Goal: Task Accomplishment & Management: Use online tool/utility

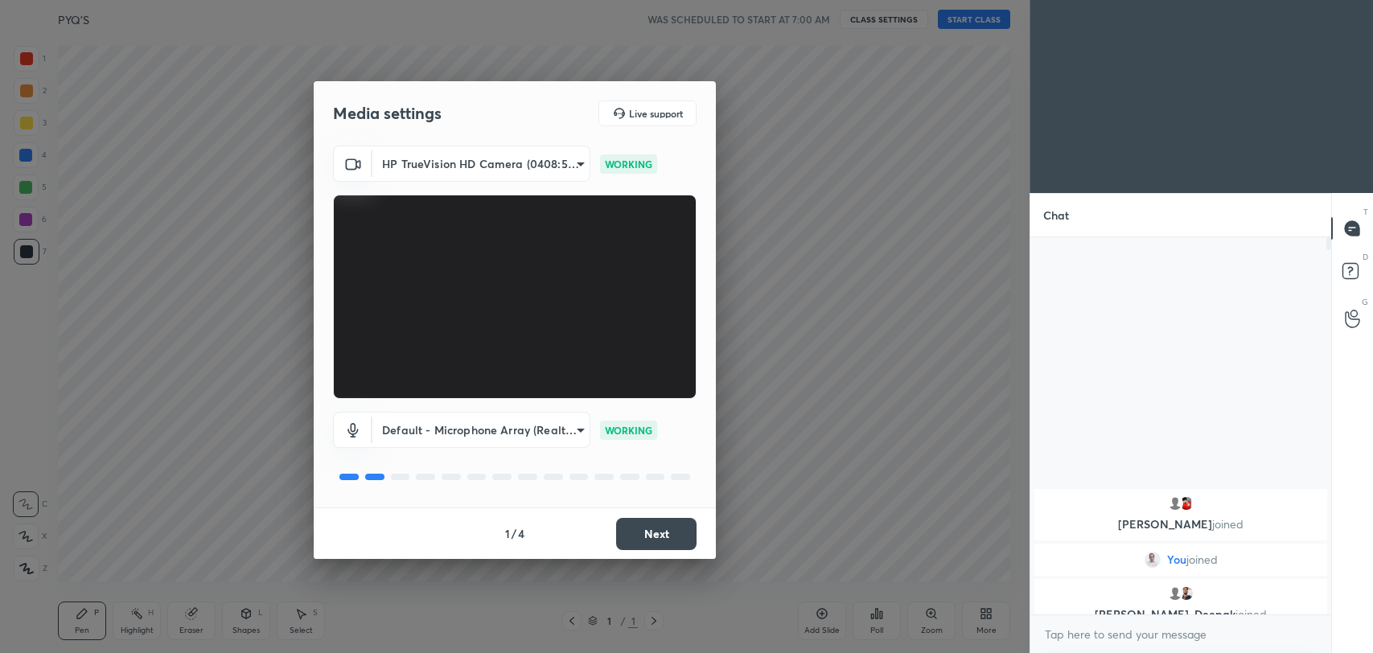
scroll to position [79881, 79466]
click at [645, 530] on button "Next" at bounding box center [656, 534] width 80 height 32
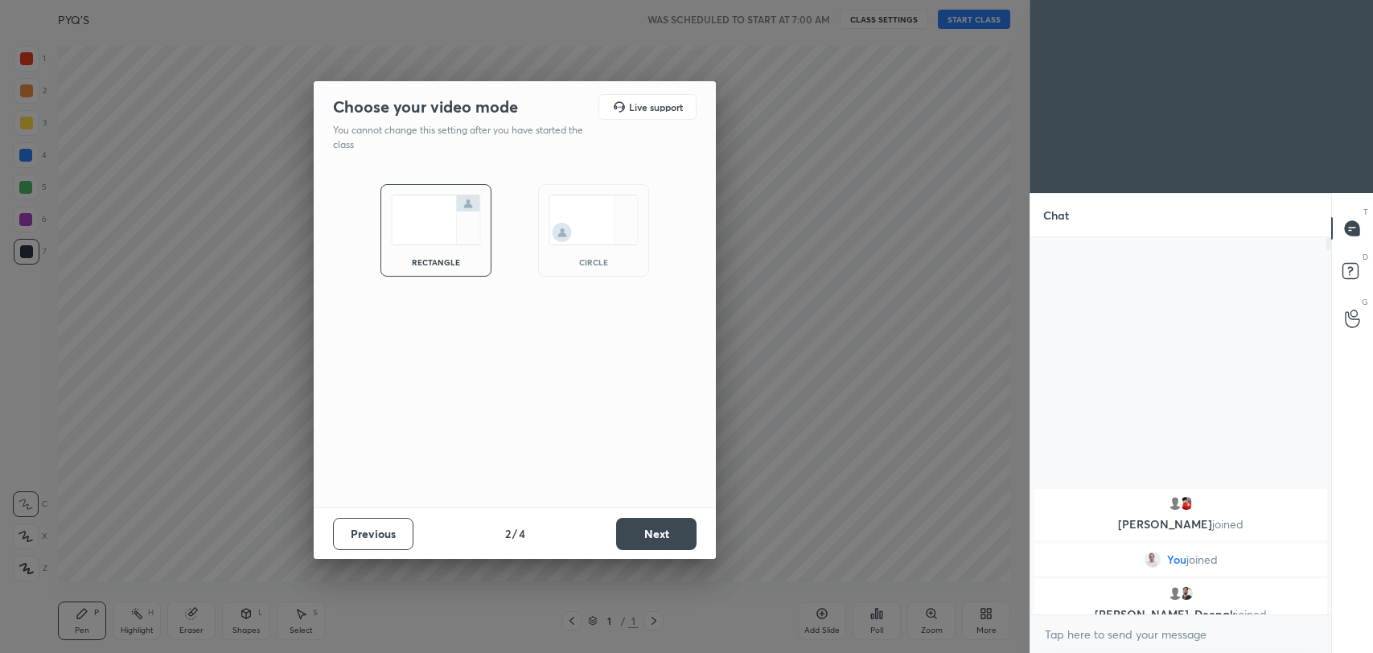
click at [645, 530] on button "Next" at bounding box center [656, 534] width 80 height 32
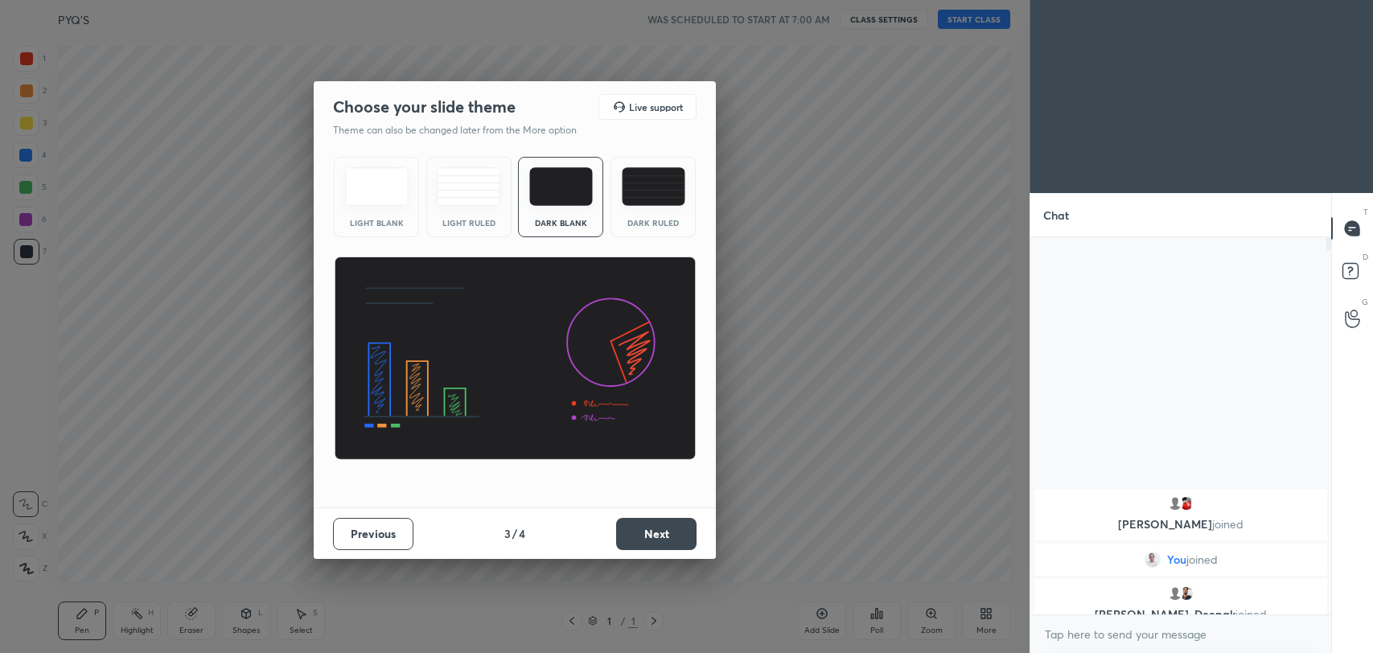
click at [645, 530] on button "Next" at bounding box center [656, 534] width 80 height 32
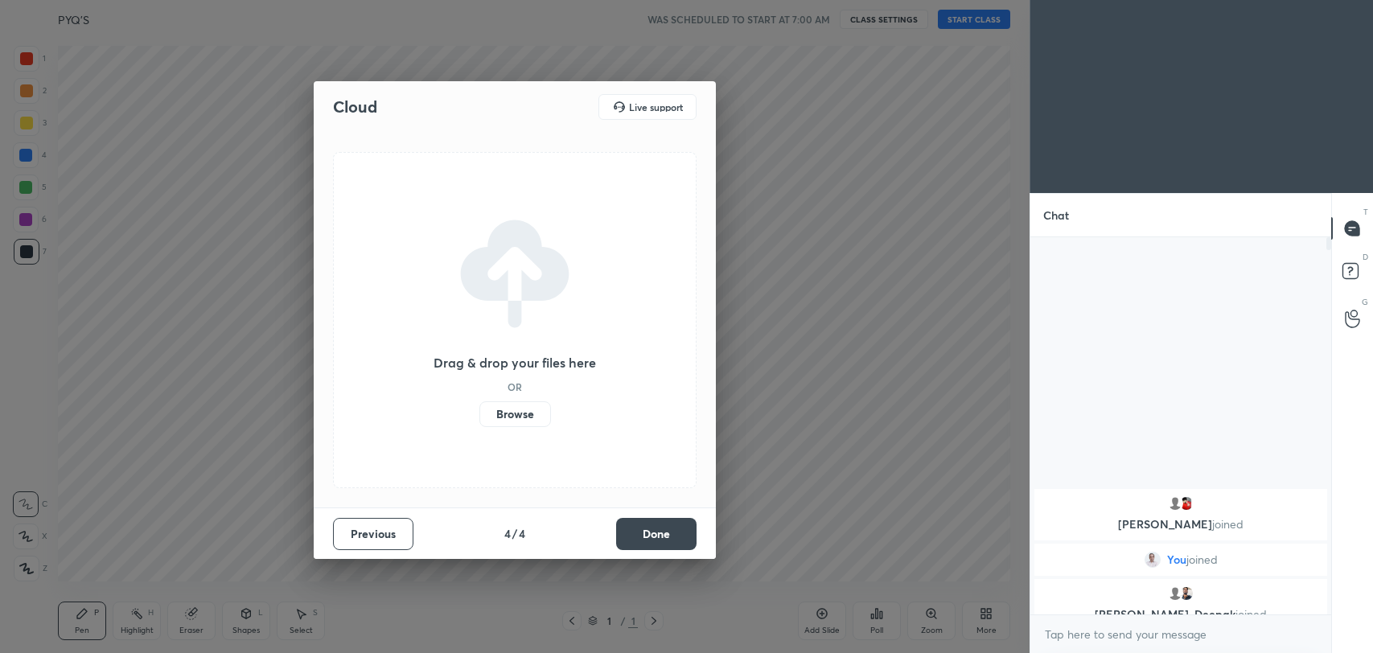
click at [645, 530] on button "Done" at bounding box center [656, 534] width 80 height 32
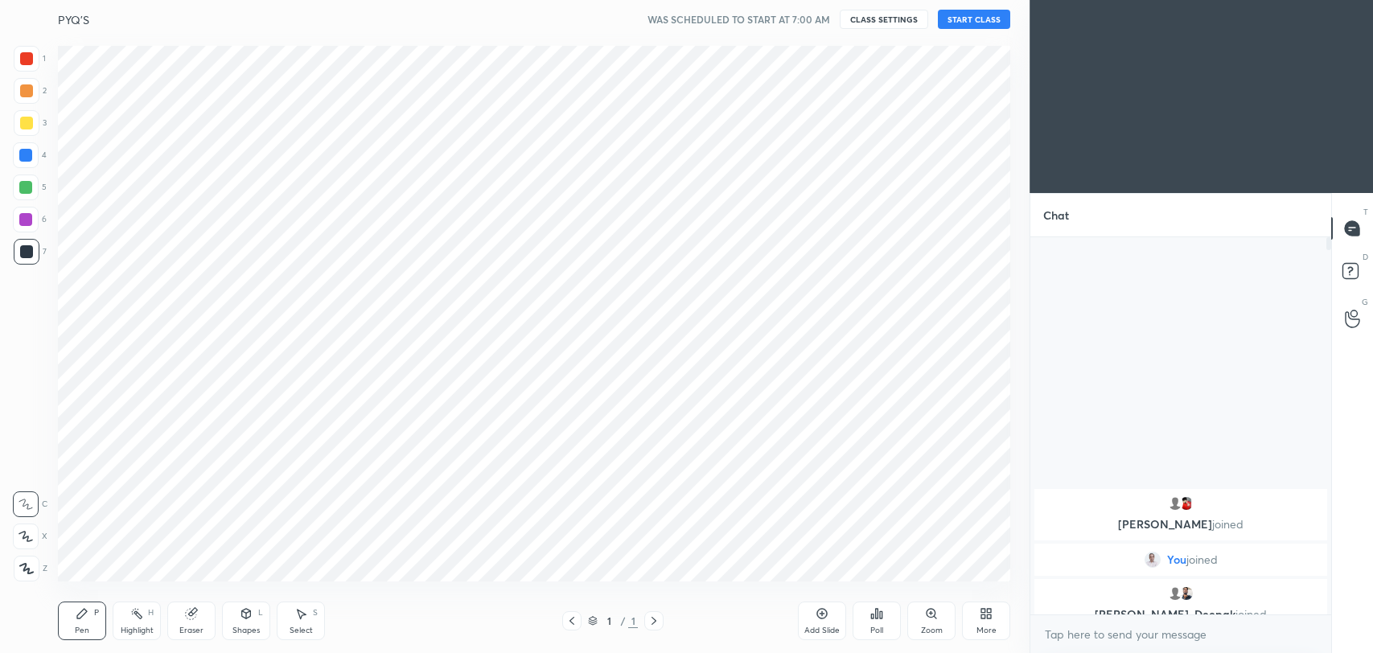
click at [971, 23] on button "START CLASS" at bounding box center [974, 19] width 72 height 19
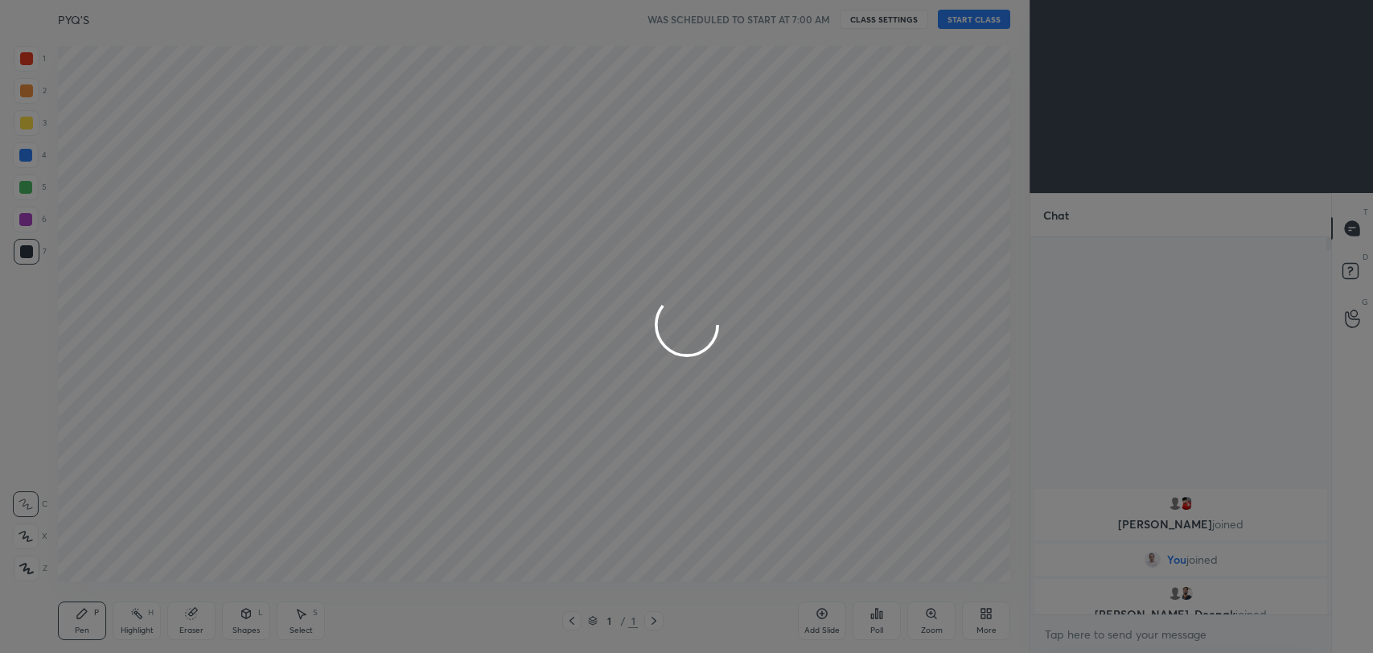
type textarea "x"
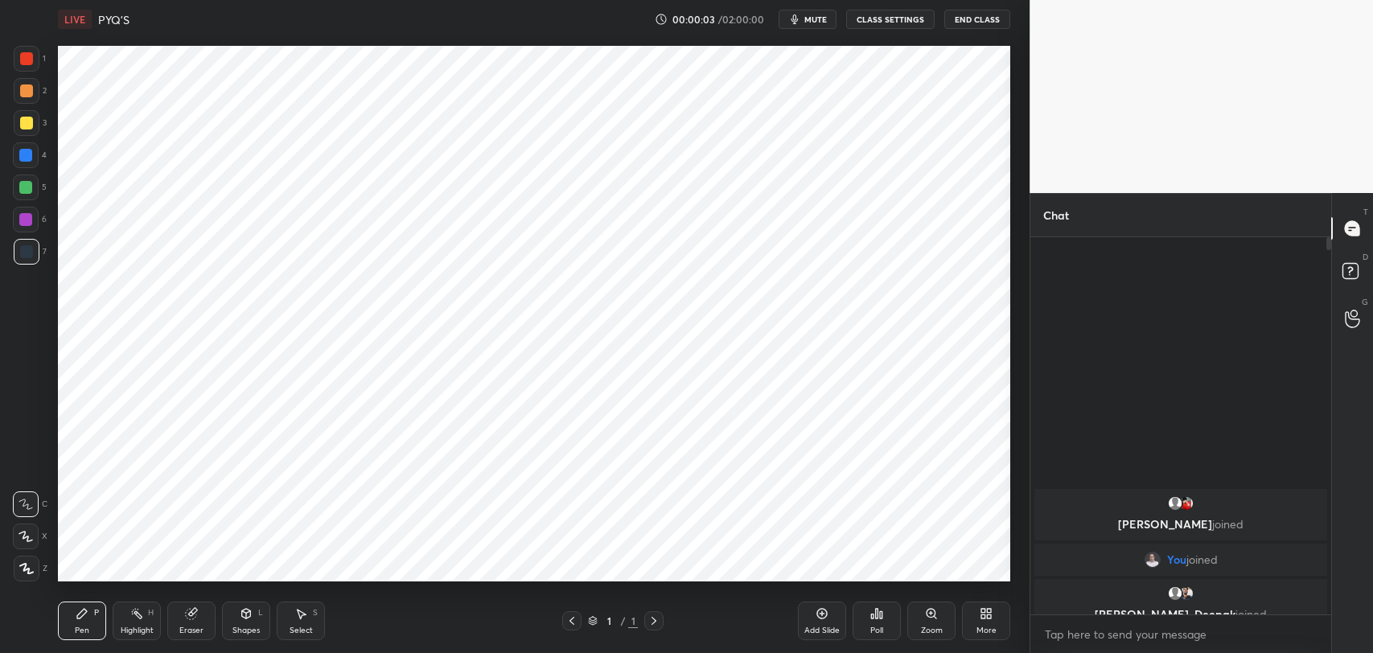
click at [817, 23] on span "mute" at bounding box center [815, 19] width 23 height 11
click at [817, 23] on span "unmute" at bounding box center [814, 19] width 35 height 11
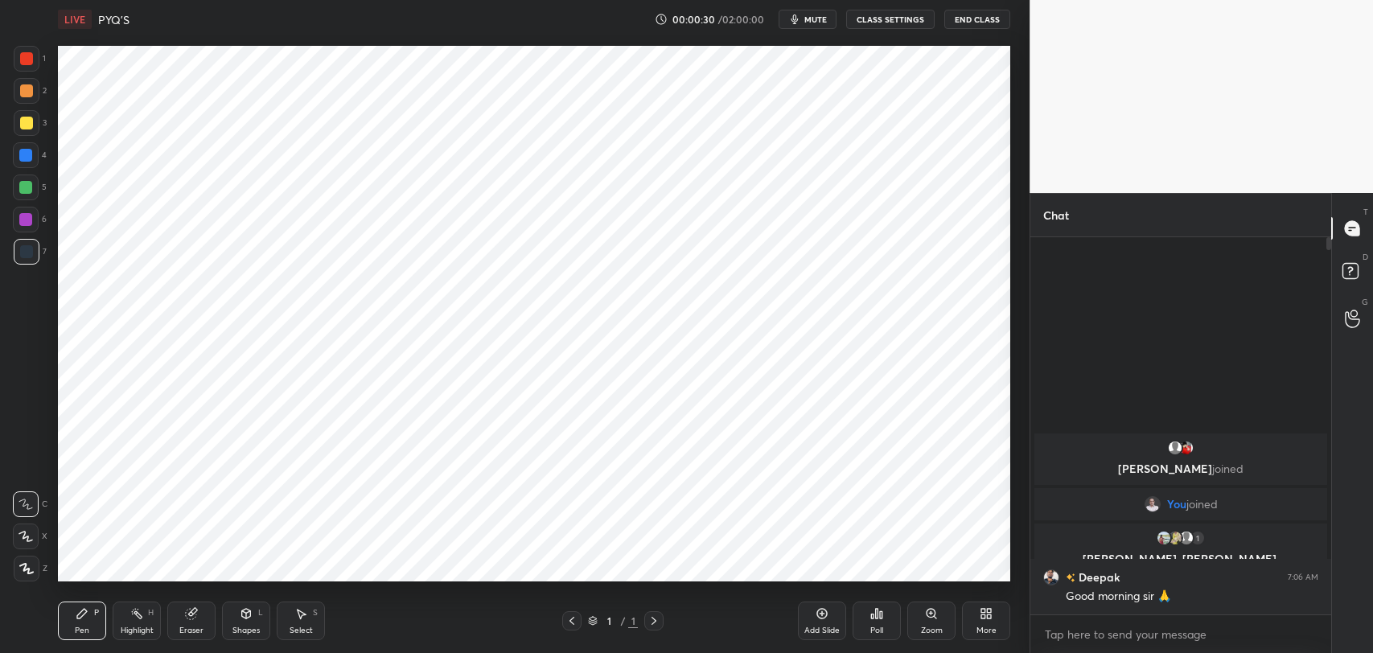
click at [817, 23] on span "mute" at bounding box center [815, 19] width 23 height 11
click at [817, 23] on span "unmute" at bounding box center [814, 19] width 35 height 11
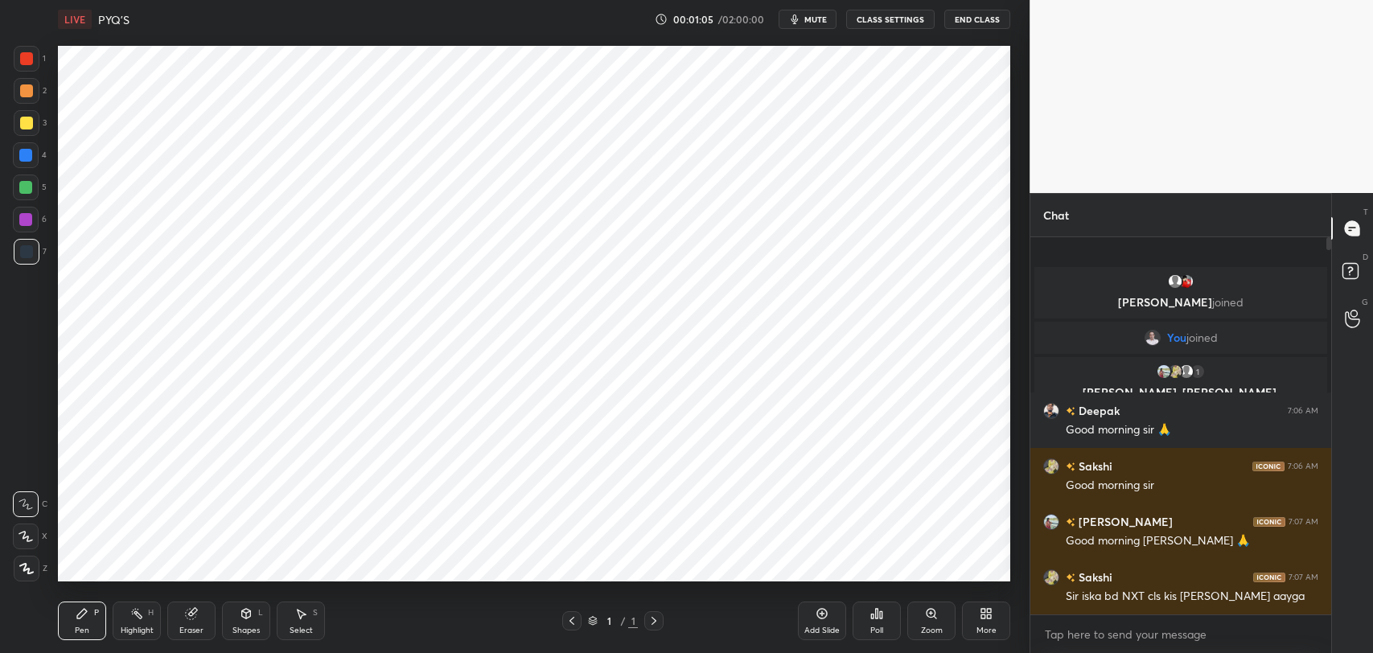
click at [988, 614] on icon at bounding box center [989, 616] width 4 height 4
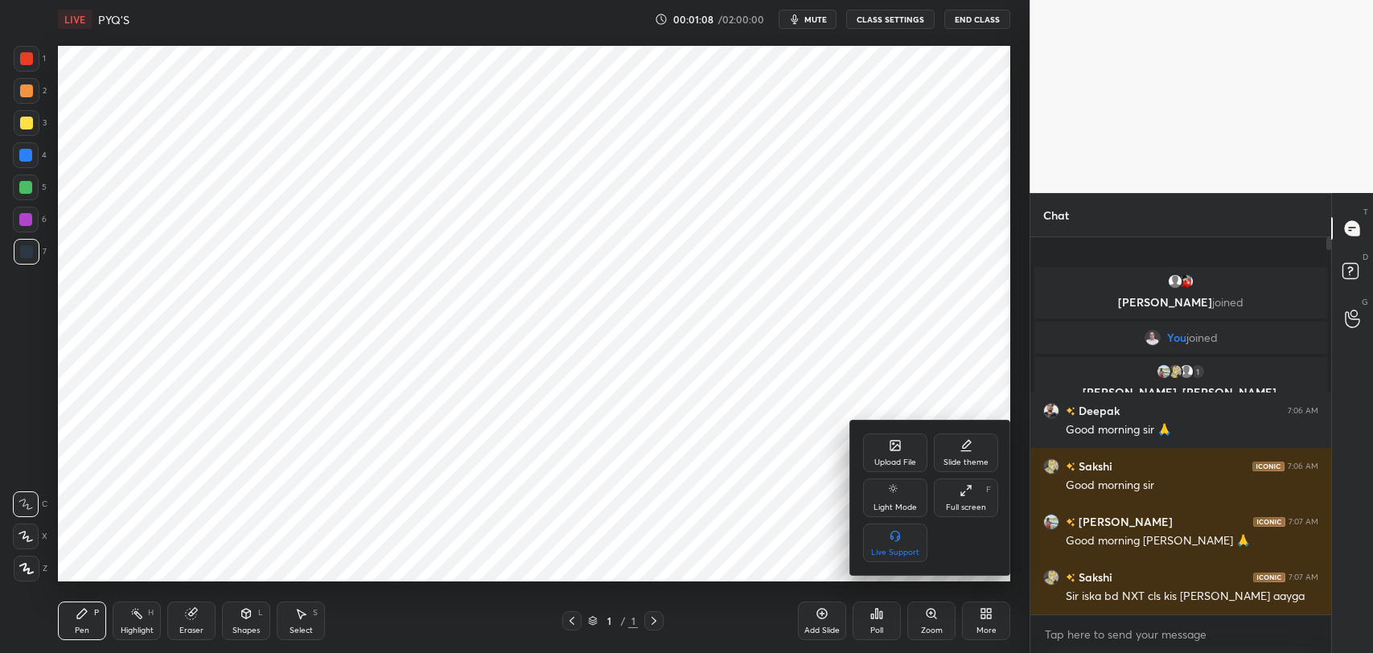
click at [27, 254] on div at bounding box center [686, 326] width 1373 height 653
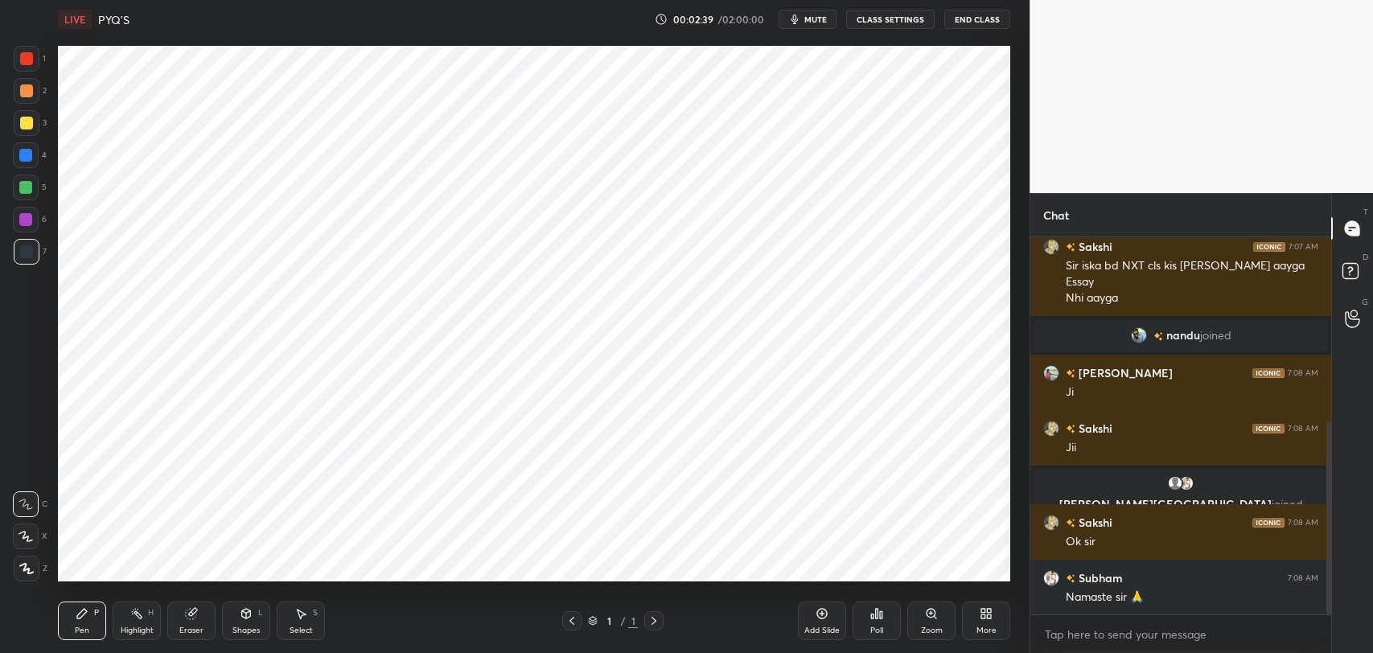
scroll to position [360, 0]
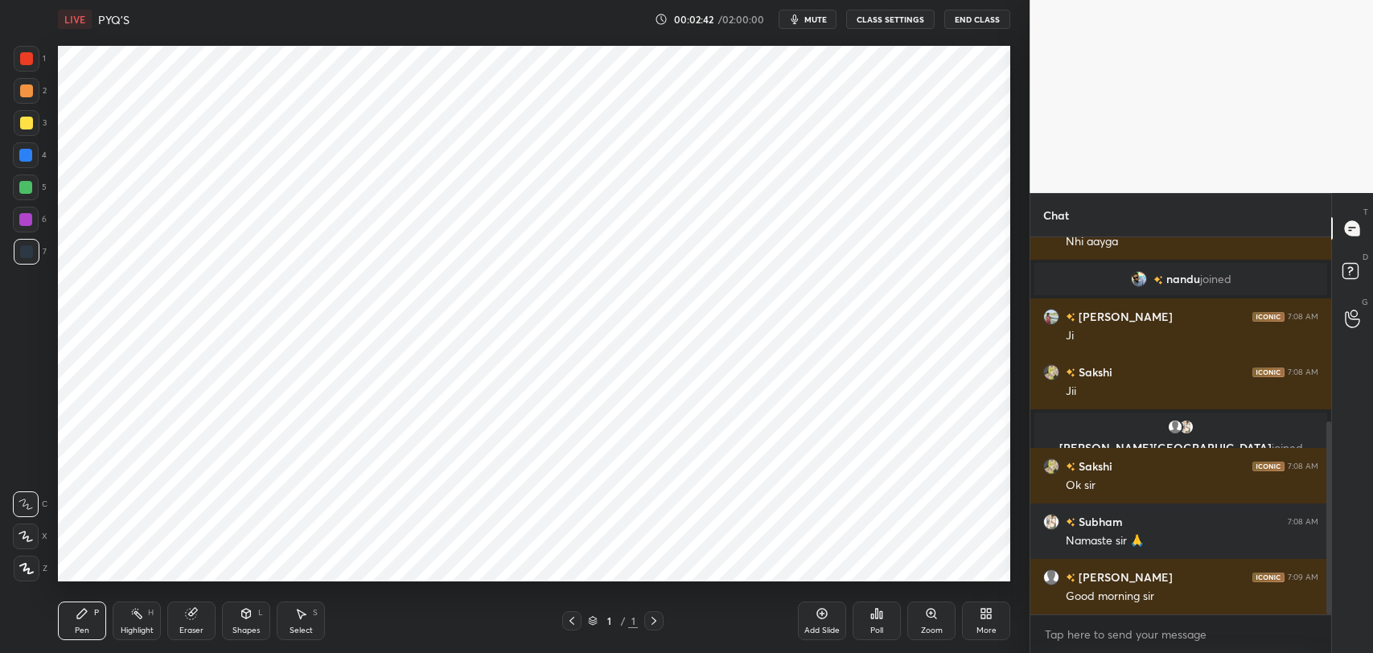
click at [936, 592] on div "Add Slide Poll Zoom More" at bounding box center [904, 621] width 212 height 90
click at [987, 613] on icon at bounding box center [989, 611] width 4 height 4
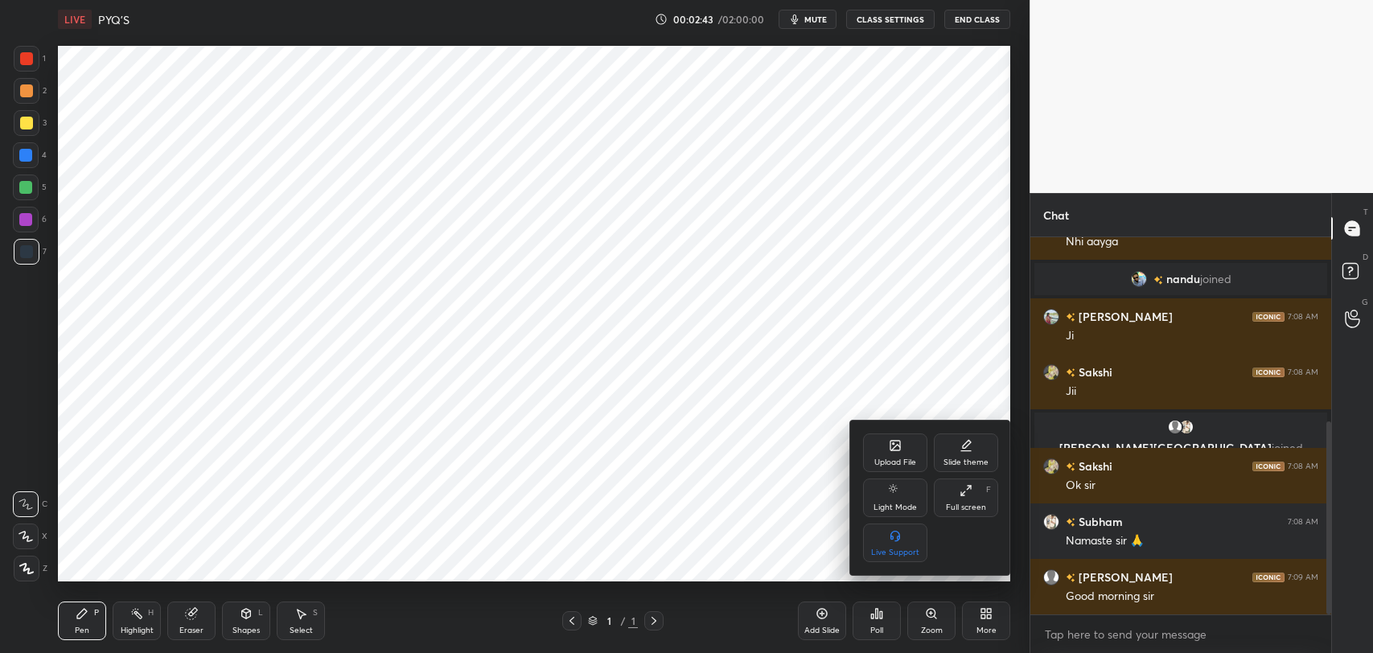
click at [894, 454] on div "Upload File" at bounding box center [895, 453] width 64 height 39
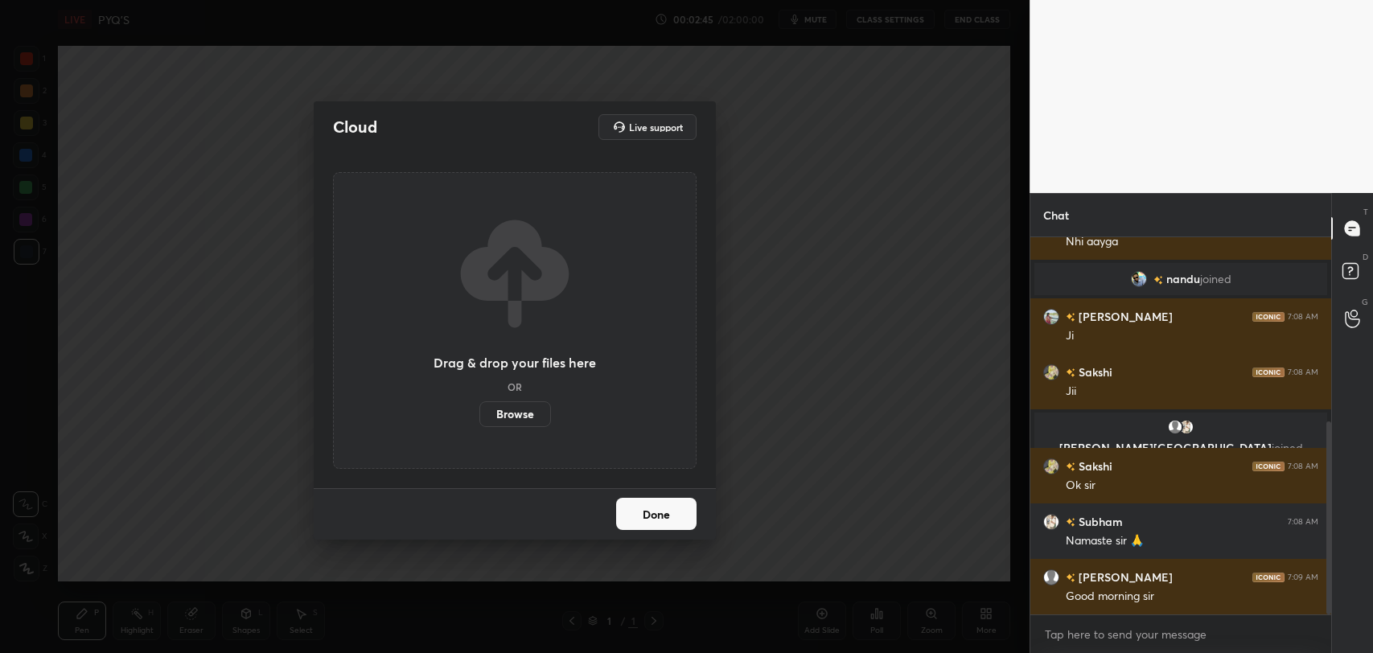
click at [520, 408] on label "Browse" at bounding box center [515, 414] width 72 height 26
click at [479, 408] on input "Browse" at bounding box center [479, 414] width 0 height 26
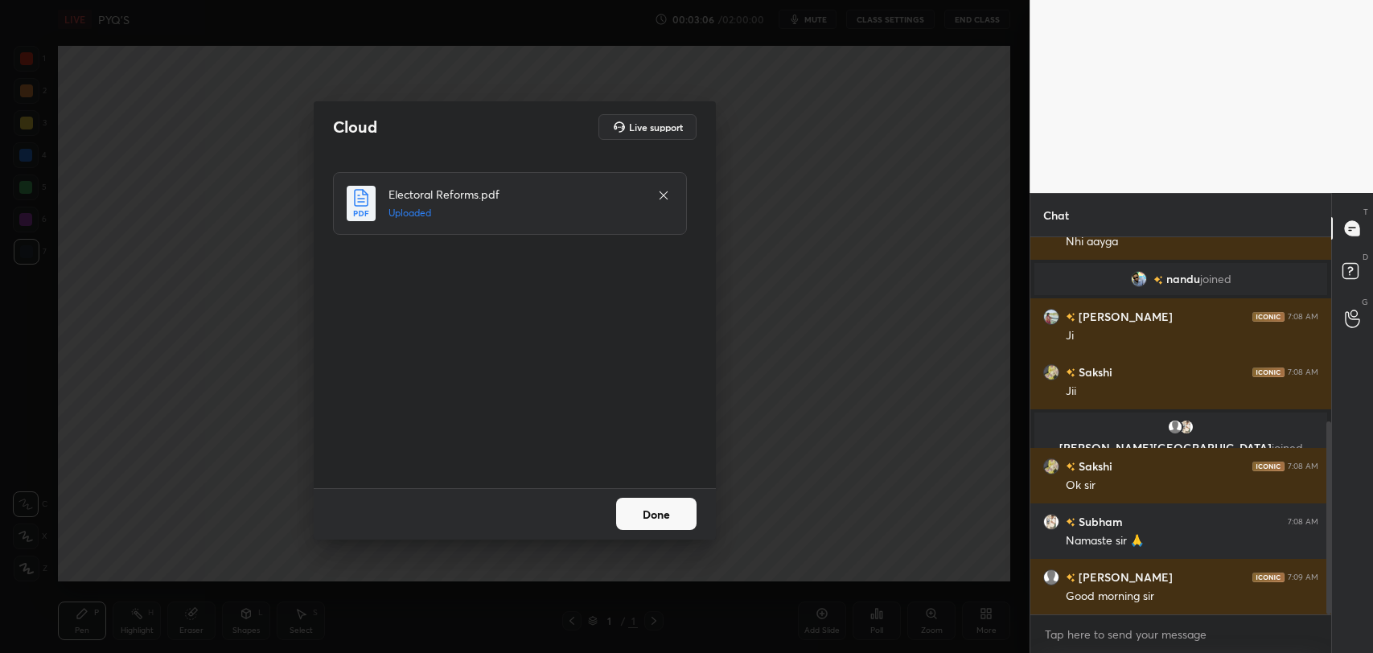
click at [643, 524] on button "Done" at bounding box center [656, 514] width 80 height 32
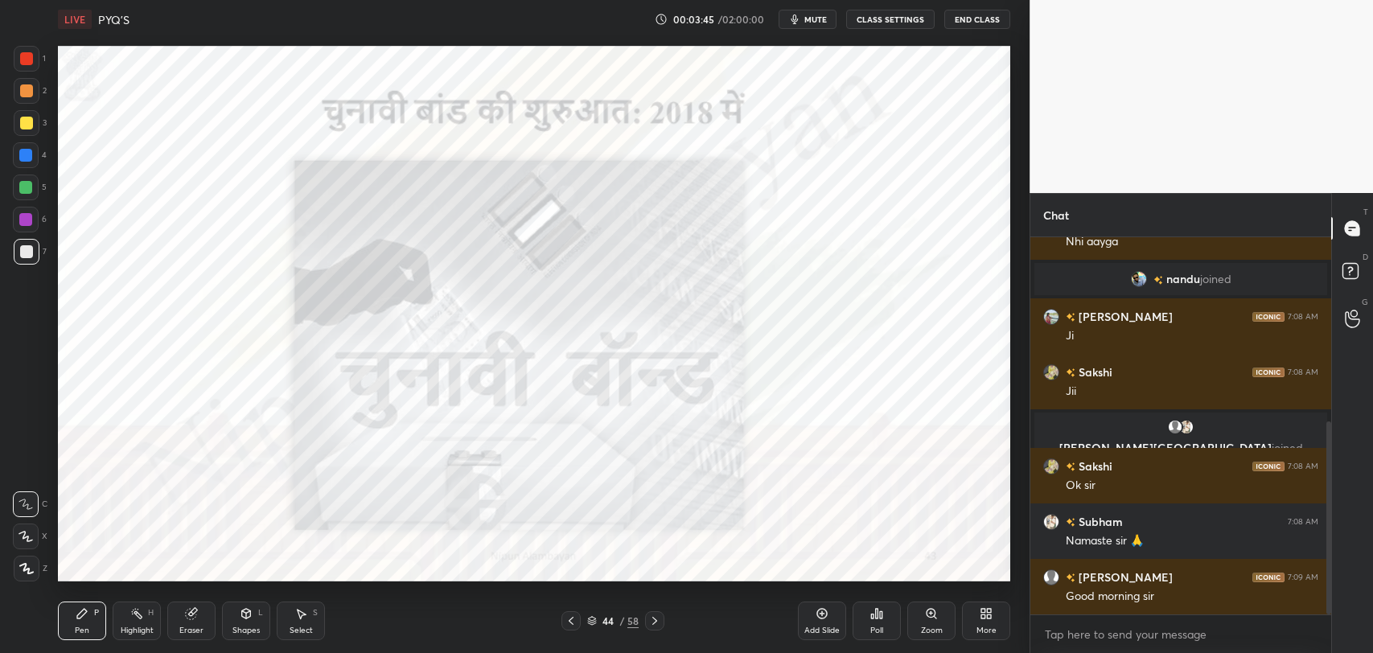
click at [824, 615] on icon at bounding box center [822, 613] width 13 height 13
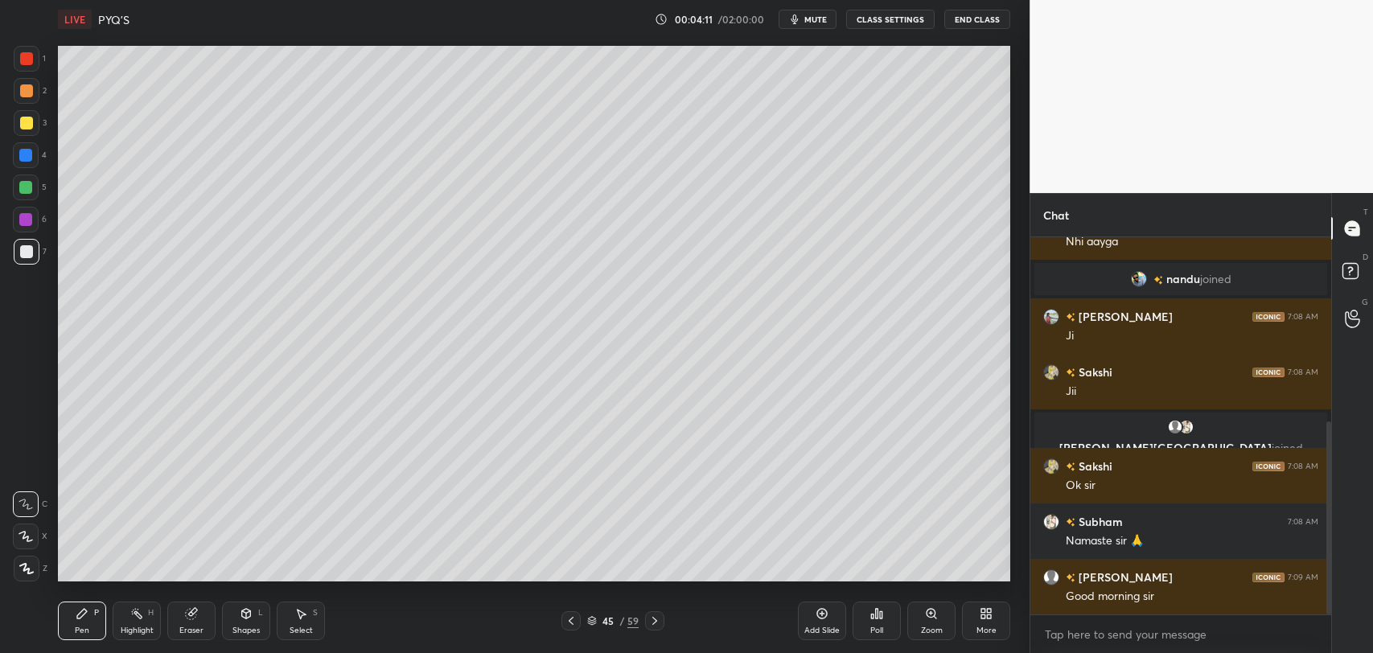
click at [811, 19] on span "mute" at bounding box center [815, 19] width 23 height 11
click at [806, 23] on span "unmute" at bounding box center [814, 19] width 35 height 11
click at [816, 23] on span "mute" at bounding box center [815, 19] width 23 height 11
click at [803, 25] on button "unmute" at bounding box center [808, 19] width 58 height 19
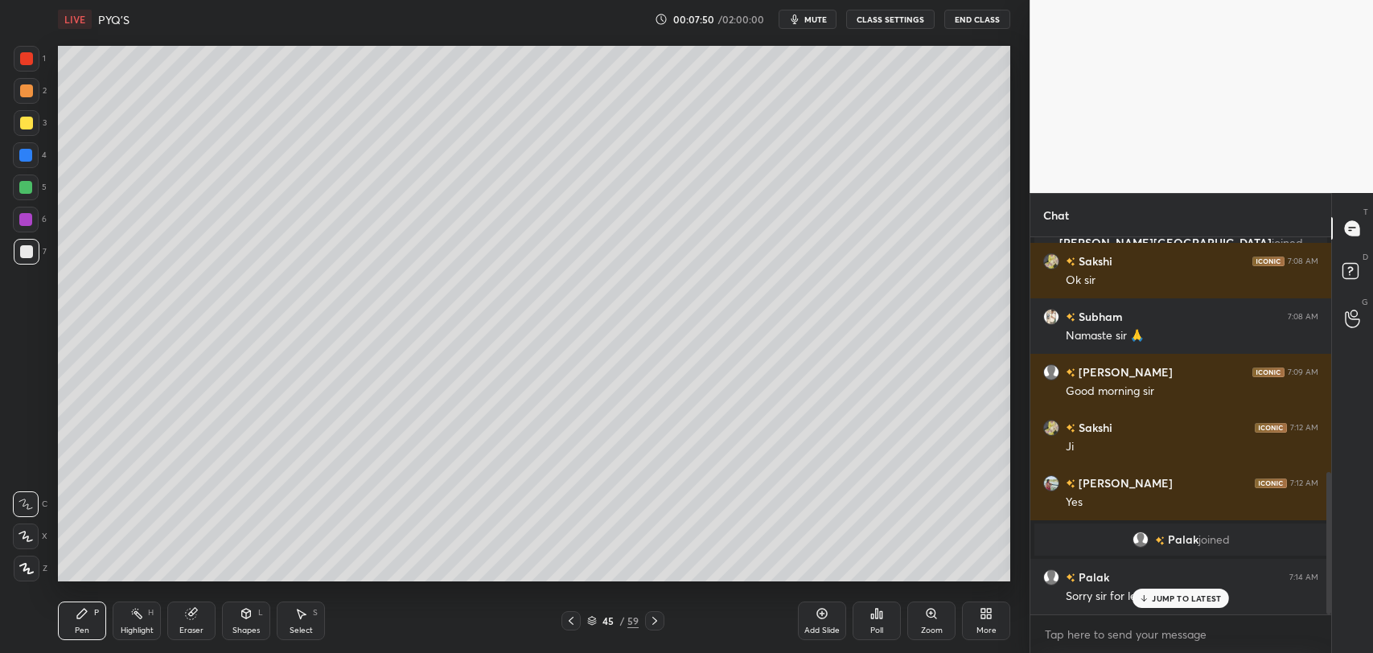
scroll to position [620, 0]
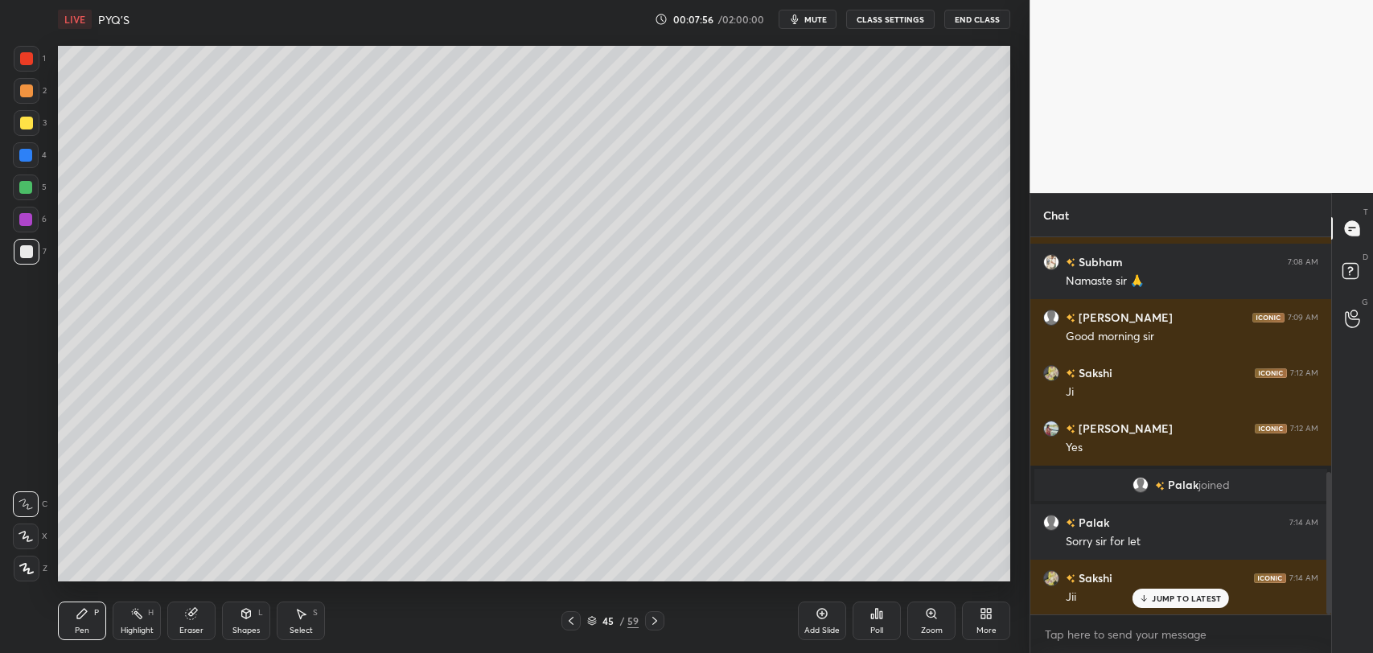
click at [814, 22] on span "mute" at bounding box center [815, 19] width 23 height 11
click at [820, 15] on span "unmute" at bounding box center [814, 19] width 35 height 11
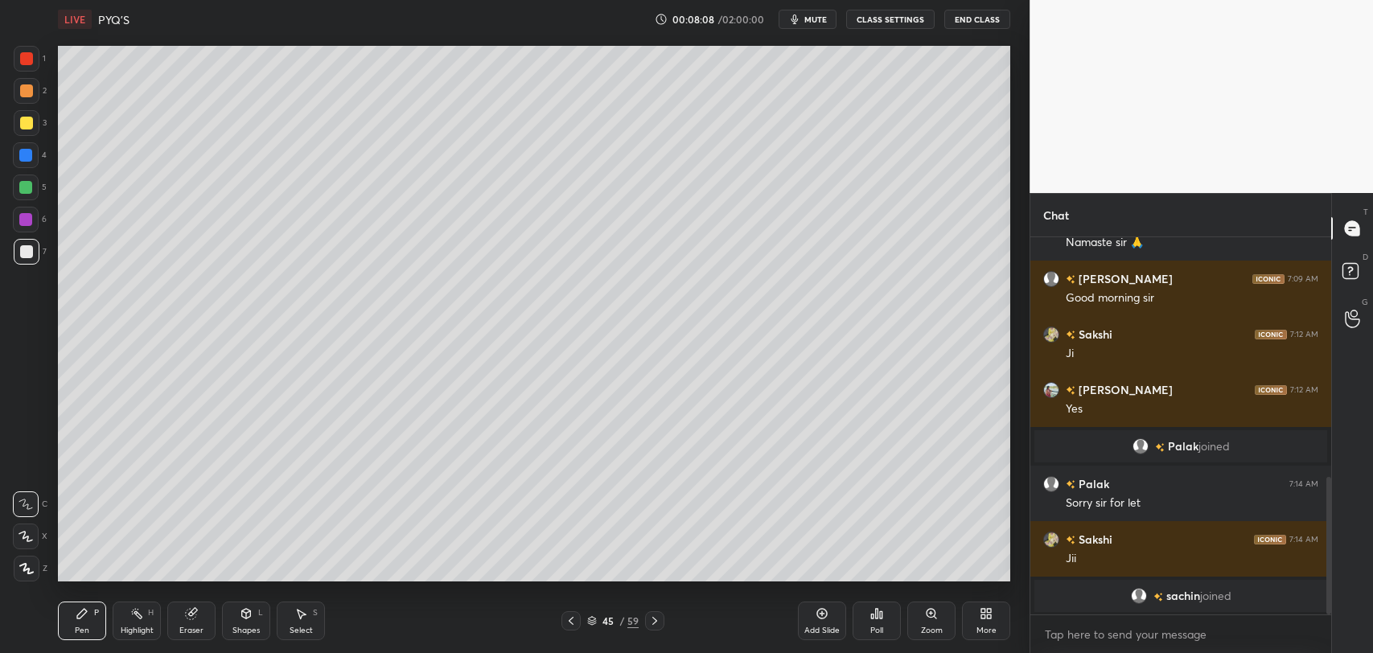
click at [857, 25] on button "CLASS SETTINGS" at bounding box center [890, 19] width 88 height 19
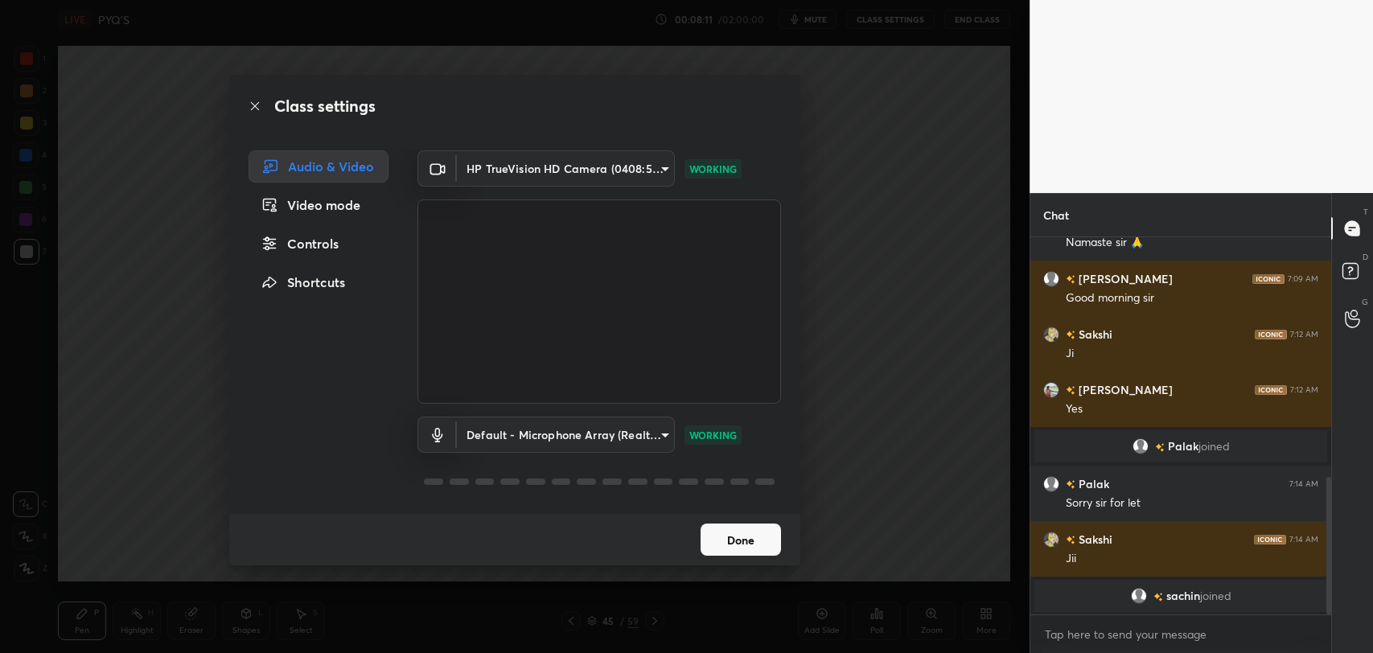
click at [740, 539] on button "Done" at bounding box center [741, 540] width 80 height 32
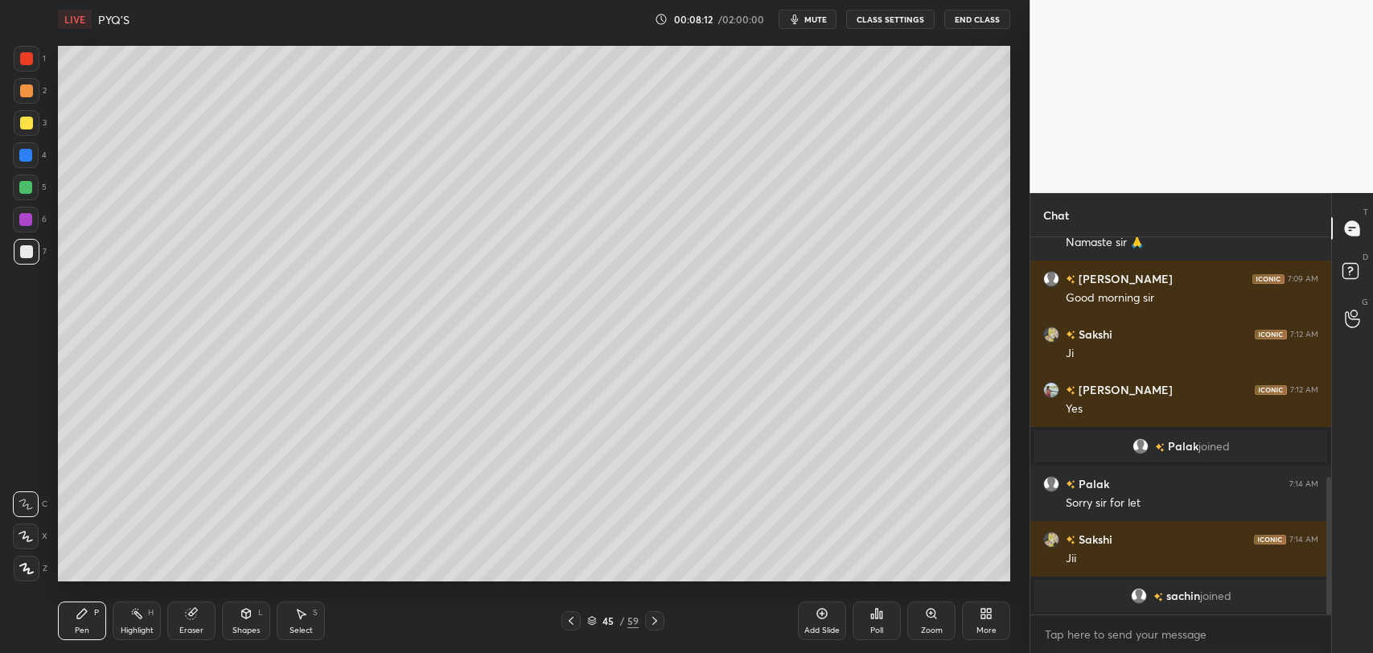
click at [822, 23] on span "mute" at bounding box center [815, 19] width 23 height 11
click at [811, 23] on span "unmute" at bounding box center [814, 19] width 35 height 11
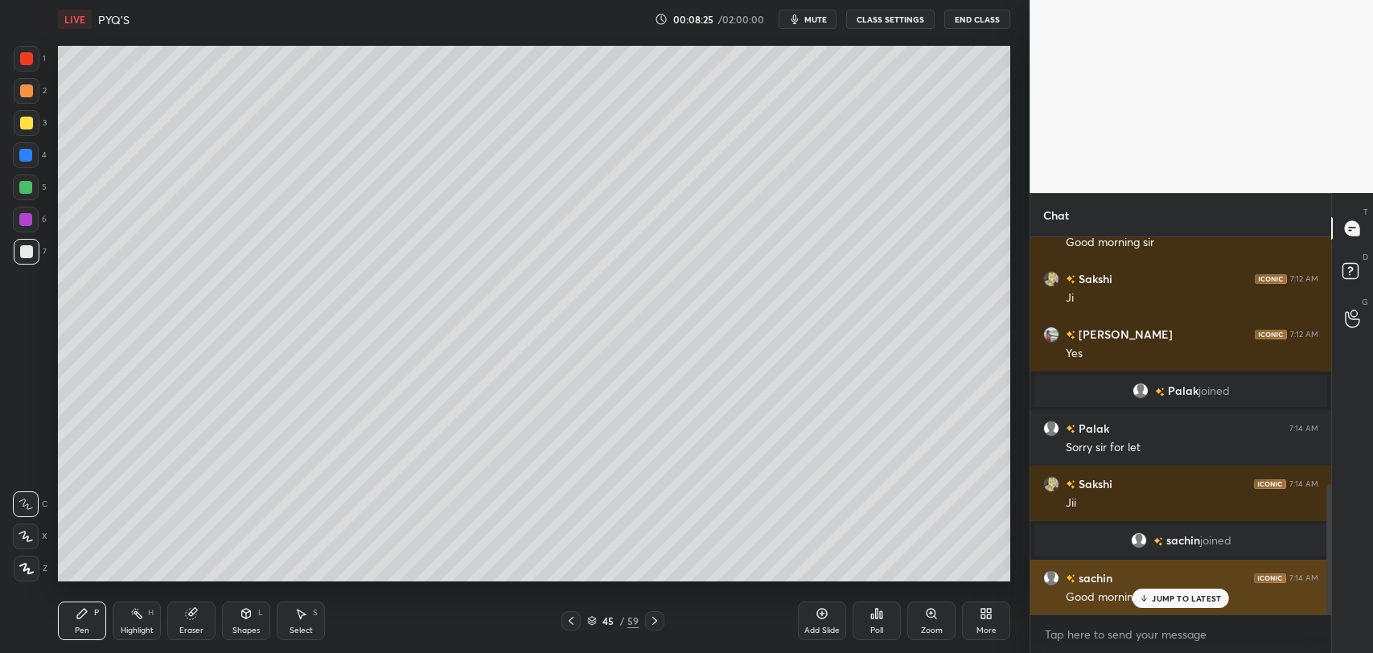
click at [1165, 600] on p "JUMP TO LATEST" at bounding box center [1186, 599] width 69 height 10
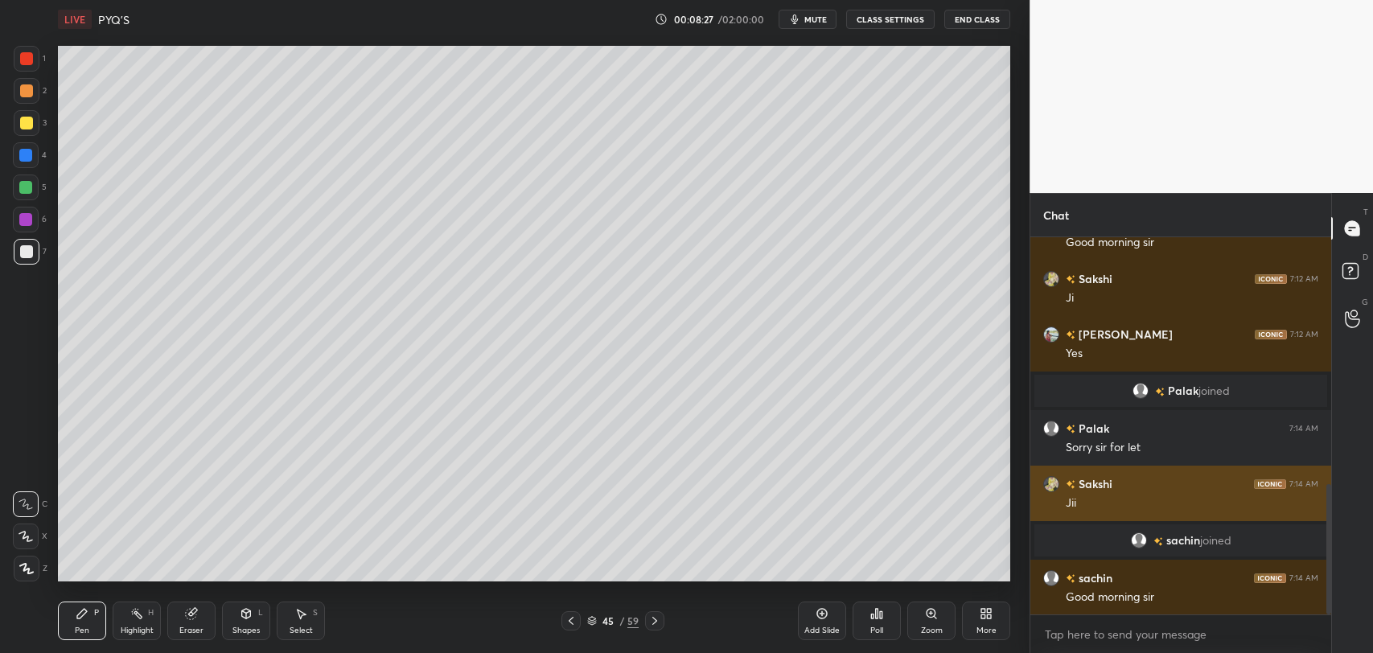
scroll to position [770, 0]
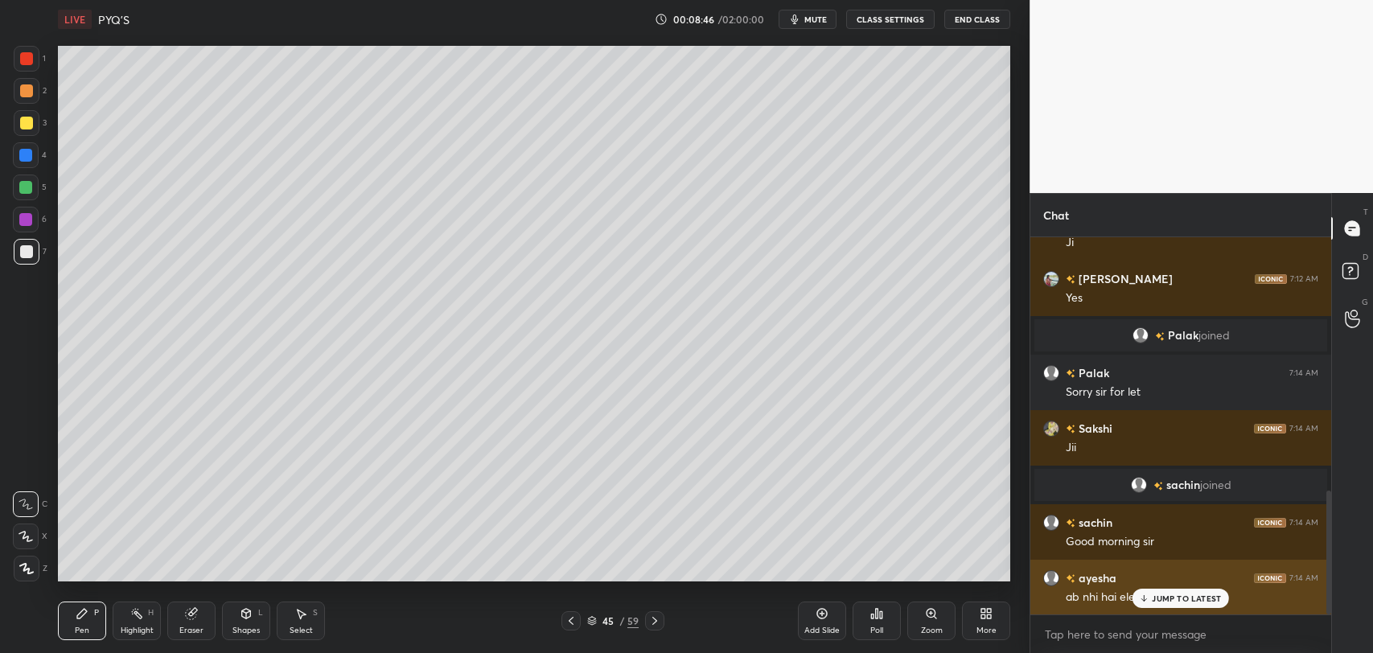
click at [1178, 600] on p "JUMP TO LATEST" at bounding box center [1186, 599] width 69 height 10
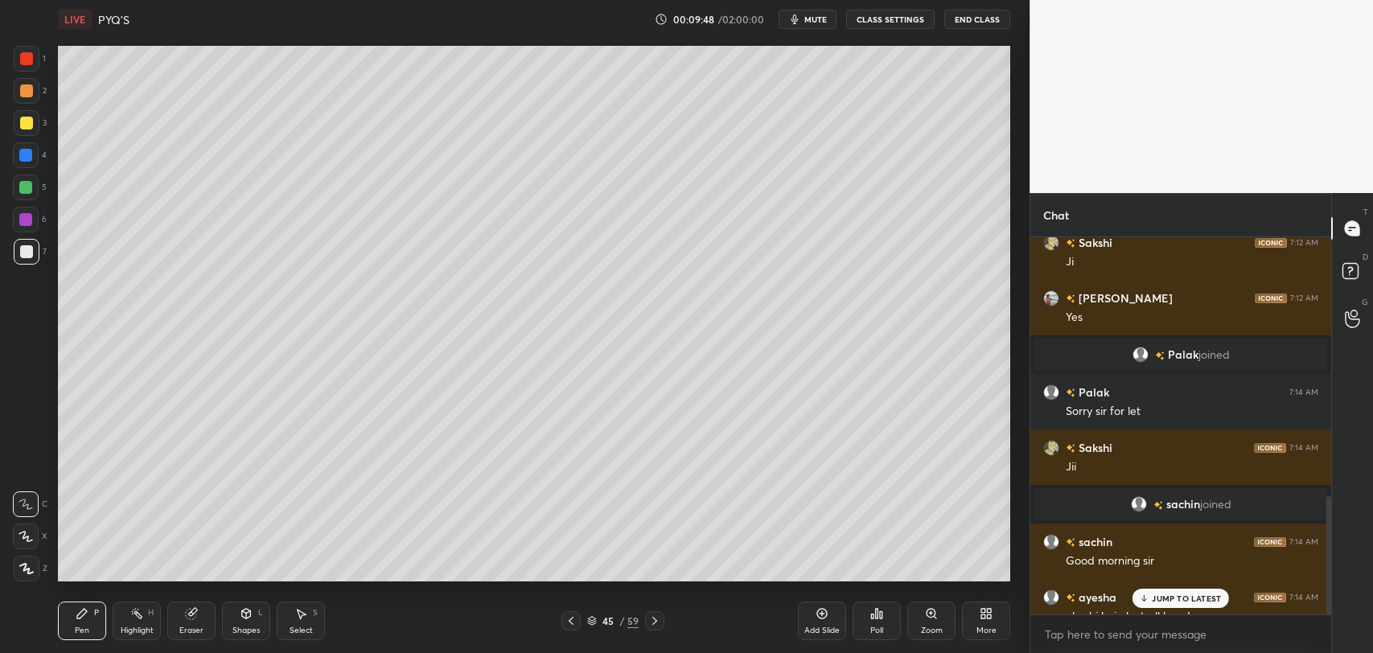
scroll to position [828, 0]
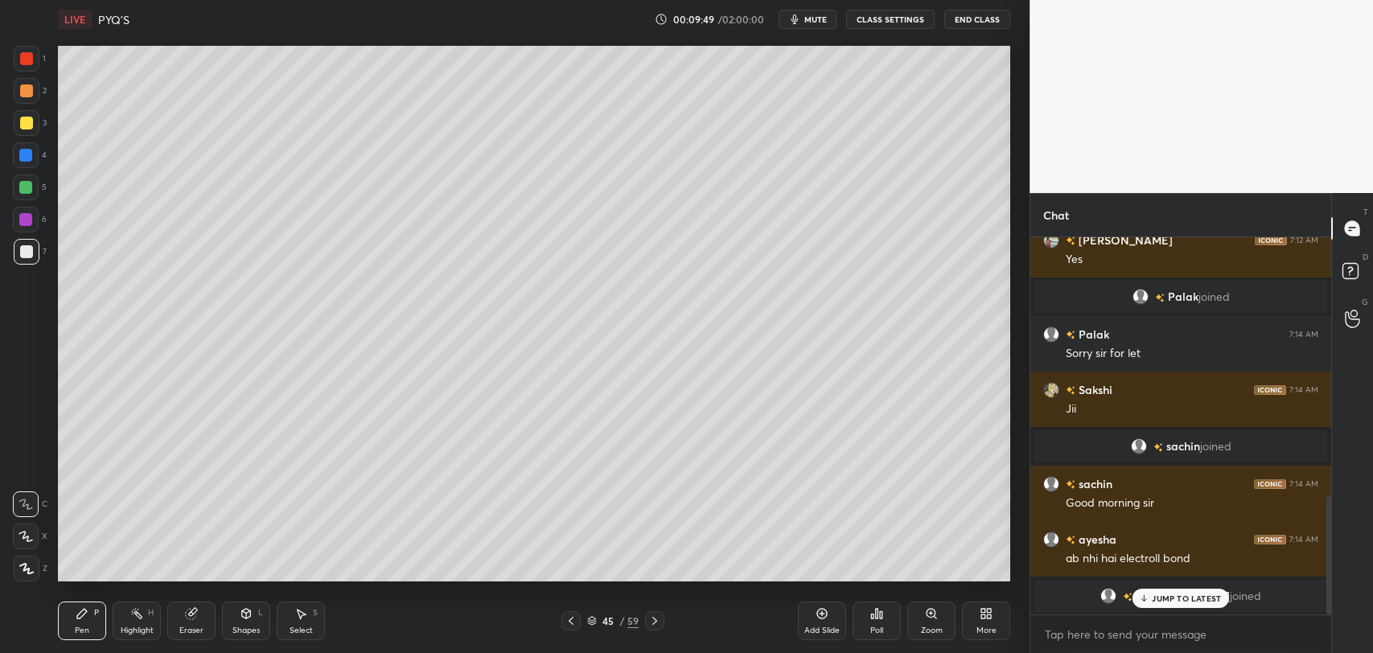
click at [1167, 595] on p "JUMP TO LATEST" at bounding box center [1186, 599] width 69 height 10
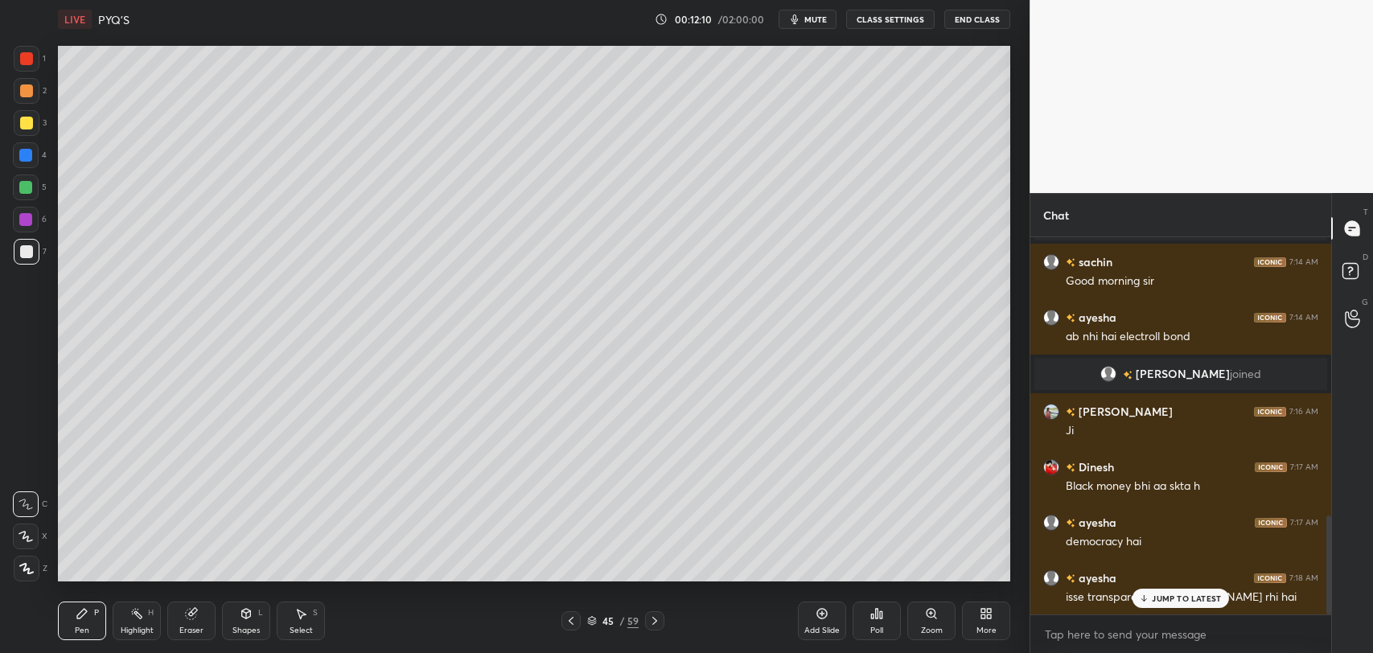
scroll to position [1065, 0]
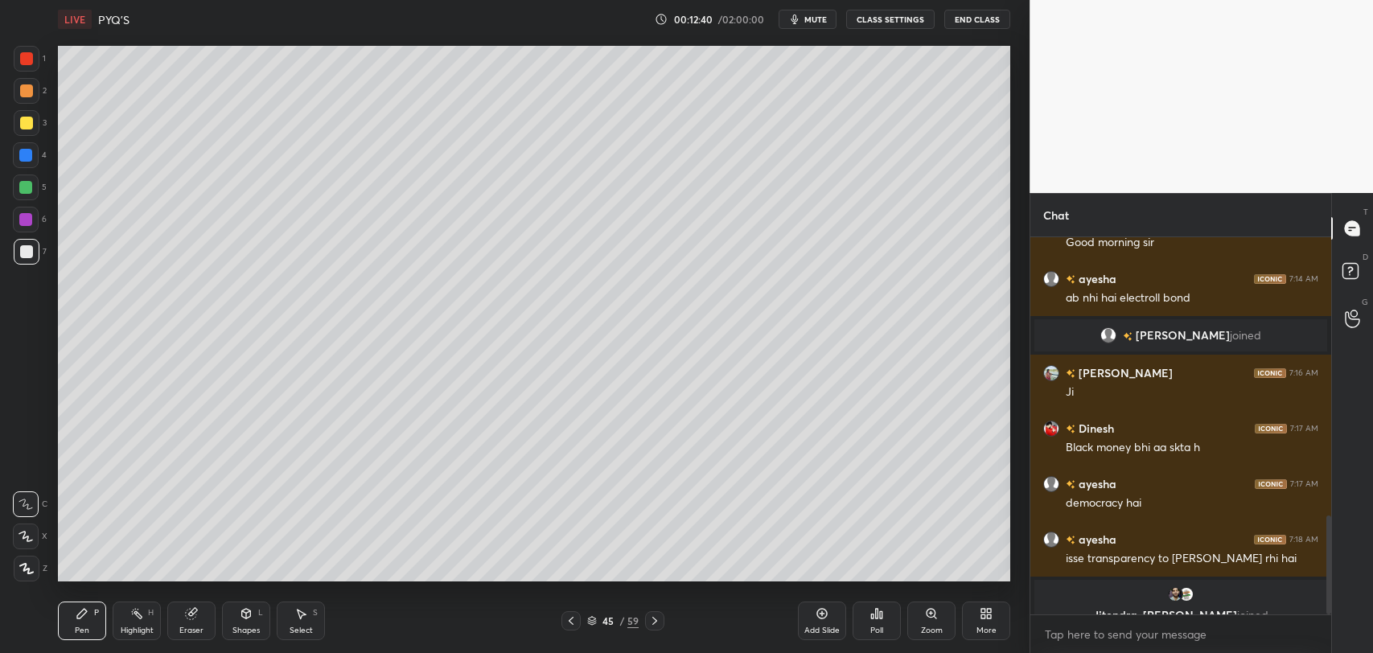
click at [25, 221] on div at bounding box center [25, 219] width 13 height 13
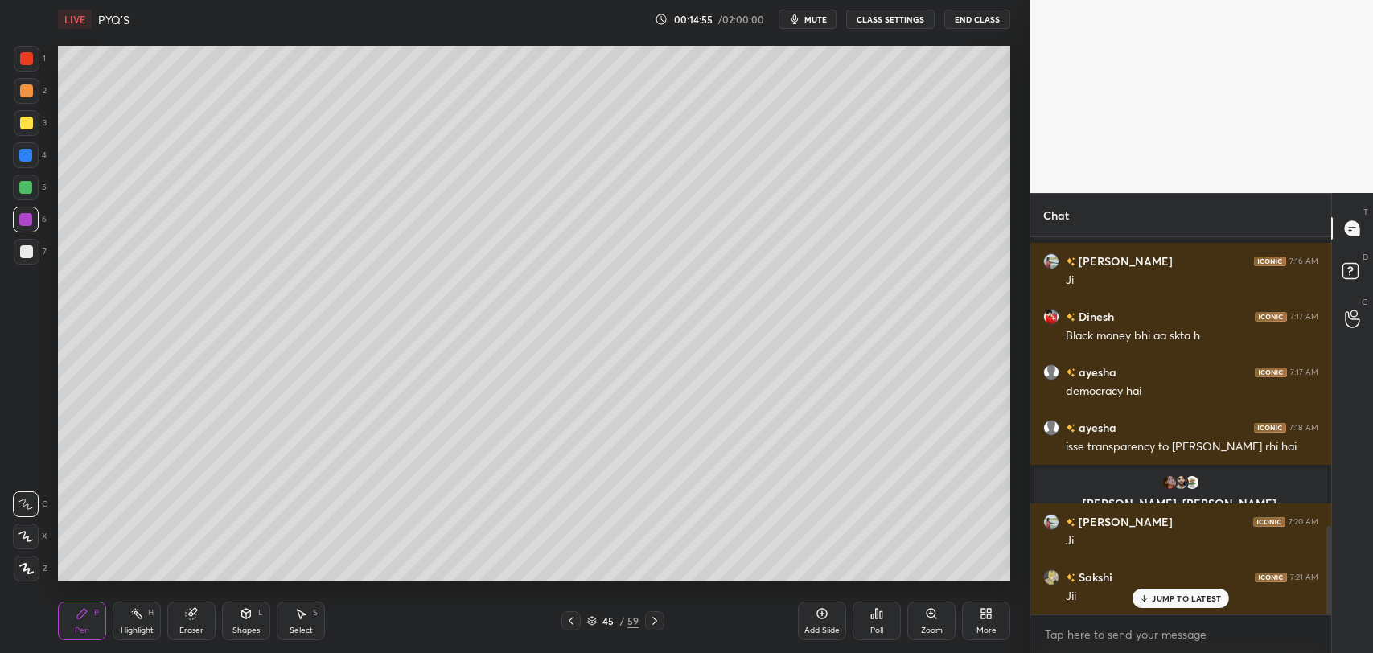
scroll to position [1231, 0]
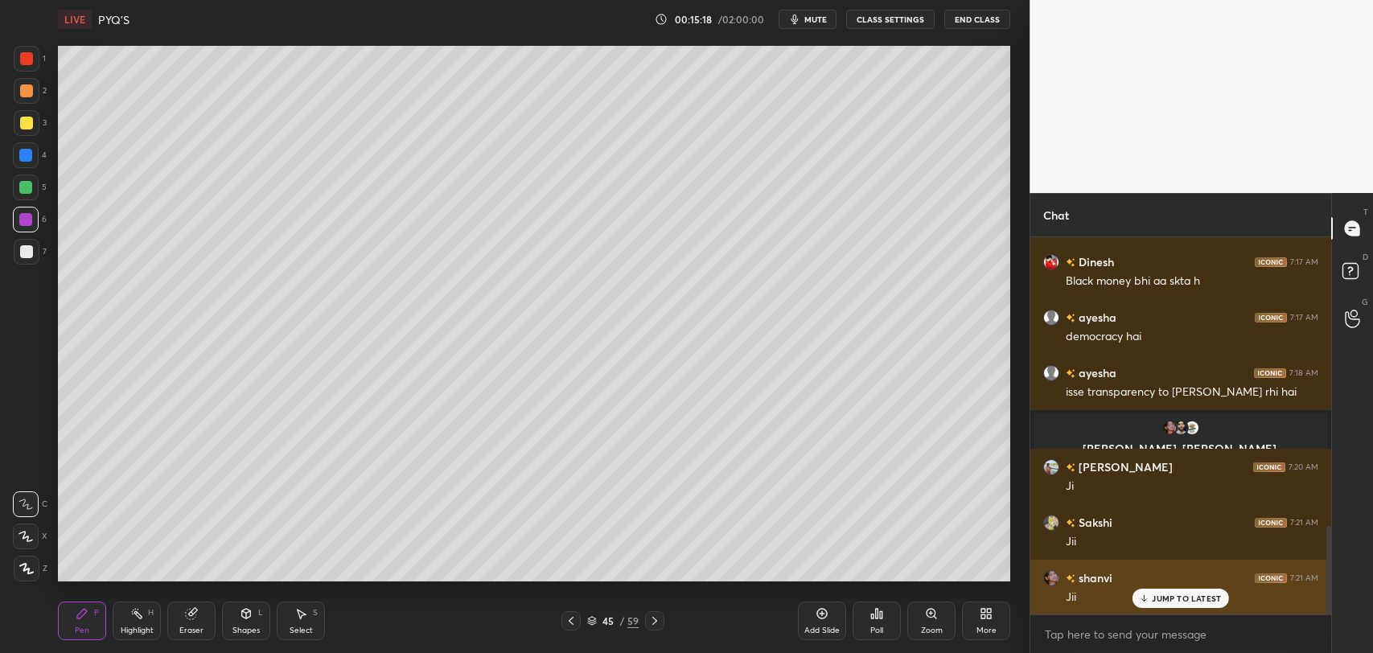
click at [1154, 602] on p "JUMP TO LATEST" at bounding box center [1186, 599] width 69 height 10
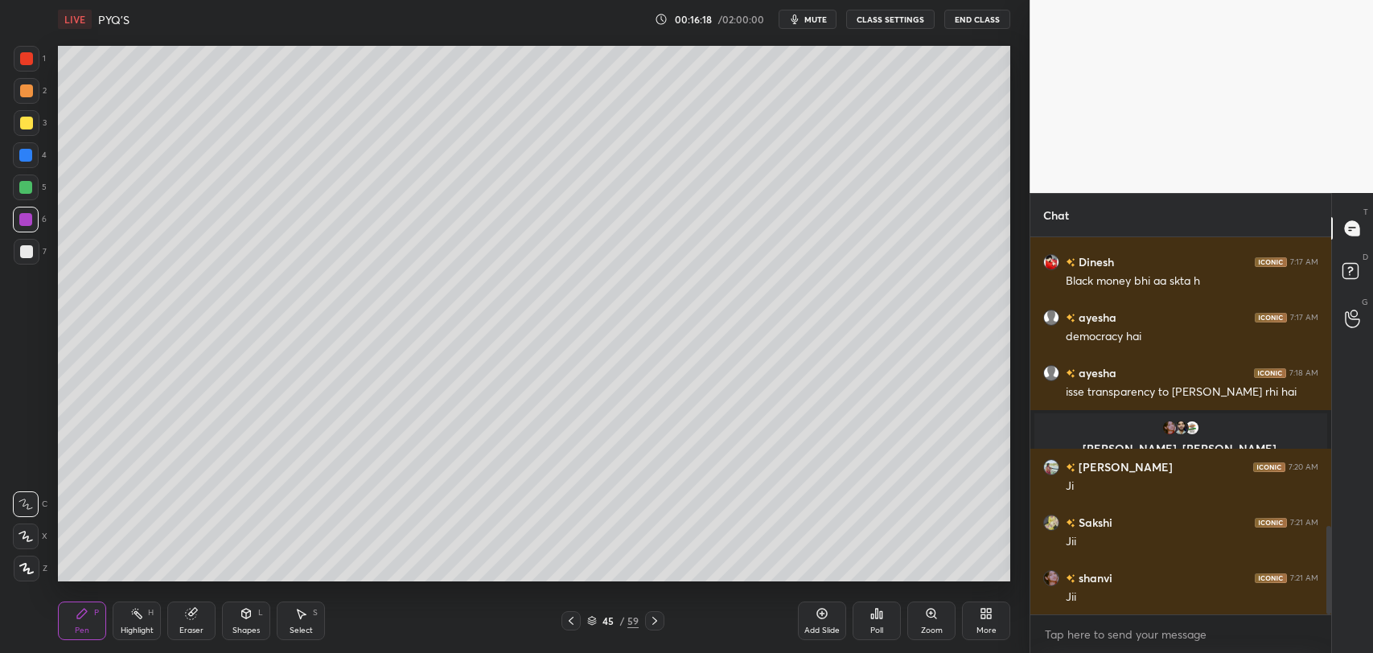
scroll to position [1289, 0]
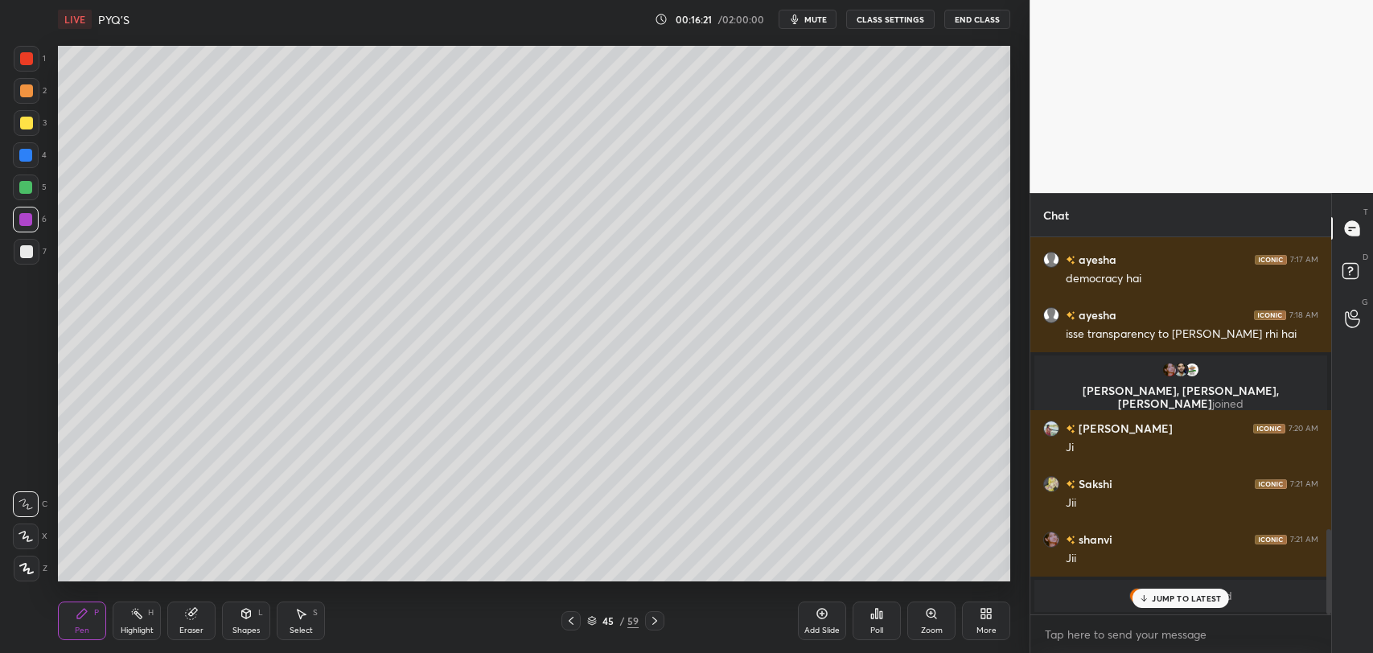
click at [1158, 597] on p "JUMP TO LATEST" at bounding box center [1186, 599] width 69 height 10
click at [826, 620] on div "Add Slide" at bounding box center [822, 621] width 48 height 39
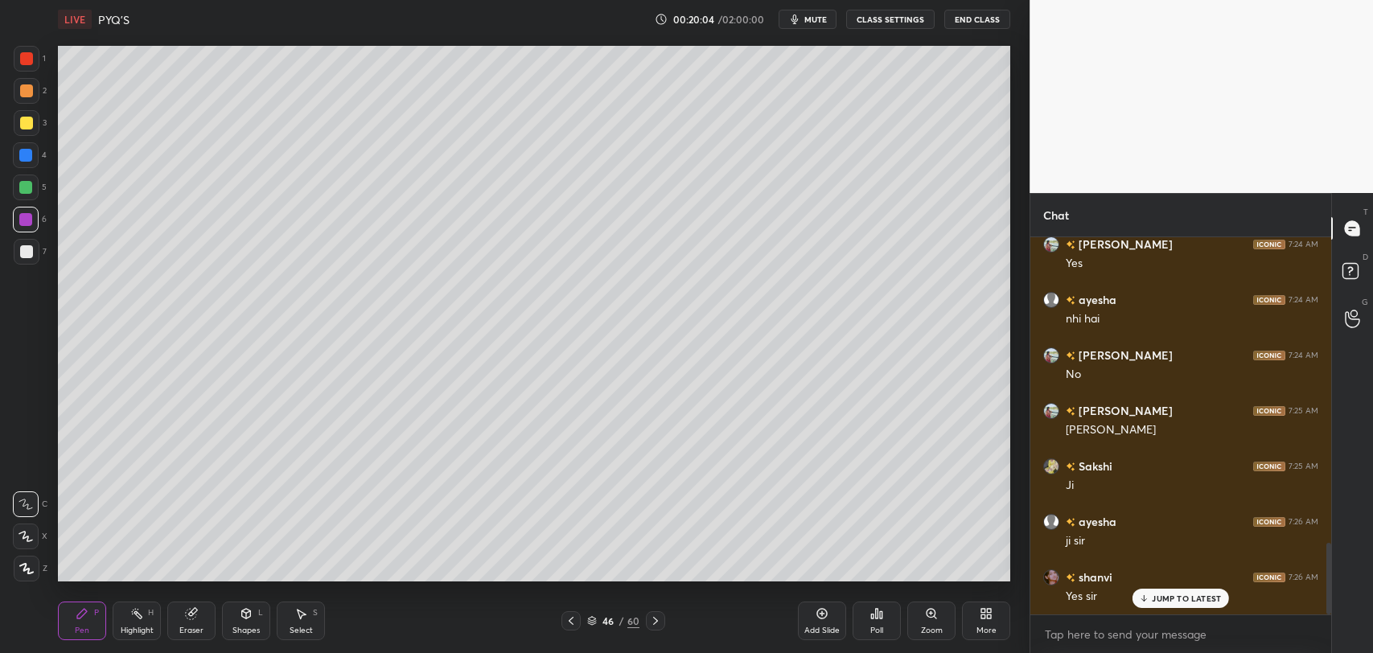
scroll to position [1618, 0]
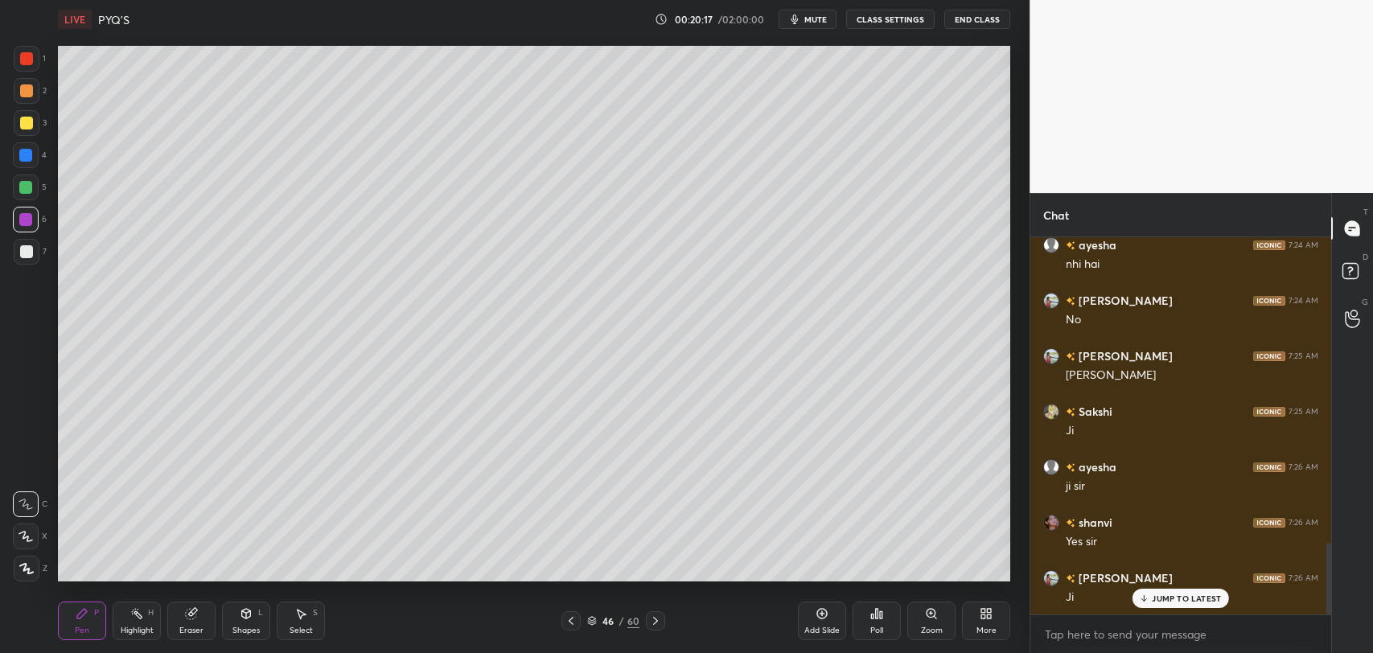
click at [802, 26] on button "mute" at bounding box center [808, 19] width 58 height 19
click at [802, 26] on button "unmute" at bounding box center [808, 19] width 58 height 19
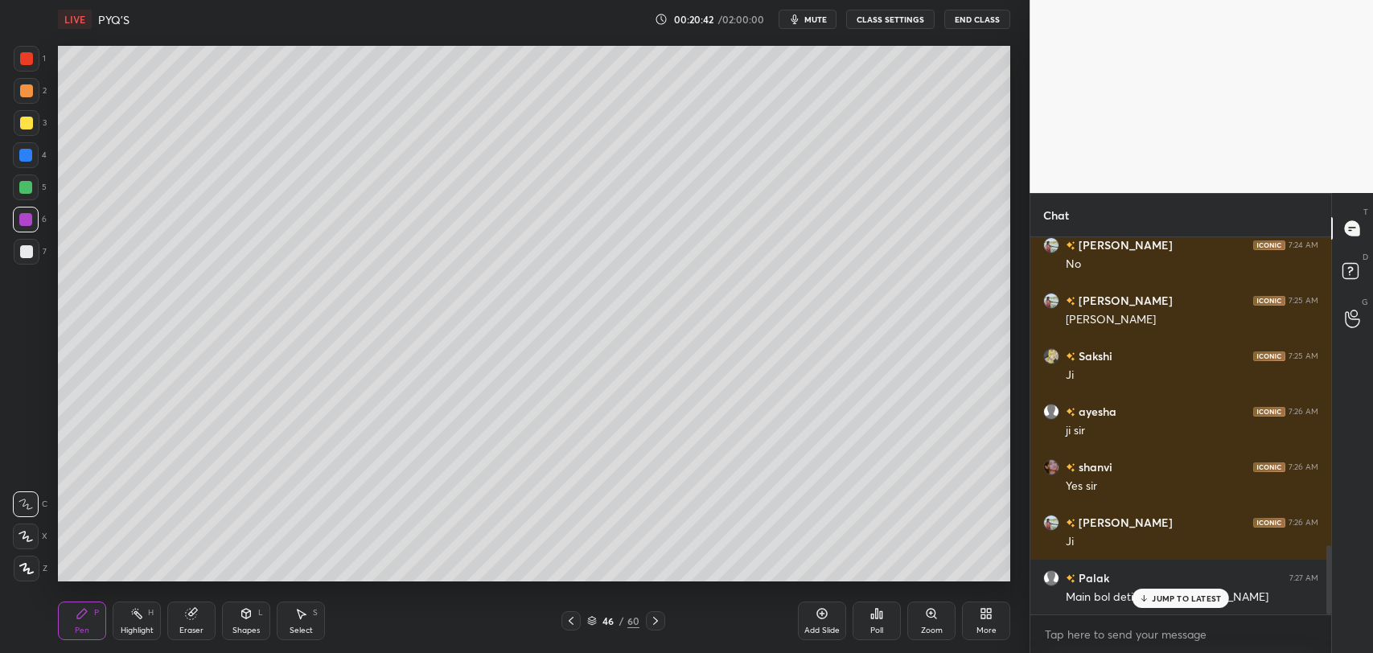
click at [1167, 606] on div "JUMP TO LATEST" at bounding box center [1180, 598] width 97 height 19
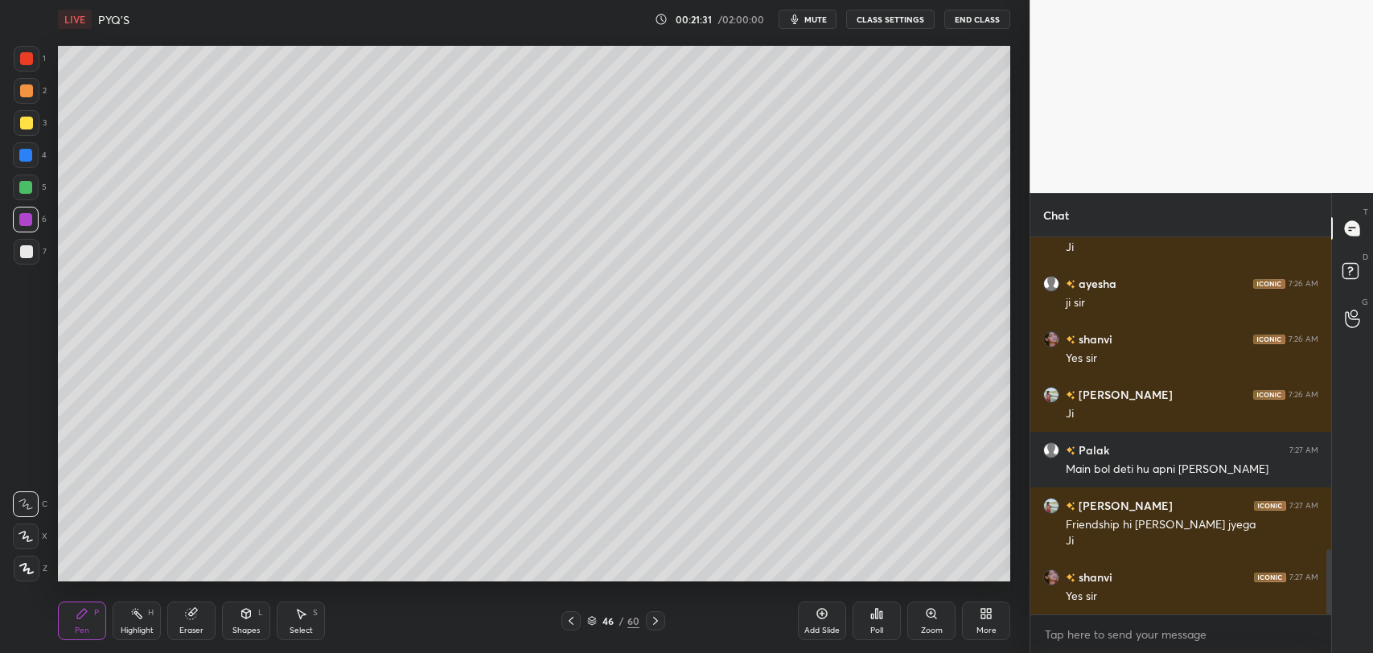
scroll to position [1856, 0]
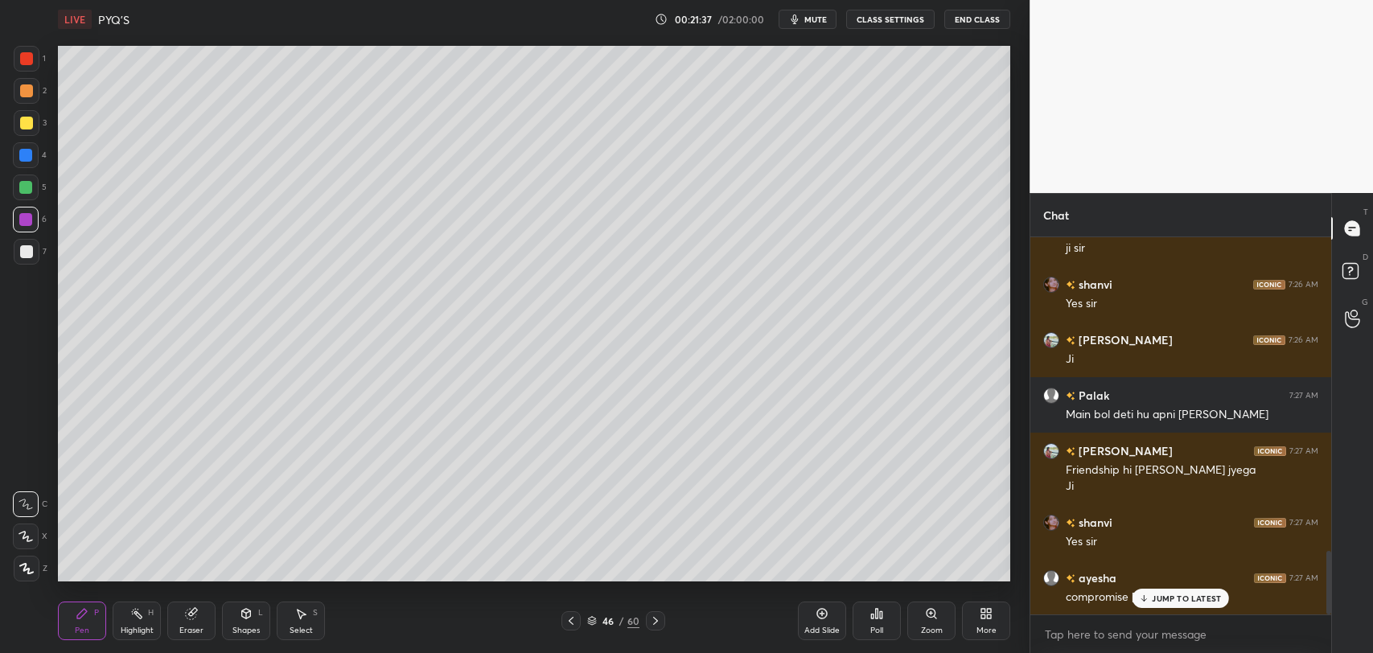
click at [1207, 598] on p "JUMP TO LATEST" at bounding box center [1186, 599] width 69 height 10
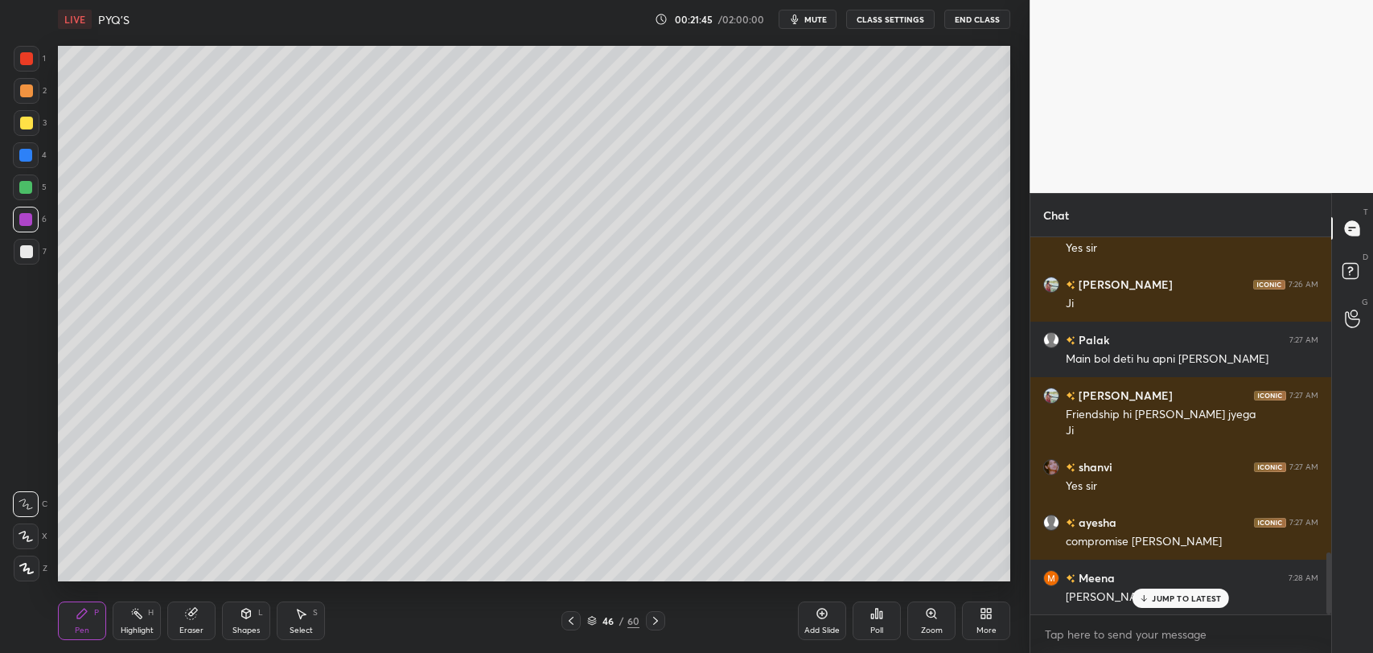
click at [1176, 606] on div "JUMP TO LATEST" at bounding box center [1180, 598] width 97 height 19
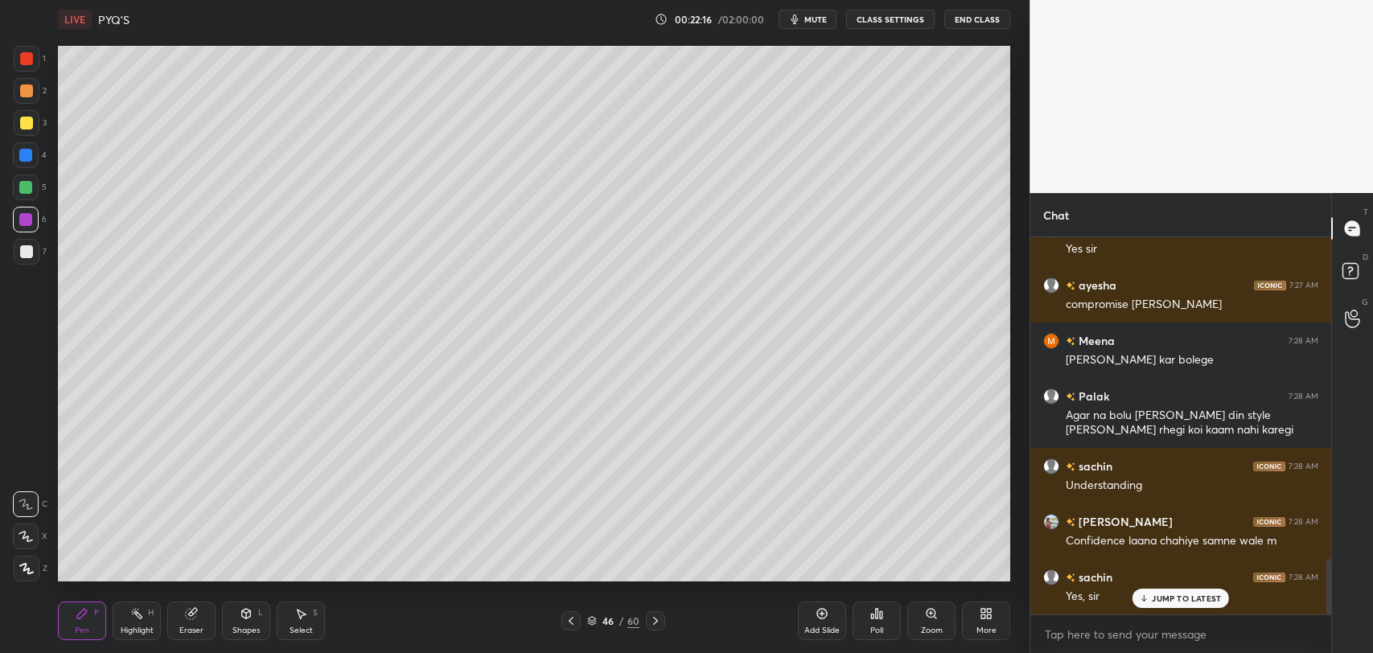
scroll to position [2204, 0]
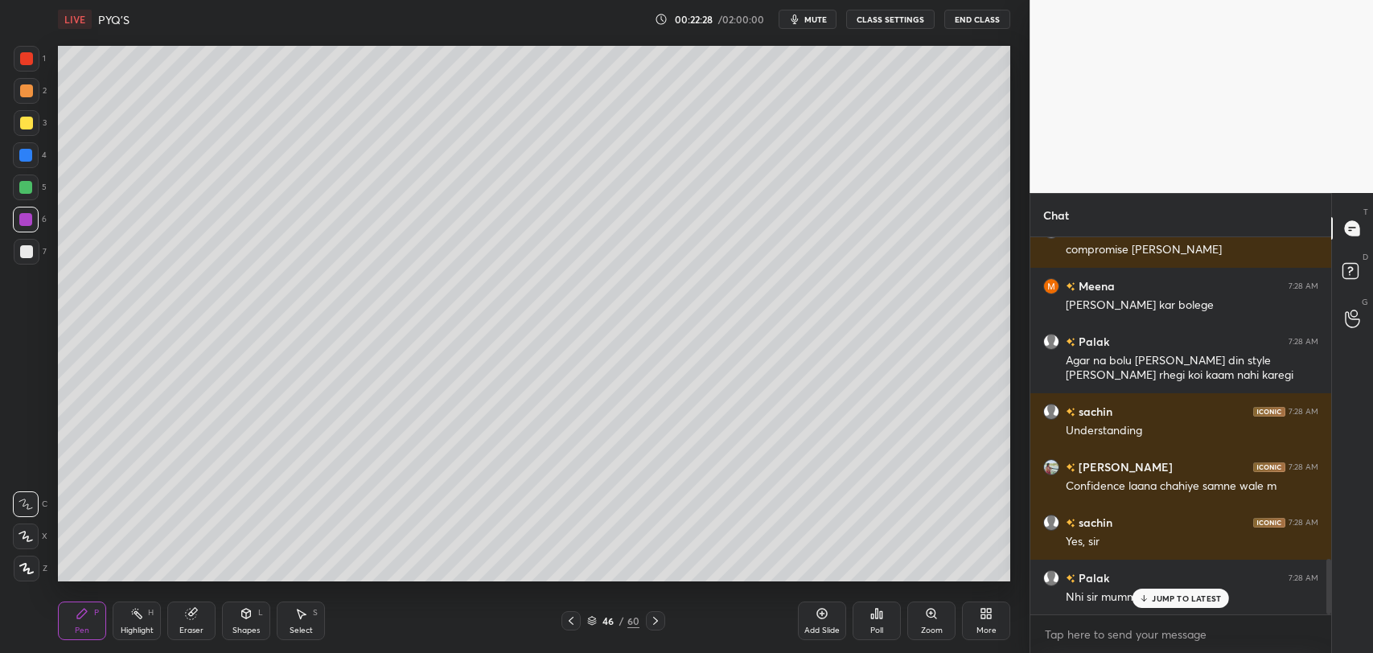
click at [816, 20] on span "mute" at bounding box center [815, 19] width 23 height 11
click at [816, 20] on span "unmute" at bounding box center [814, 19] width 35 height 11
click at [1176, 598] on p "JUMP TO LATEST" at bounding box center [1186, 599] width 69 height 10
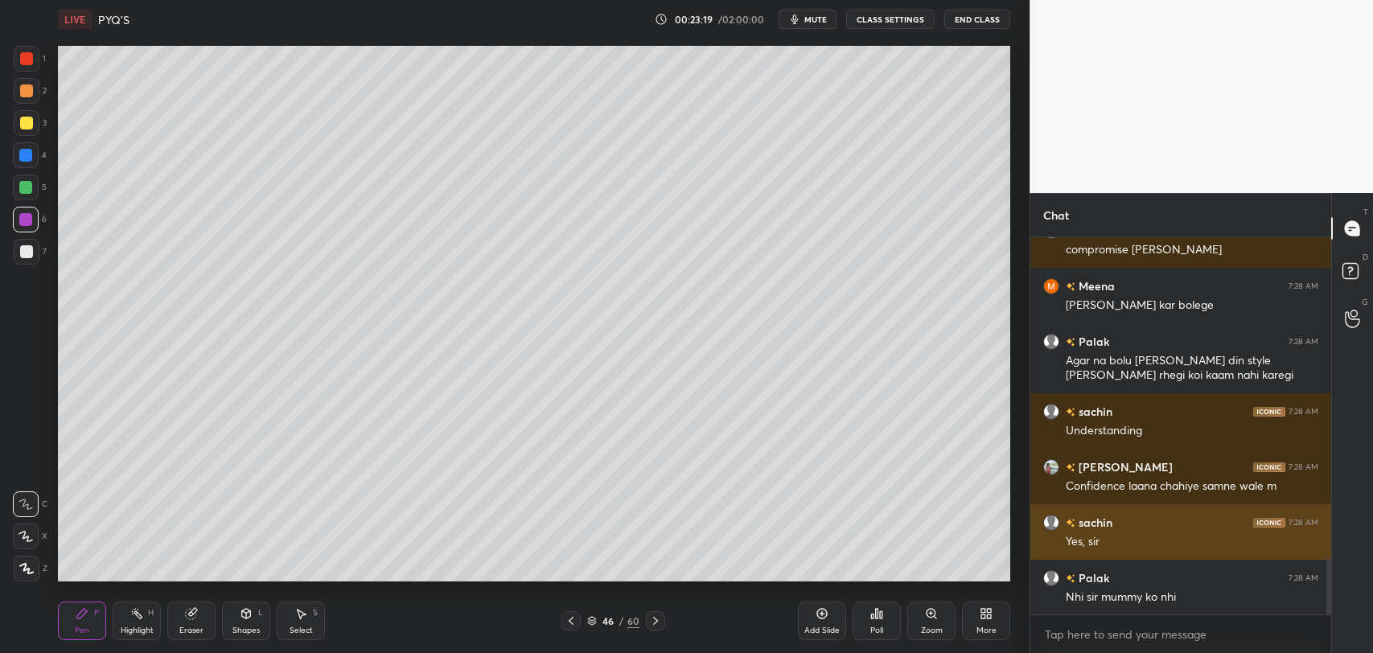
scroll to position [2259, 0]
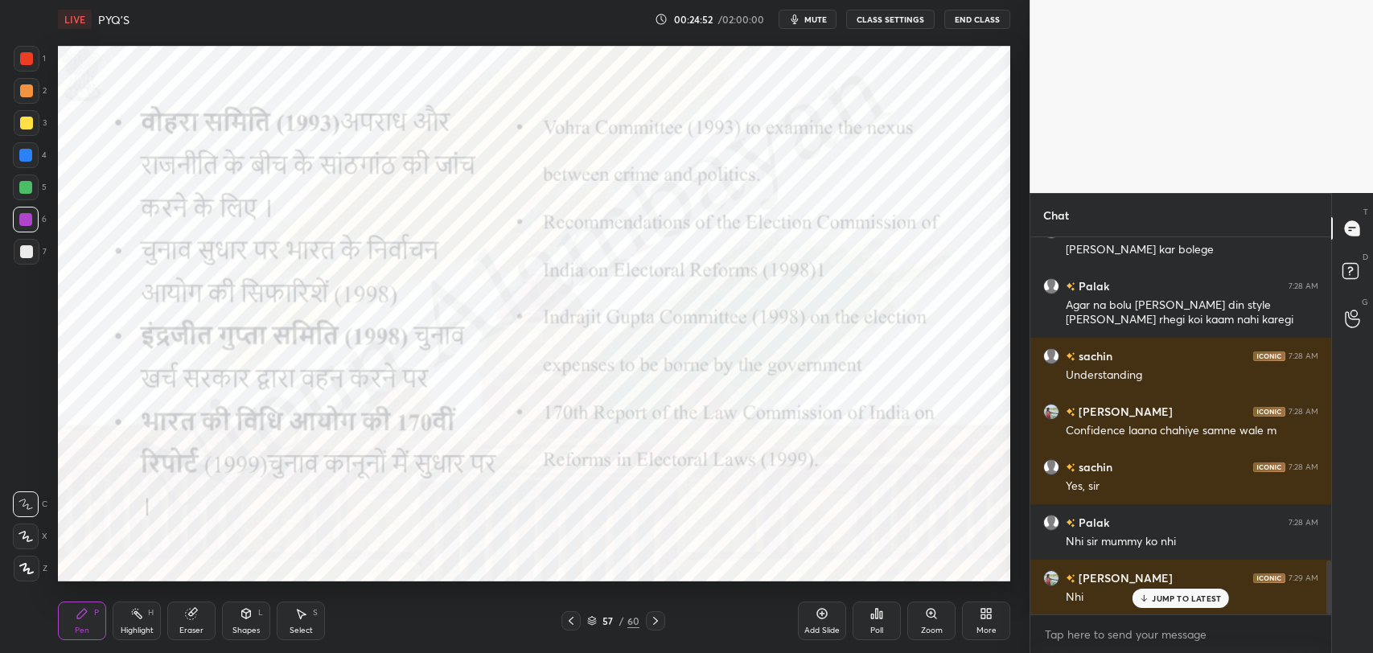
click at [21, 533] on icon at bounding box center [25, 536] width 14 height 11
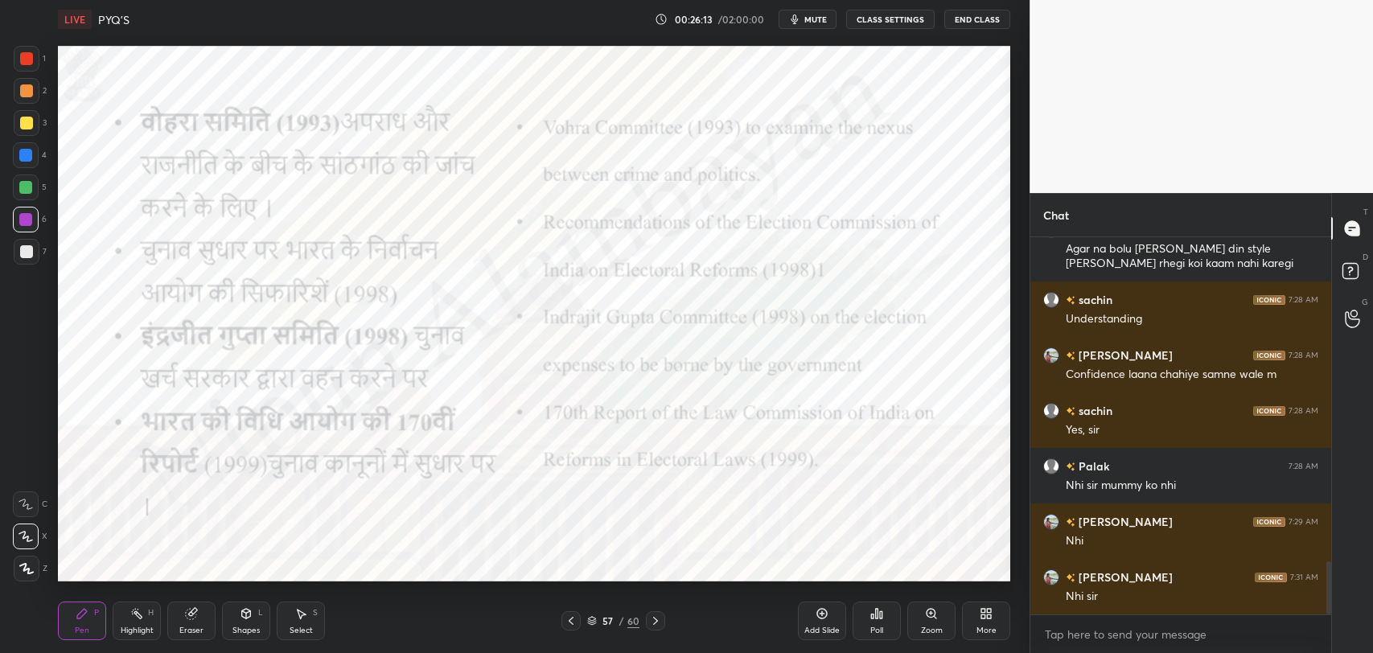
scroll to position [2370, 0]
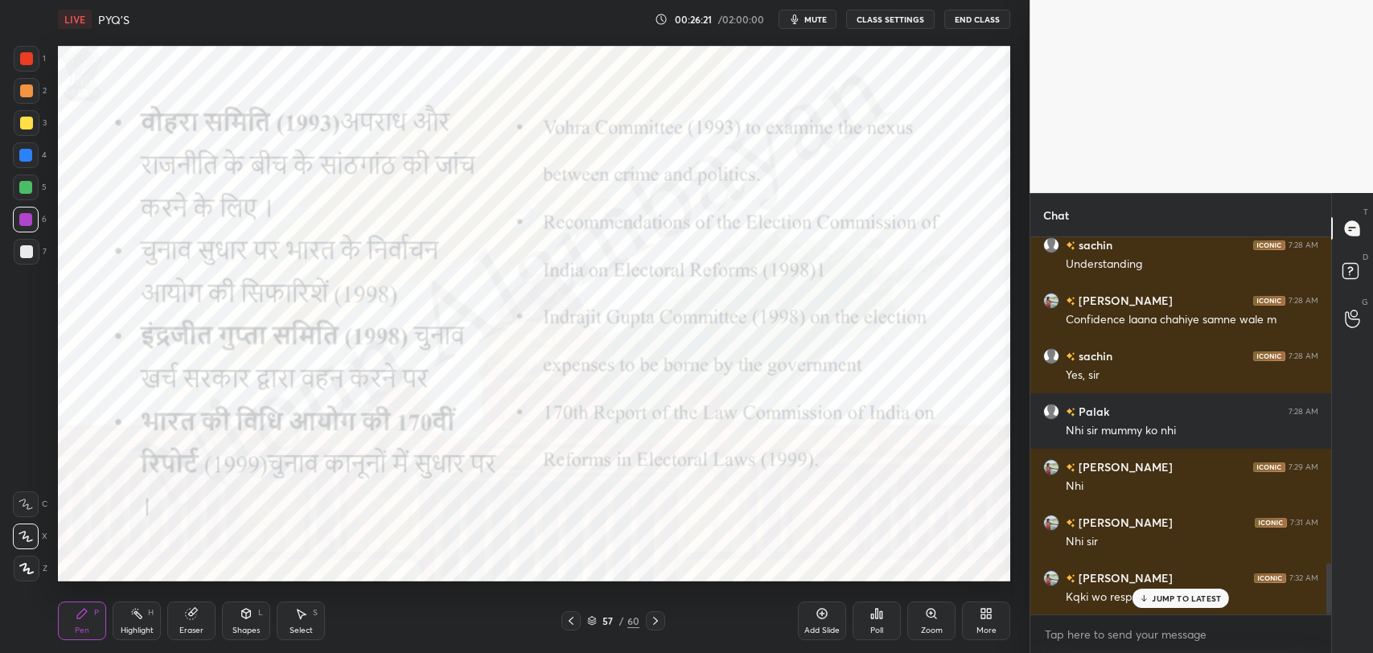
click at [1165, 598] on p "JUMP TO LATEST" at bounding box center [1186, 599] width 69 height 10
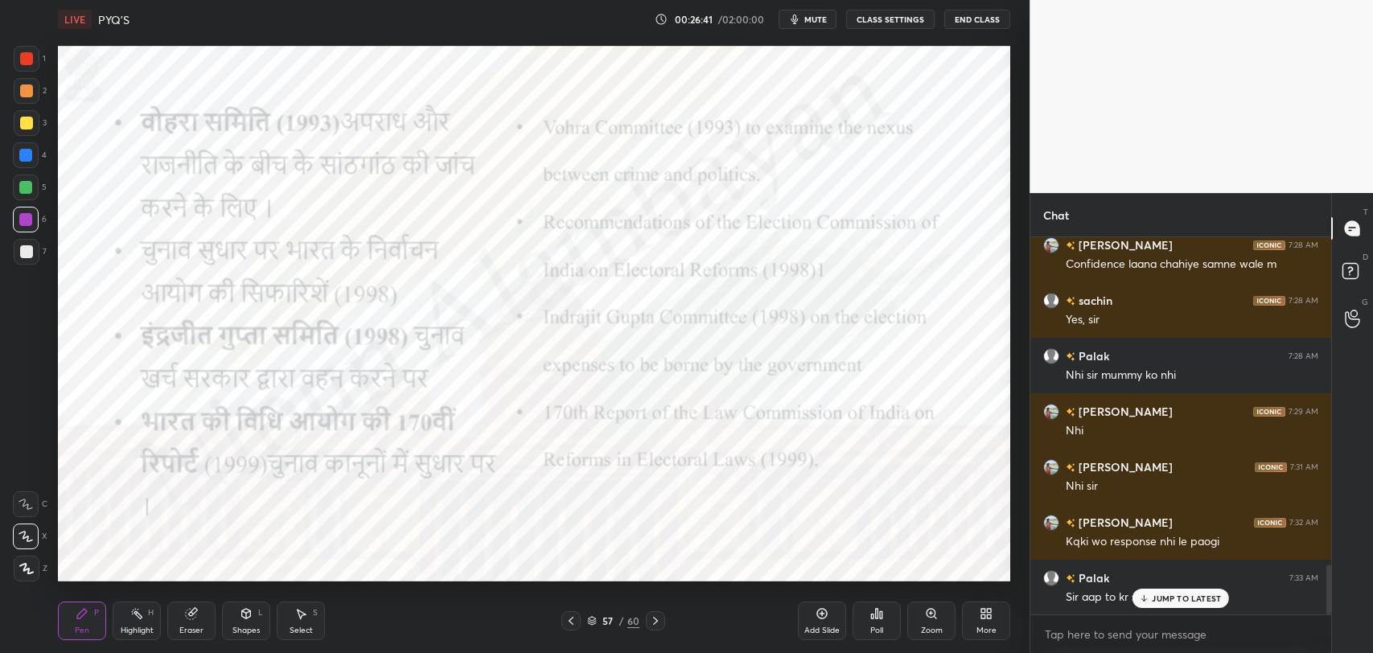
scroll to position [2481, 0]
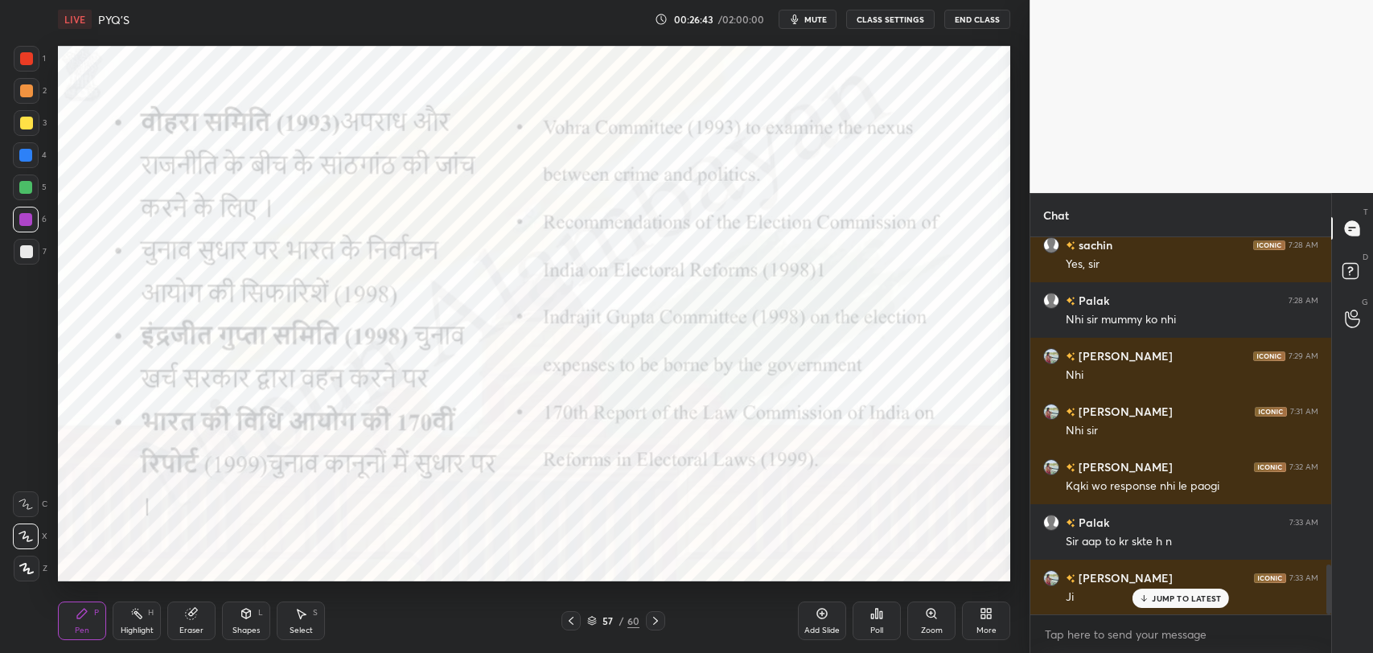
click at [1178, 597] on p "JUMP TO LATEST" at bounding box center [1186, 599] width 69 height 10
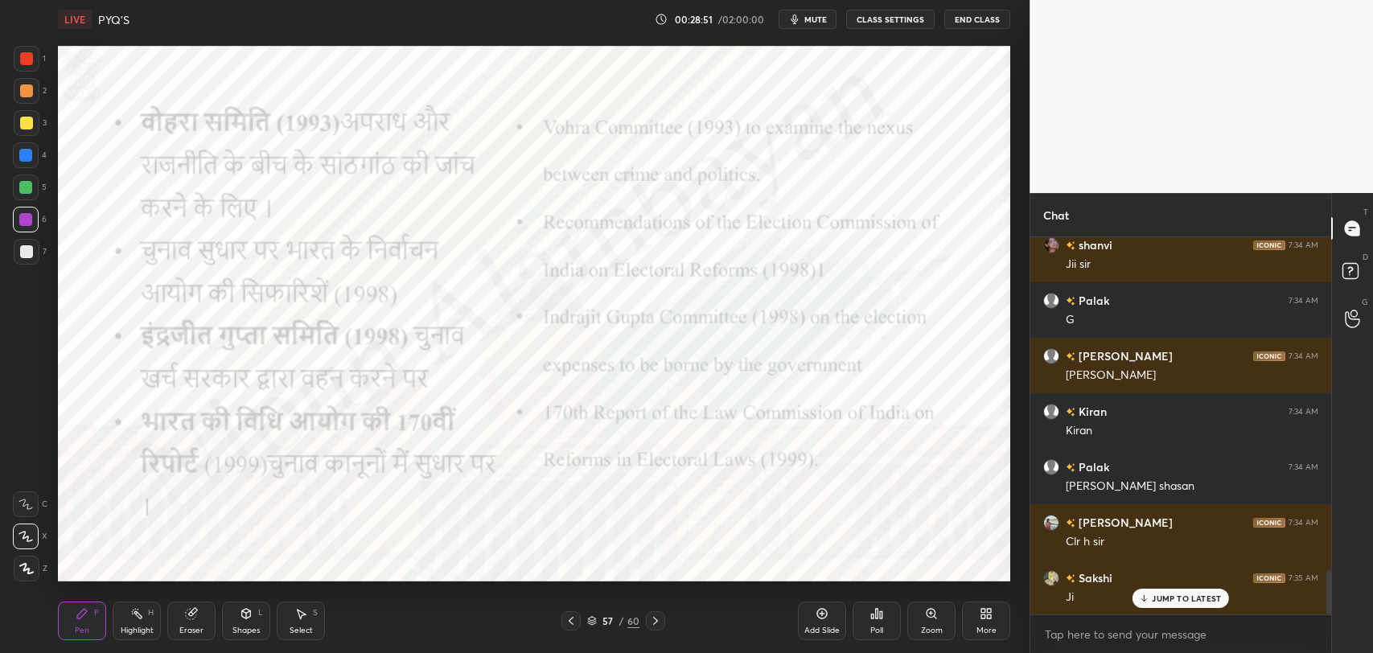
scroll to position [2828, 0]
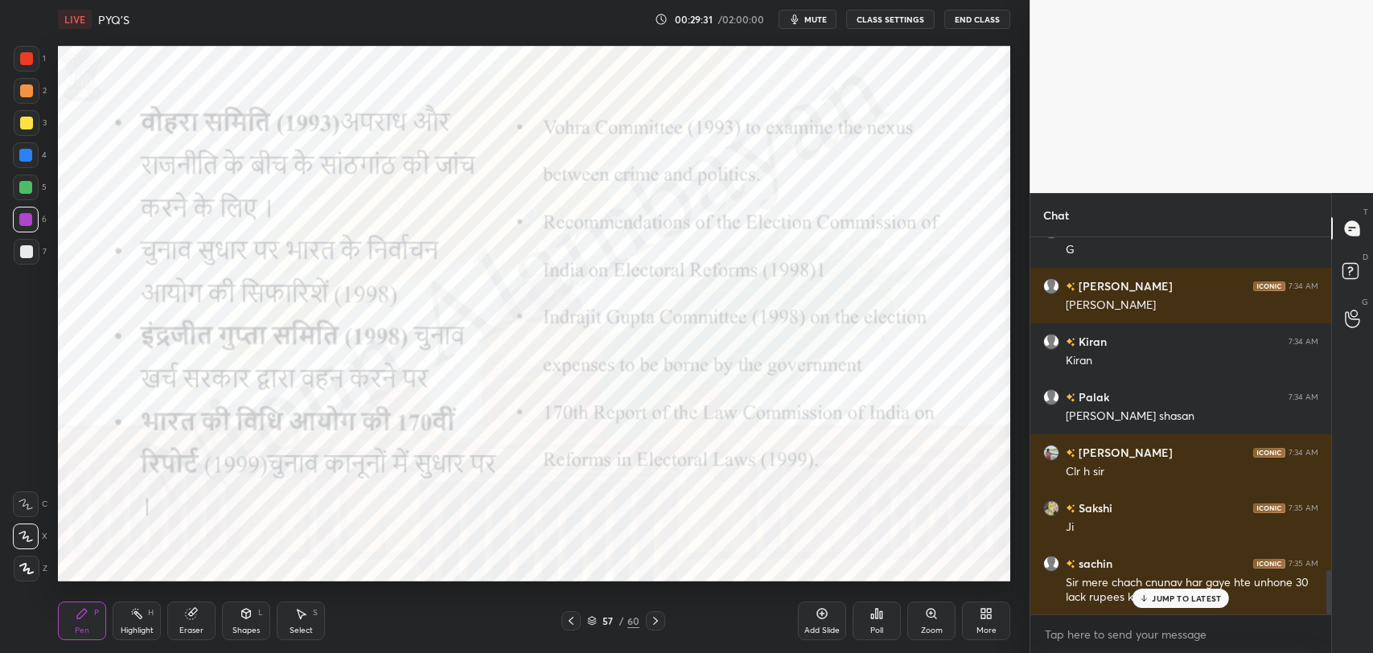
click at [1206, 602] on p "JUMP TO LATEST" at bounding box center [1186, 599] width 69 height 10
click at [801, 14] on icon "button" at bounding box center [794, 19] width 13 height 13
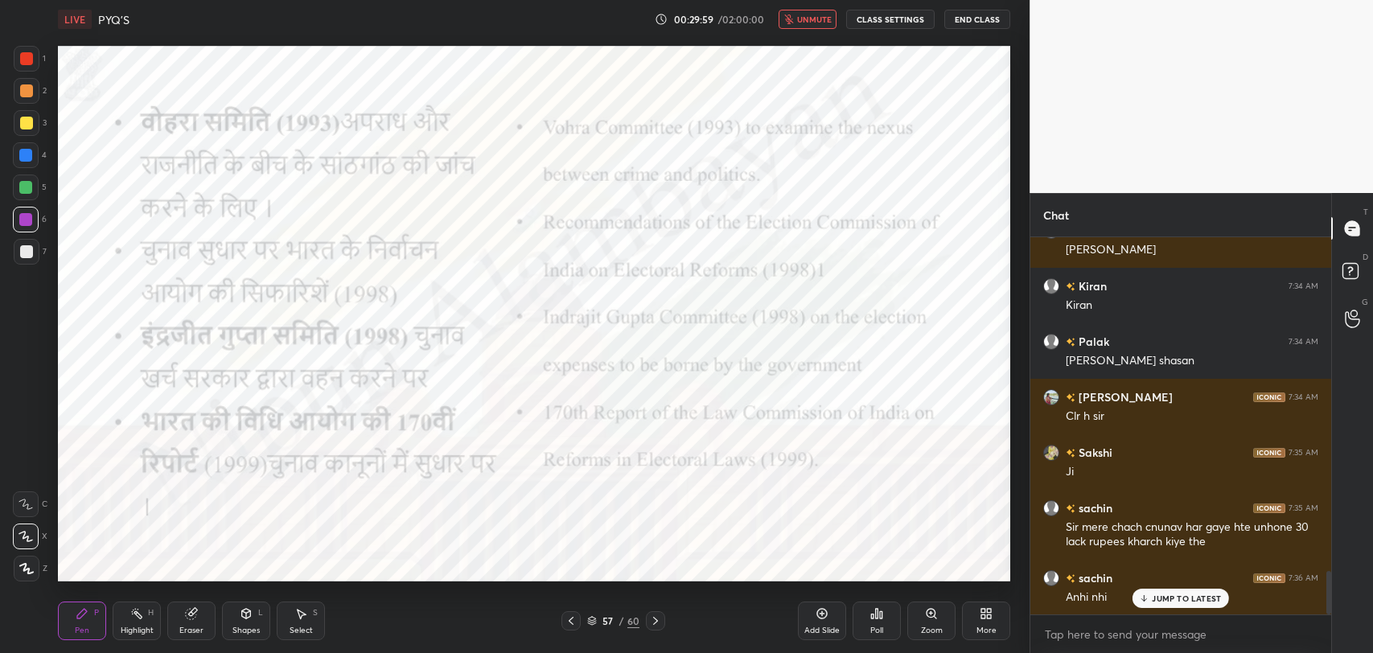
click at [798, 22] on button "unmute" at bounding box center [808, 19] width 58 height 19
click at [1181, 598] on p "JUMP TO LATEST" at bounding box center [1186, 599] width 69 height 10
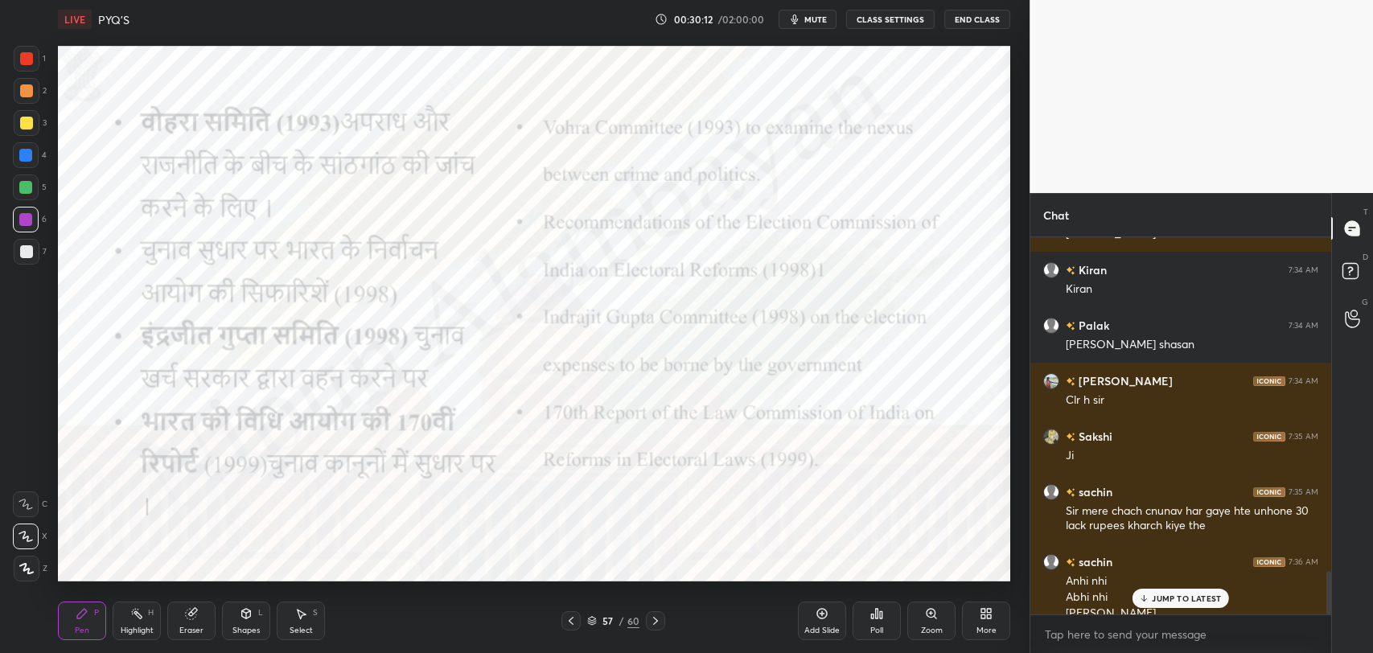
scroll to position [2916, 0]
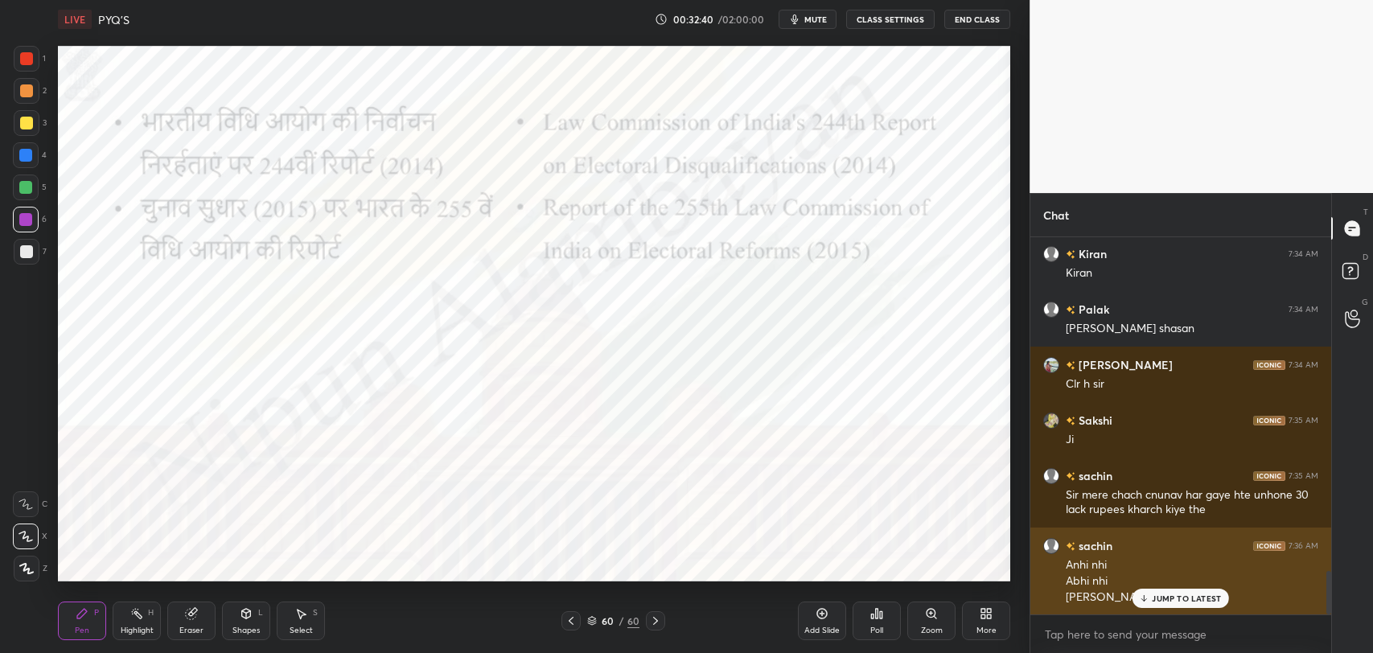
click at [1165, 601] on p "JUMP TO LATEST" at bounding box center [1186, 599] width 69 height 10
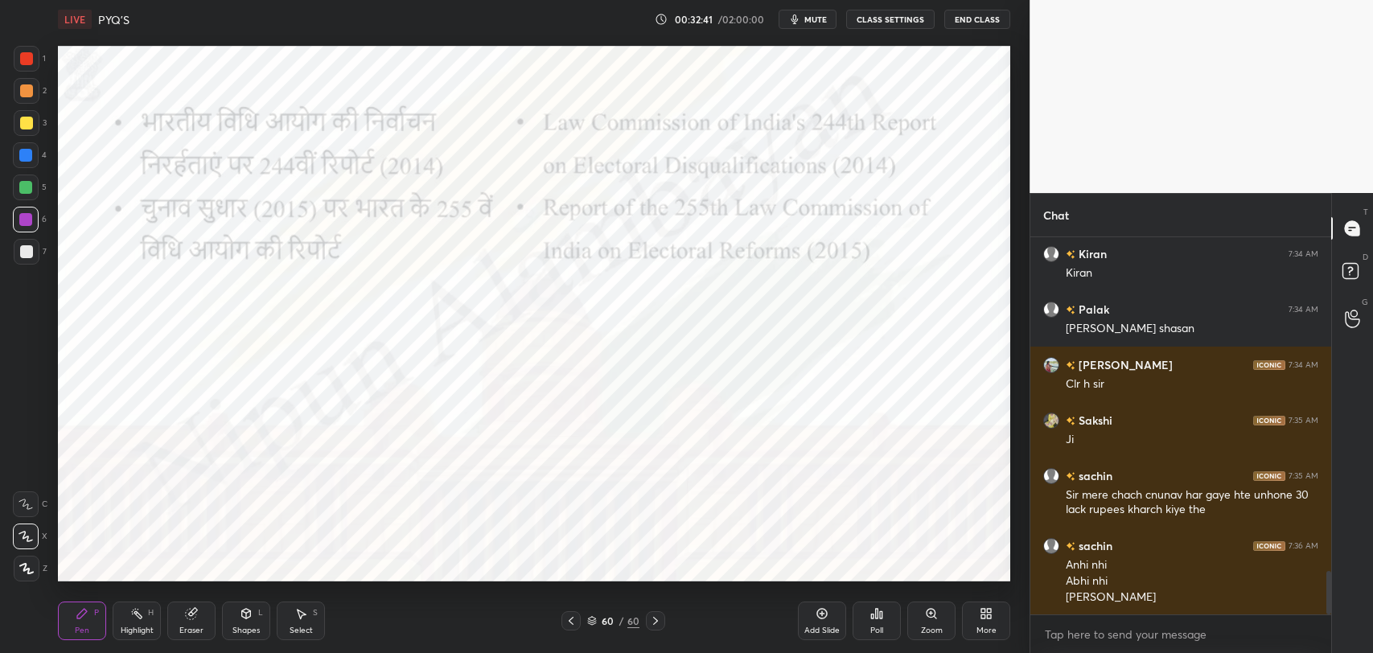
click at [978, 620] on div "More" at bounding box center [986, 621] width 48 height 39
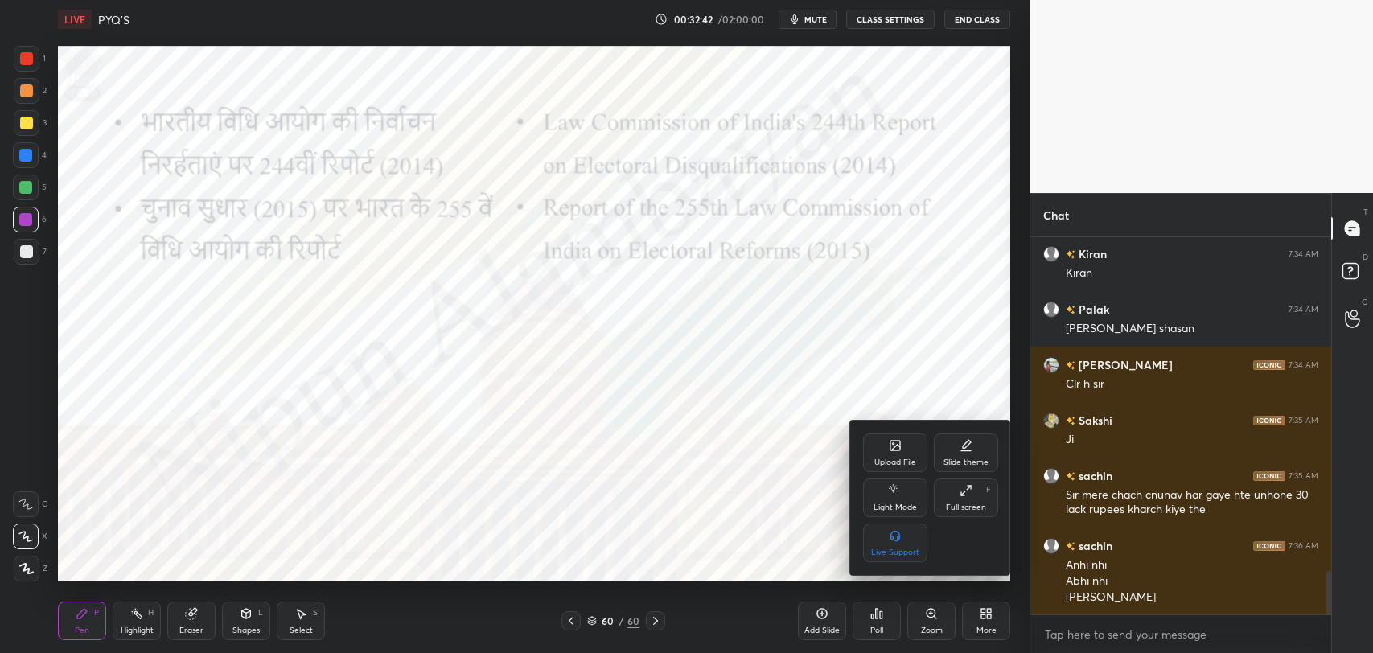
click at [889, 454] on div "Upload File" at bounding box center [895, 453] width 64 height 39
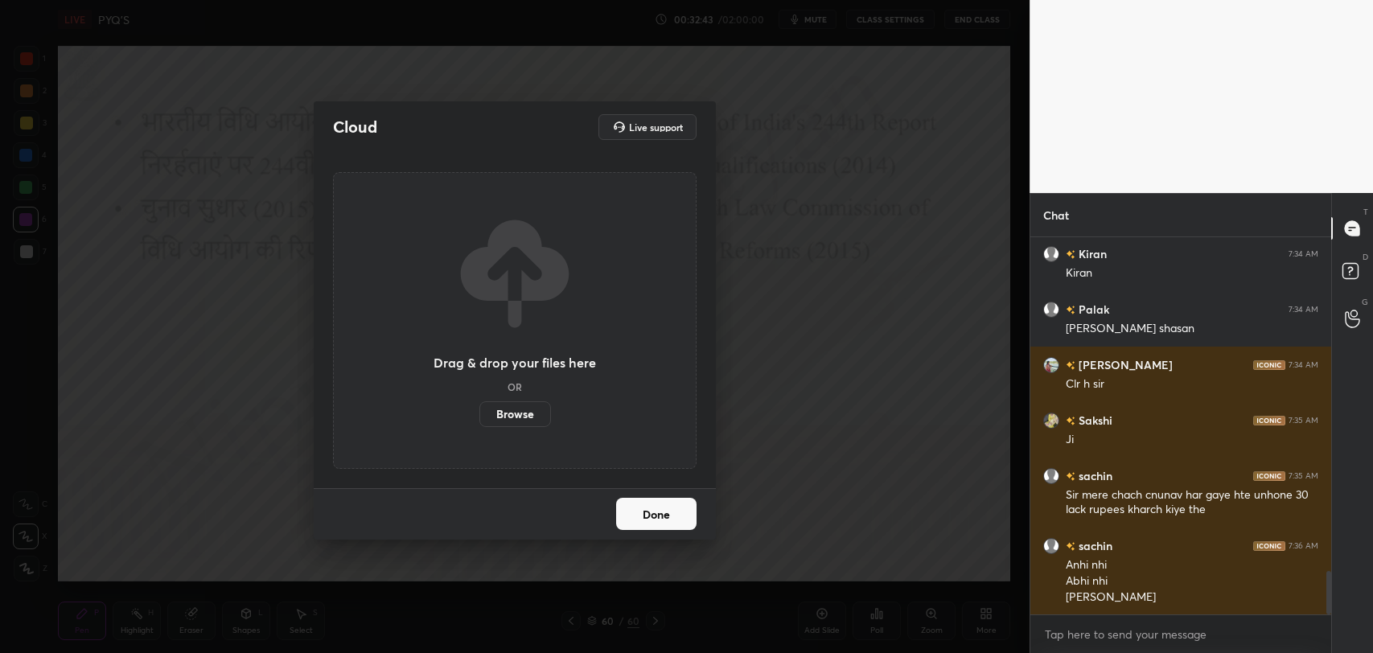
click at [528, 416] on label "Browse" at bounding box center [515, 414] width 72 height 26
click at [479, 416] on input "Browse" at bounding box center [479, 414] width 0 height 26
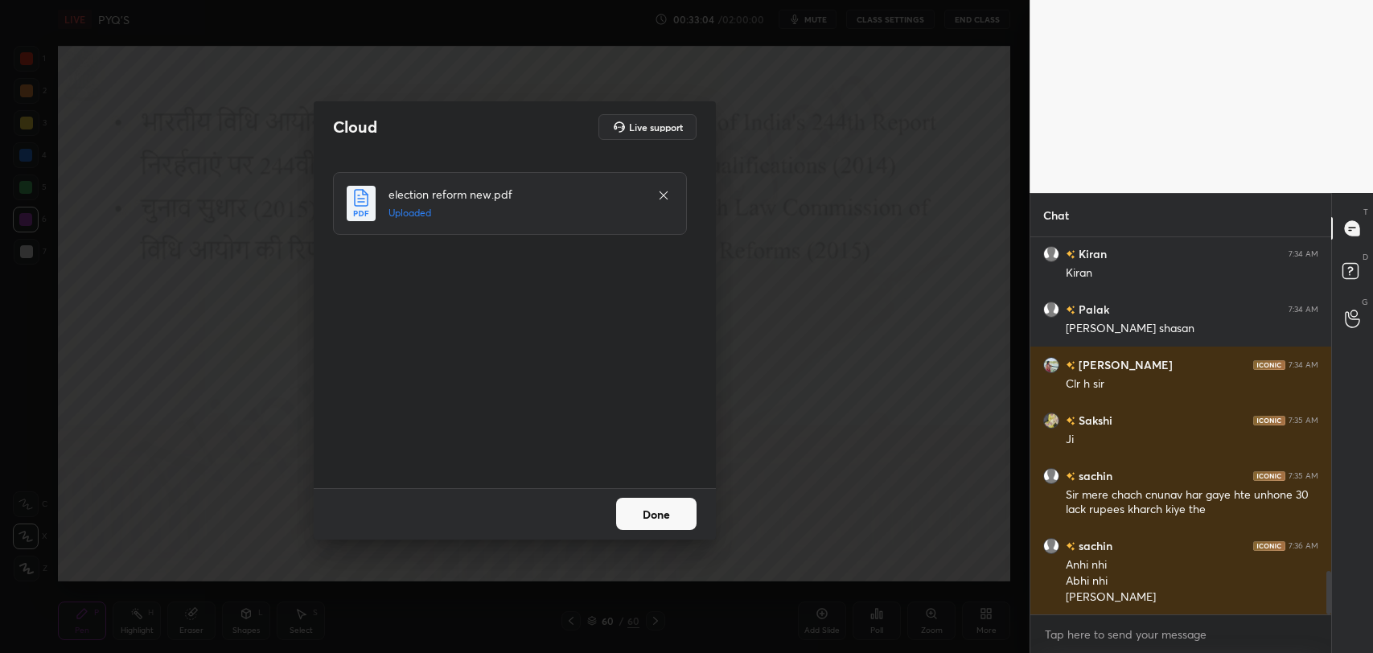
click at [662, 516] on button "Done" at bounding box center [656, 514] width 80 height 32
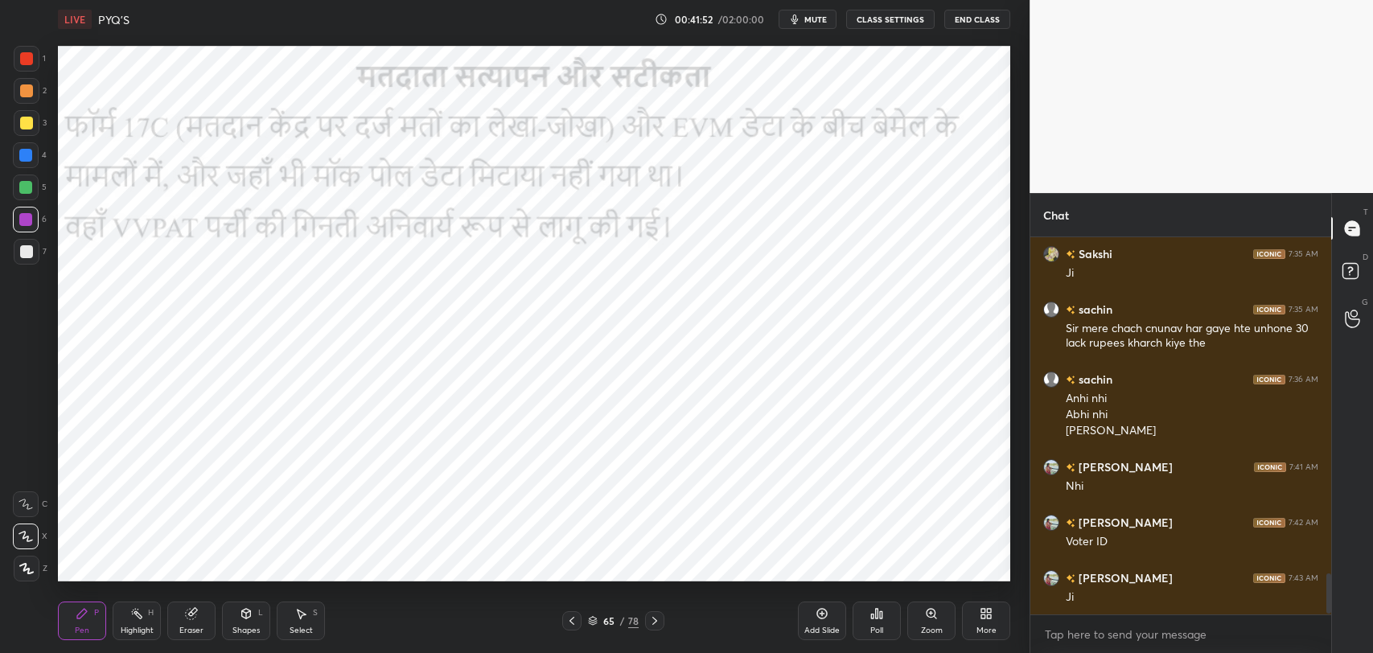
scroll to position [3138, 0]
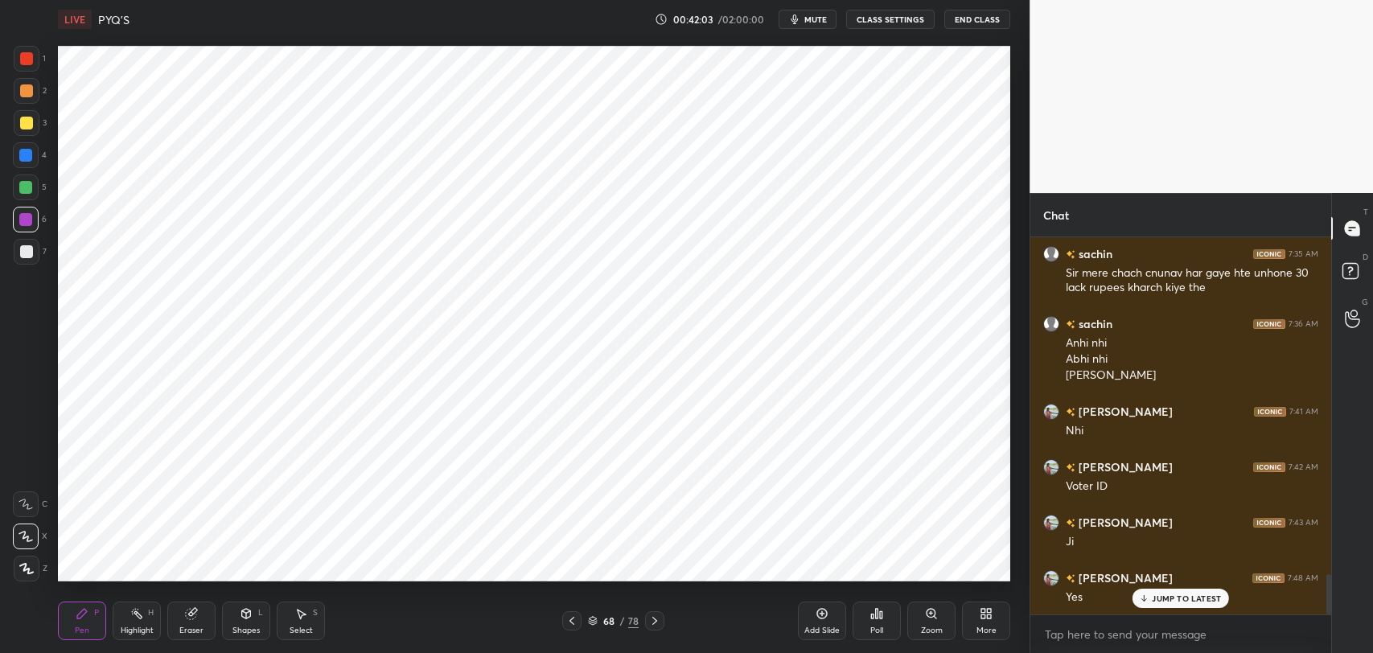
click at [988, 616] on icon at bounding box center [989, 616] width 4 height 4
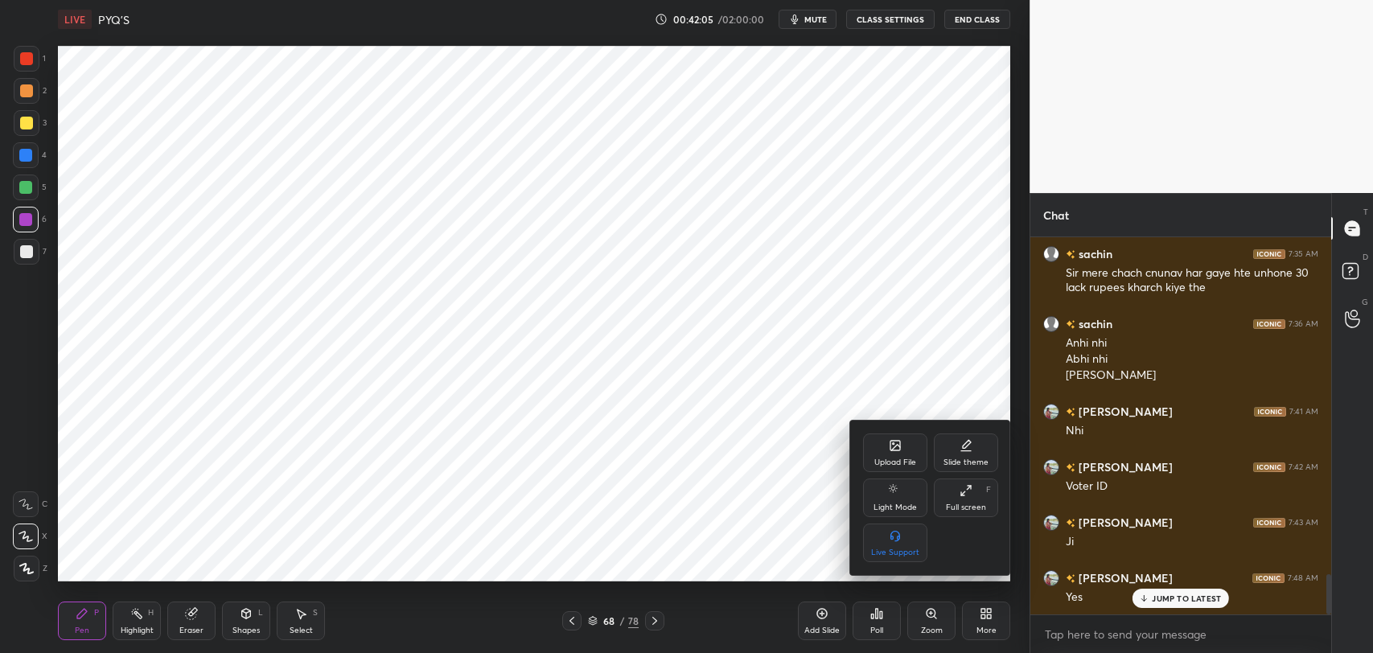
click at [894, 458] on div "Upload File" at bounding box center [895, 462] width 42 height 8
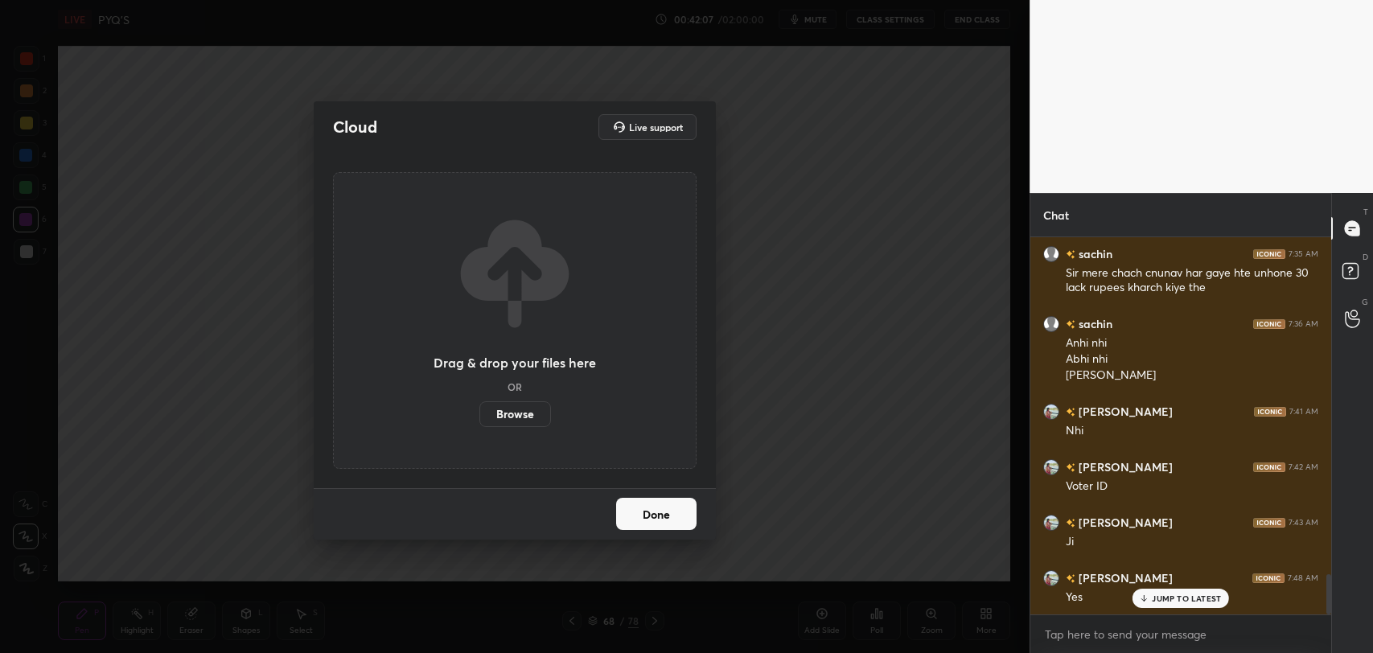
click at [499, 413] on label "Browse" at bounding box center [515, 414] width 72 height 26
click at [479, 413] on input "Browse" at bounding box center [479, 414] width 0 height 26
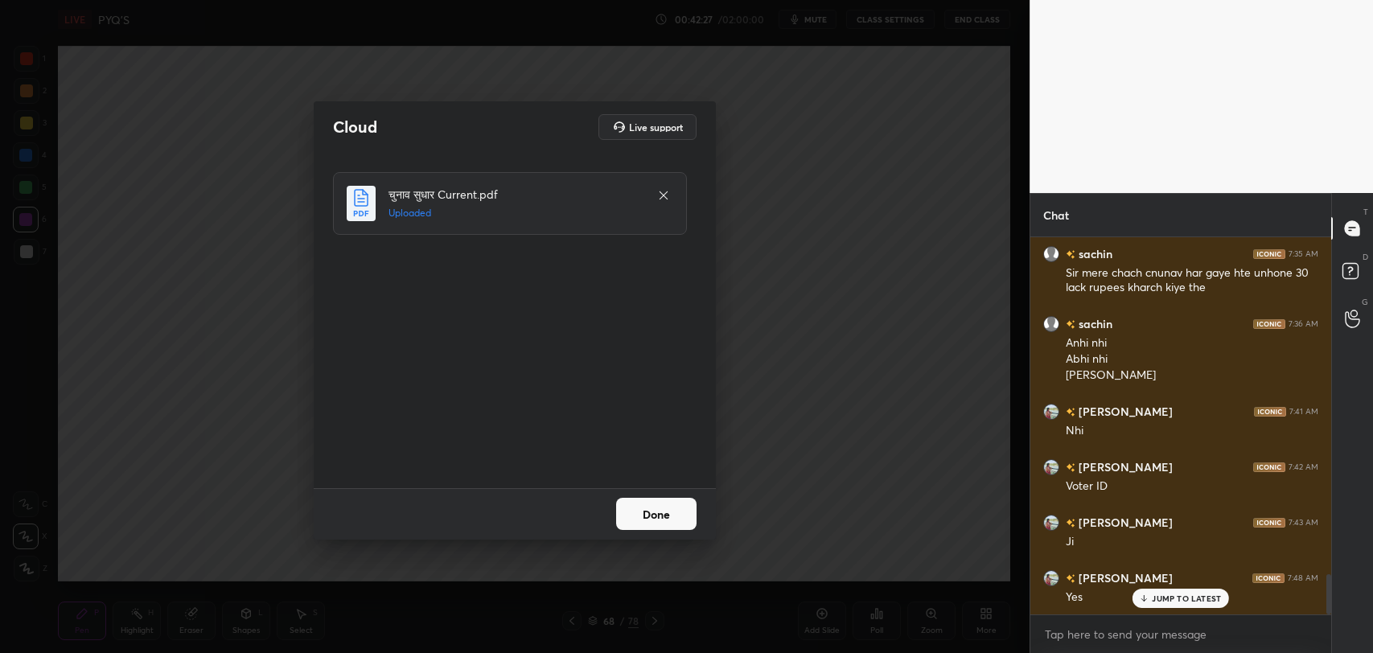
click at [649, 516] on button "Done" at bounding box center [656, 514] width 80 height 32
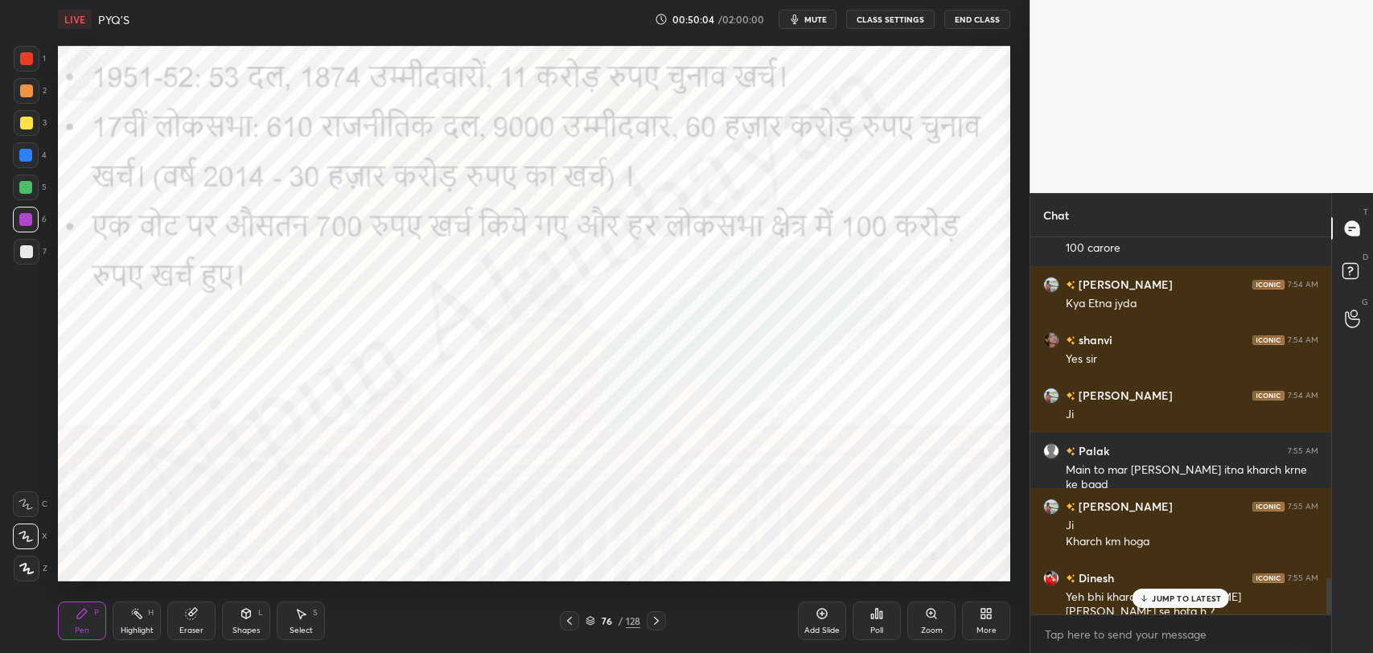
scroll to position [3598, 0]
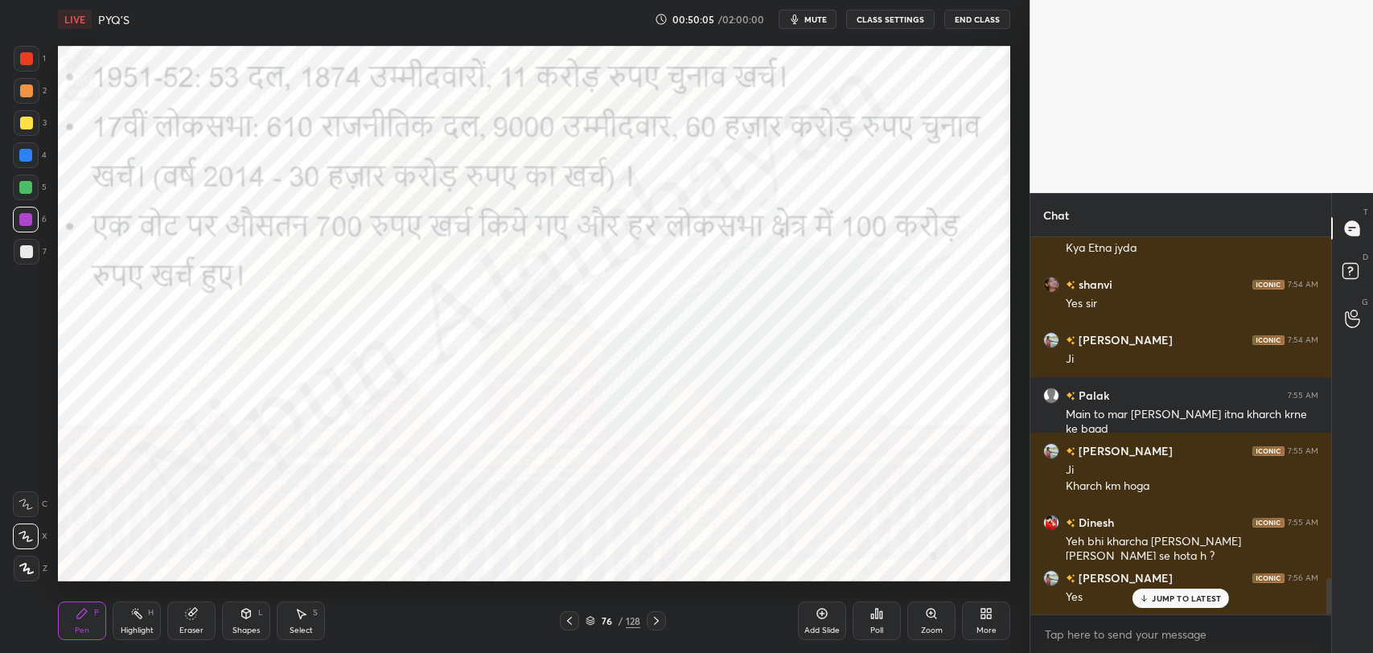
click at [1198, 599] on p "JUMP TO LATEST" at bounding box center [1186, 599] width 69 height 10
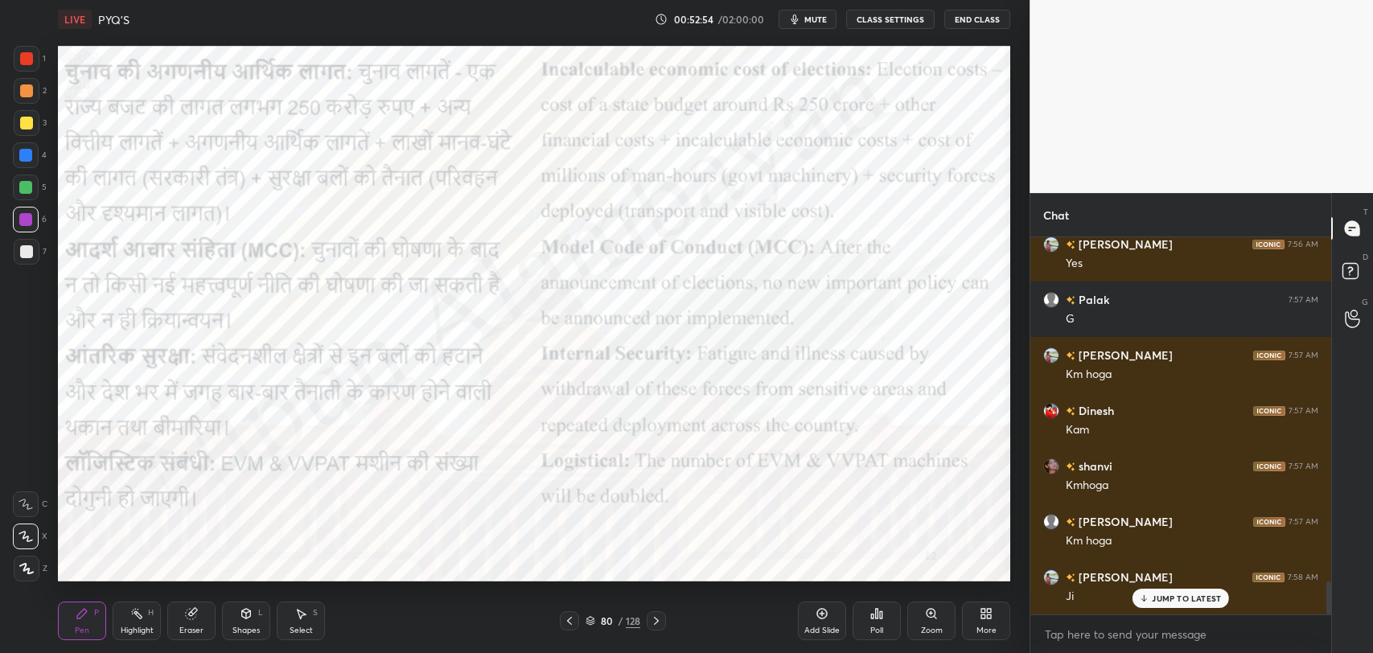
scroll to position [3986, 0]
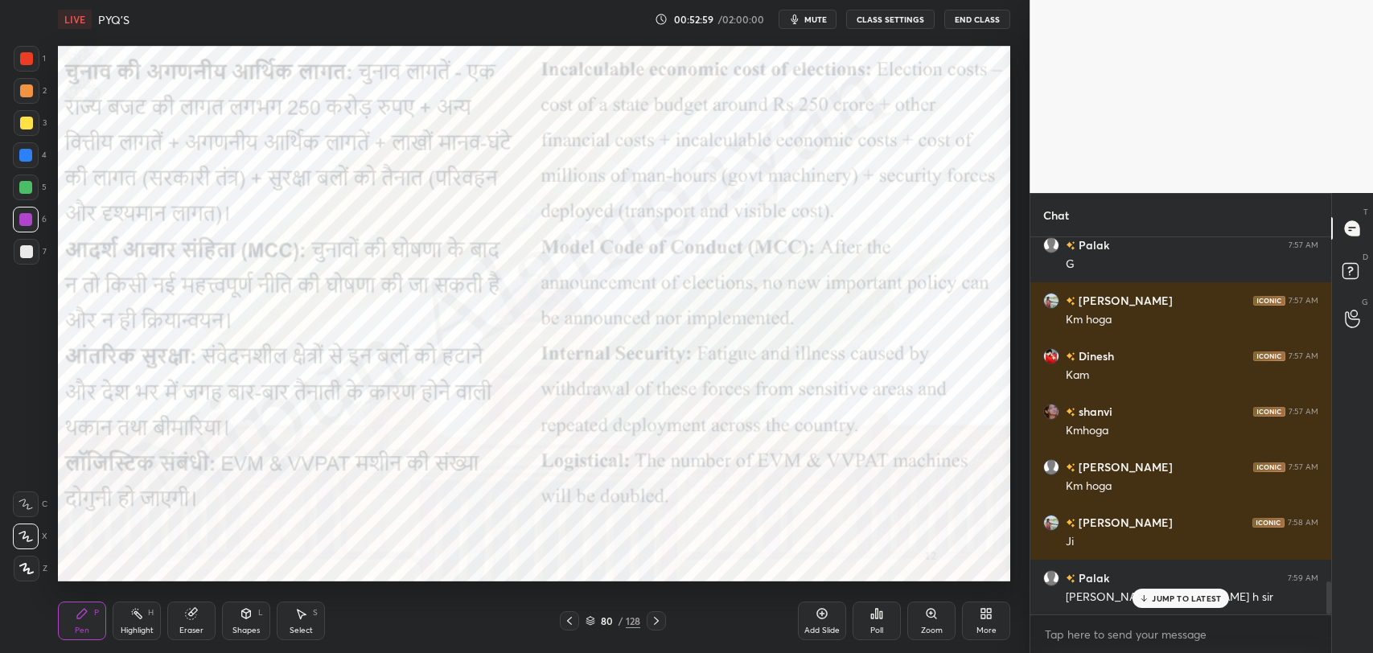
click at [1190, 601] on div "[PERSON_NAME] 7:43 AM [PERSON_NAME] 7:48 AM Yes Palak 7:54 AM 100 carore [PERSO…" at bounding box center [1180, 425] width 301 height 377
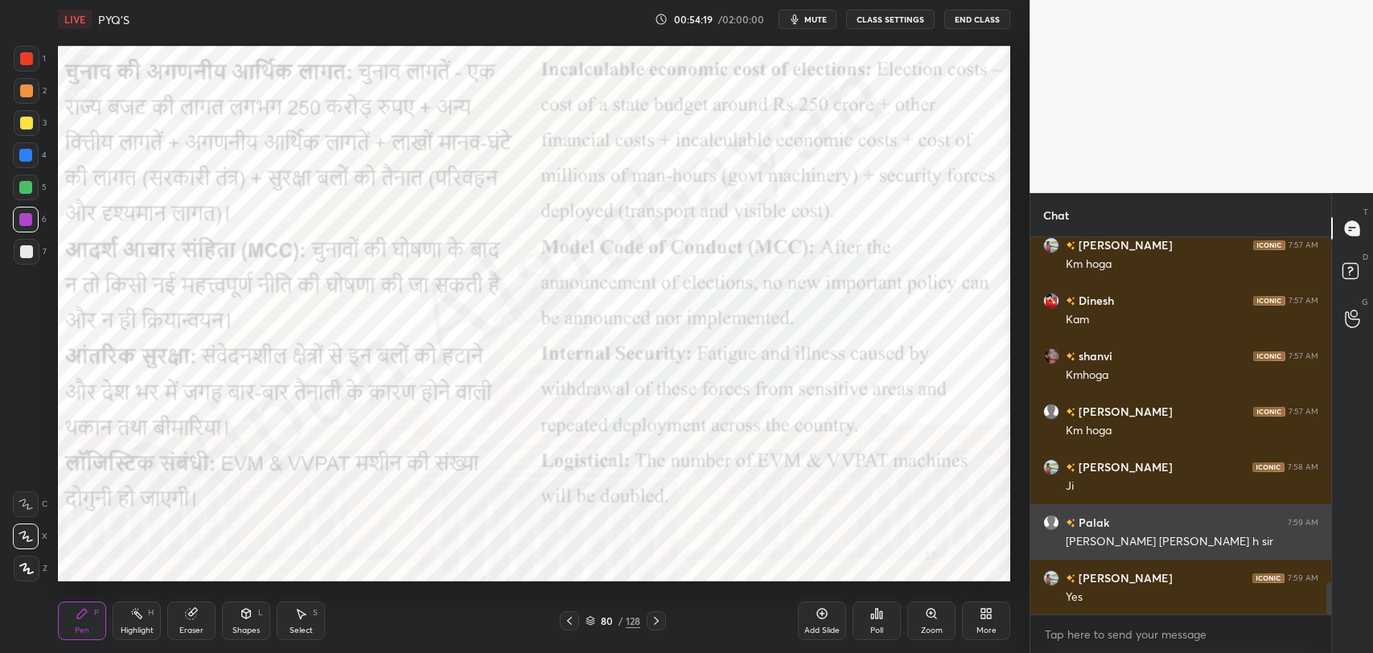
scroll to position [4098, 0]
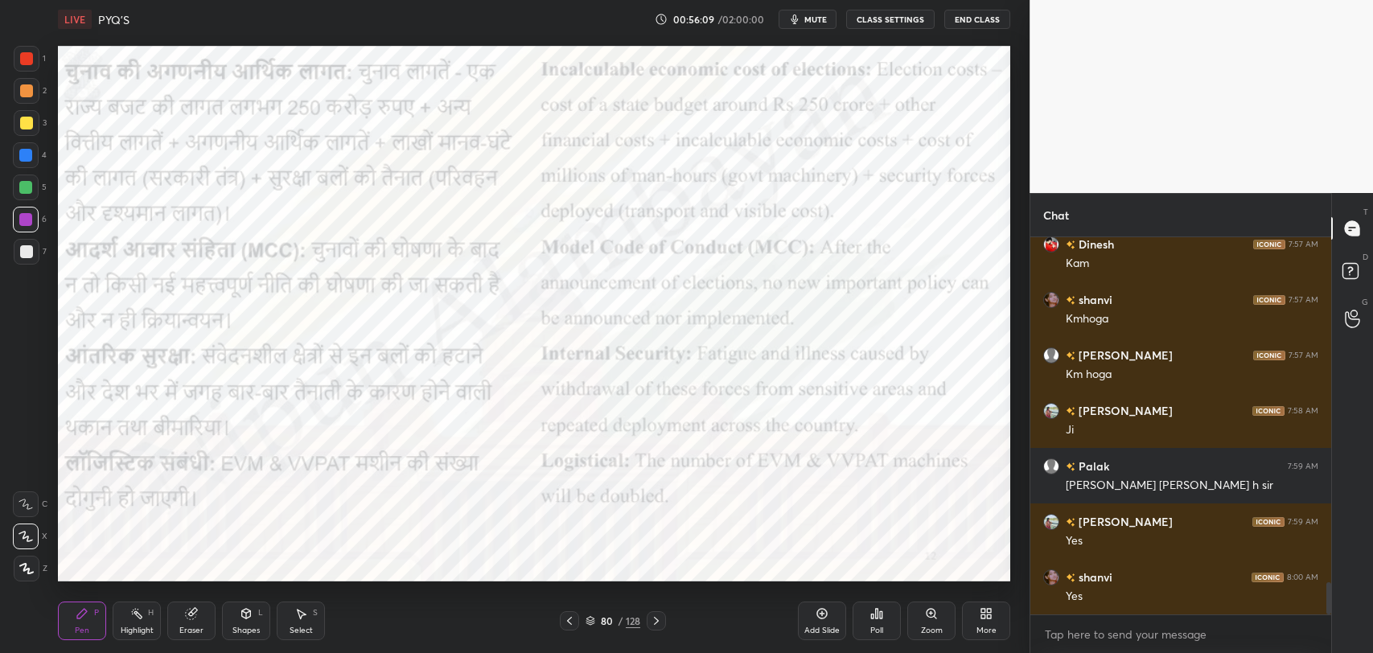
click at [820, 14] on span "mute" at bounding box center [815, 19] width 23 height 11
click at [820, 14] on span "unmute" at bounding box center [814, 19] width 35 height 11
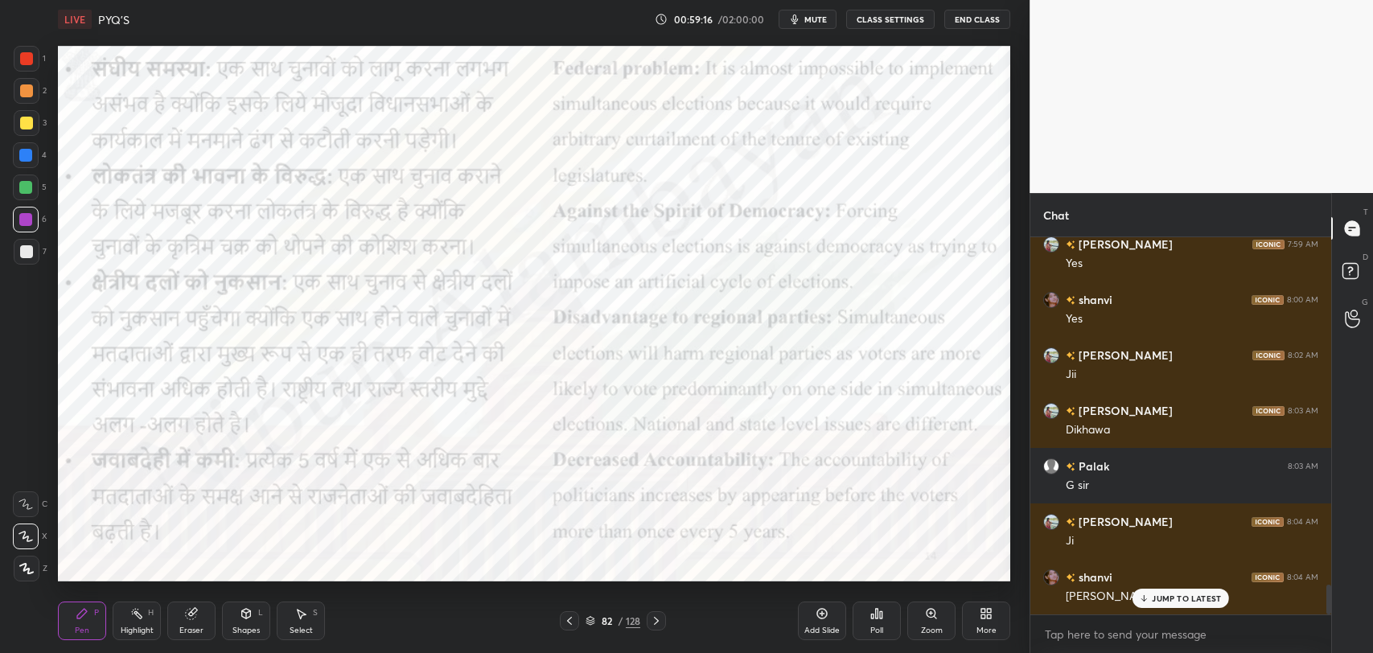
scroll to position [4430, 0]
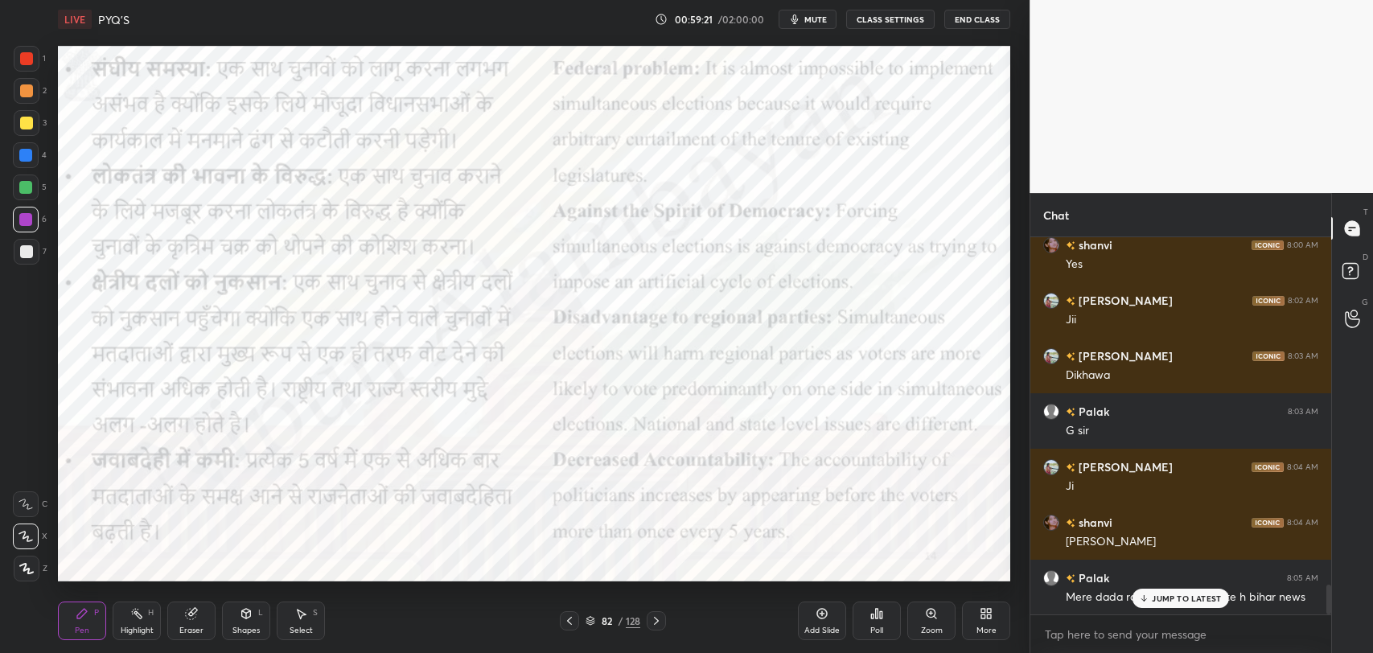
click at [1160, 600] on p "JUMP TO LATEST" at bounding box center [1186, 599] width 69 height 10
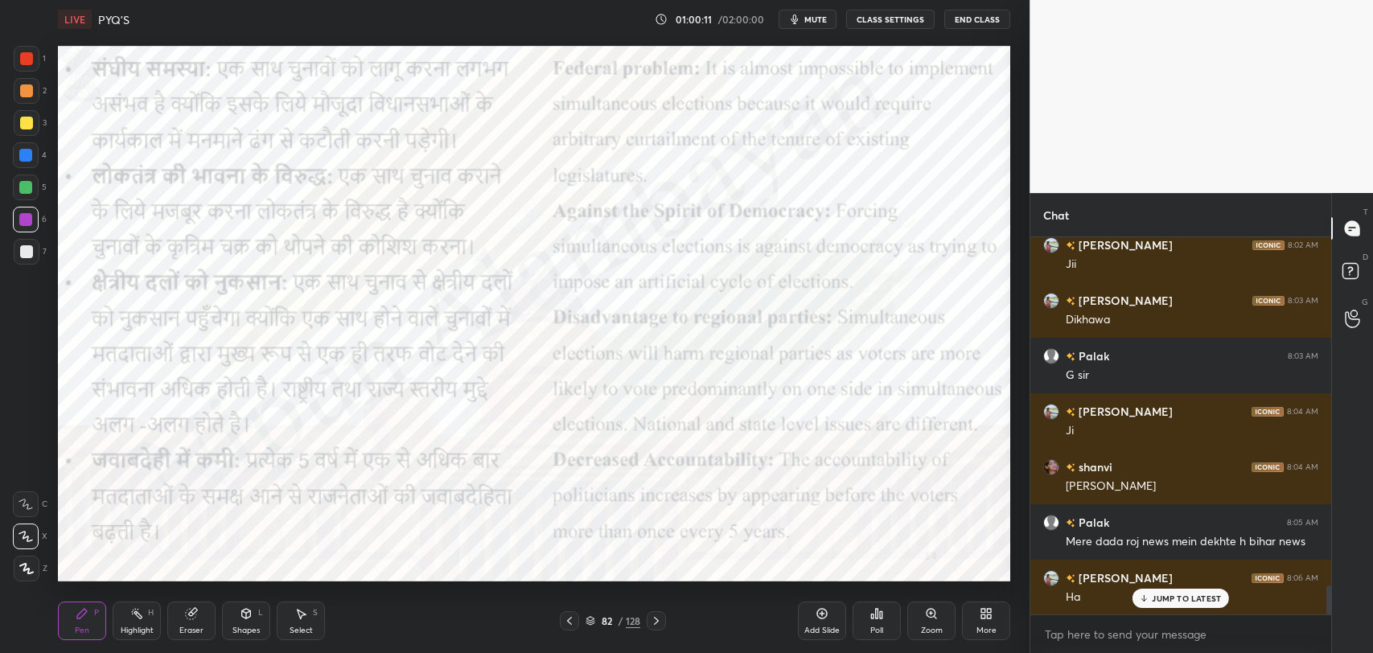
click at [1160, 600] on p "JUMP TO LATEST" at bounding box center [1186, 599] width 69 height 10
click at [835, 618] on div "Add Slide" at bounding box center [822, 621] width 48 height 39
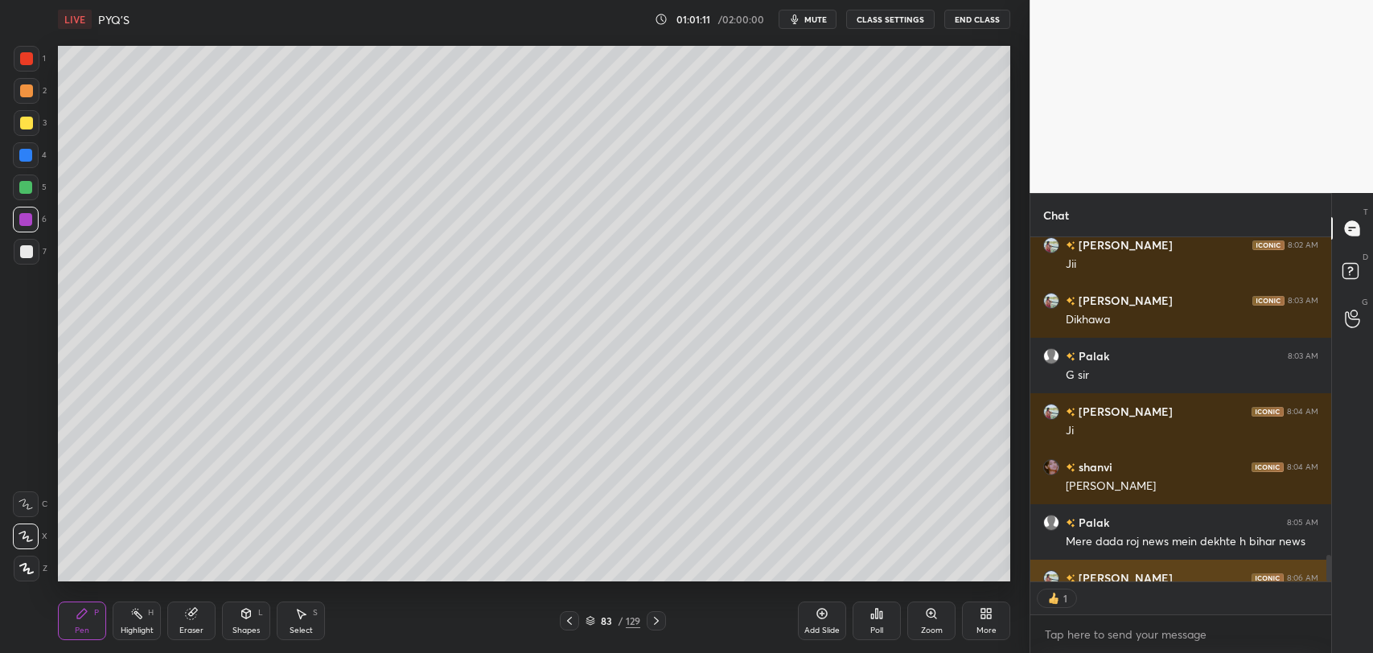
scroll to position [339, 296]
type textarea "x"
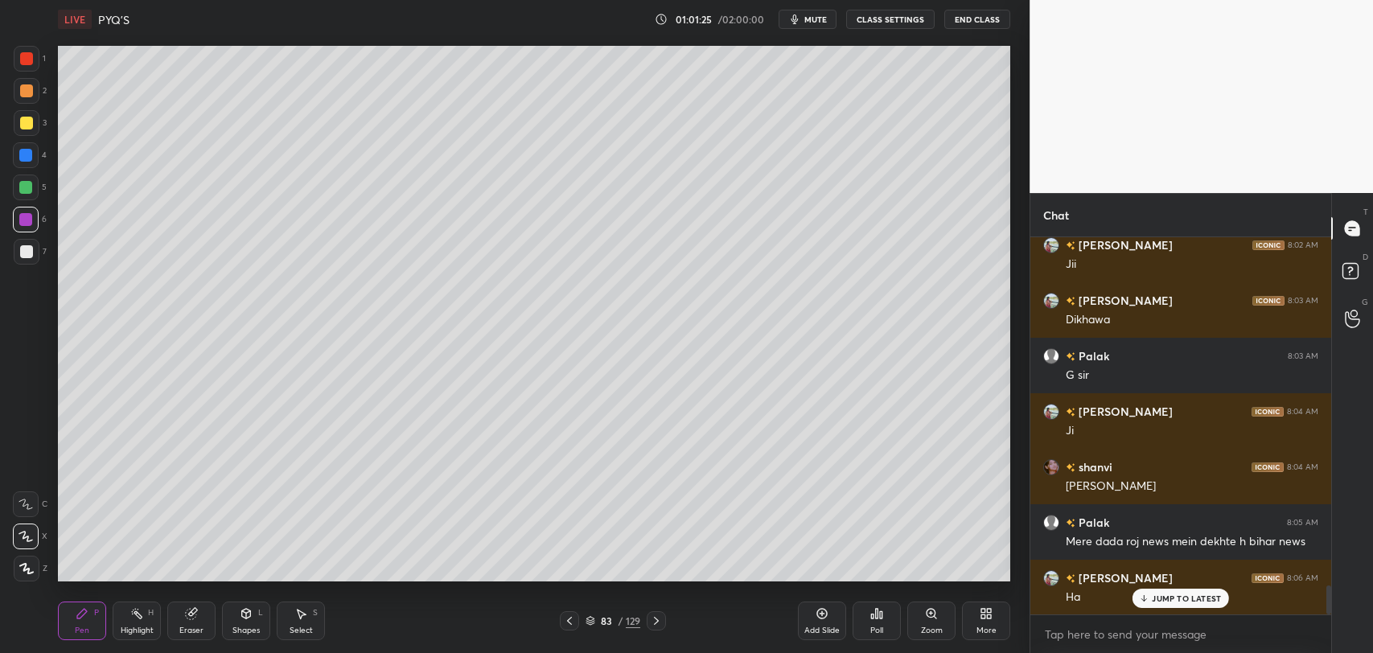
scroll to position [373, 296]
click at [809, 621] on div "Add Slide" at bounding box center [822, 621] width 48 height 39
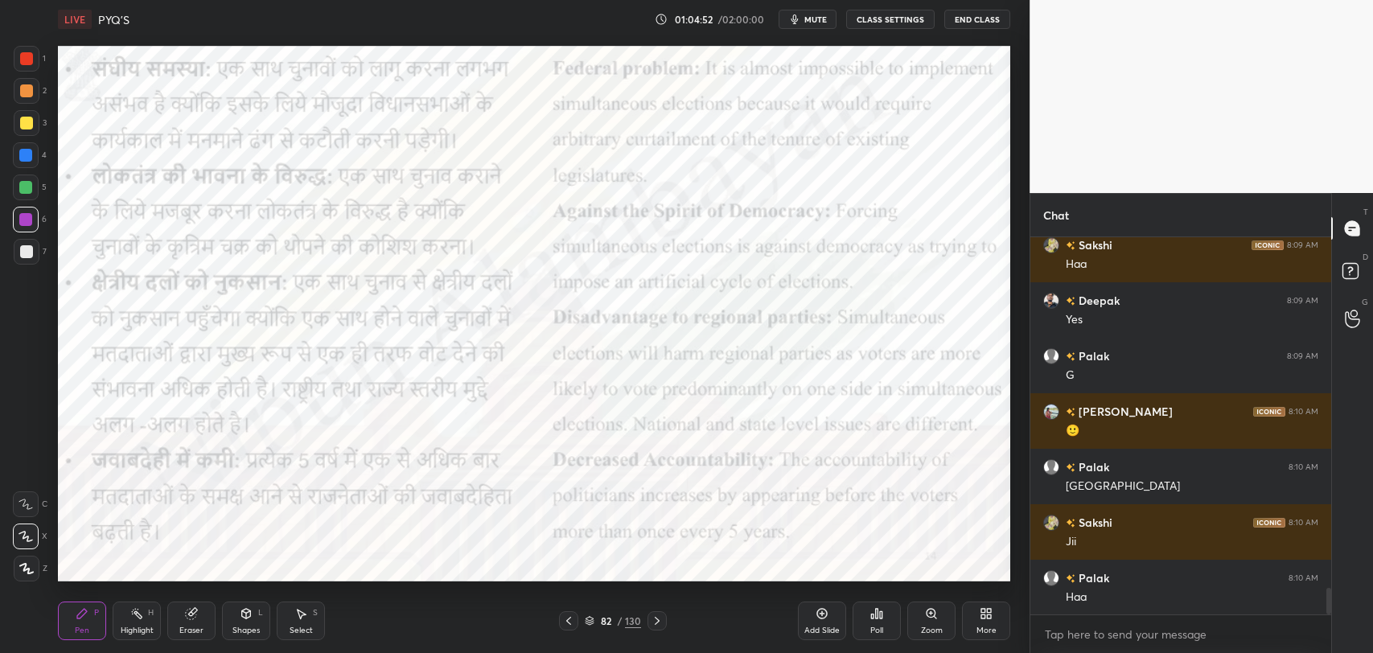
scroll to position [4986, 0]
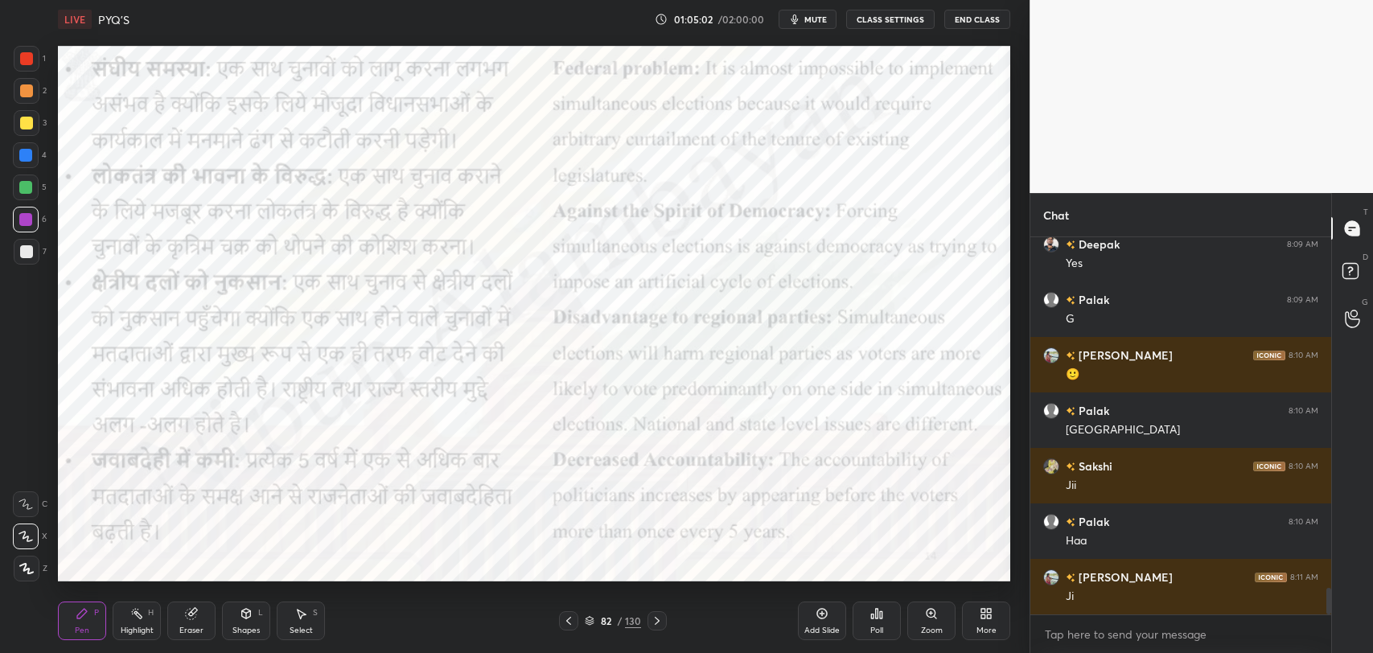
click at [819, 16] on span "mute" at bounding box center [815, 19] width 23 height 11
click at [819, 16] on span "unmute" at bounding box center [814, 19] width 35 height 11
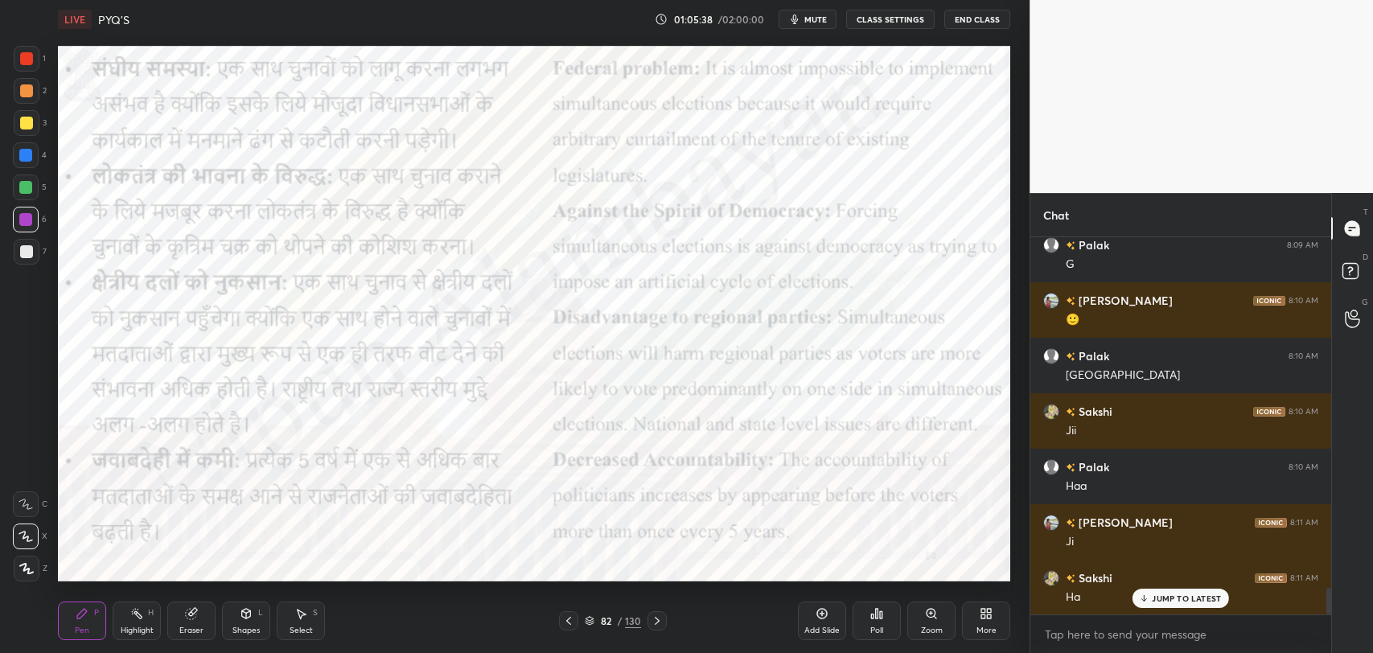
click at [819, 16] on span "mute" at bounding box center [815, 19] width 23 height 11
click at [819, 16] on span "unmute" at bounding box center [814, 19] width 35 height 11
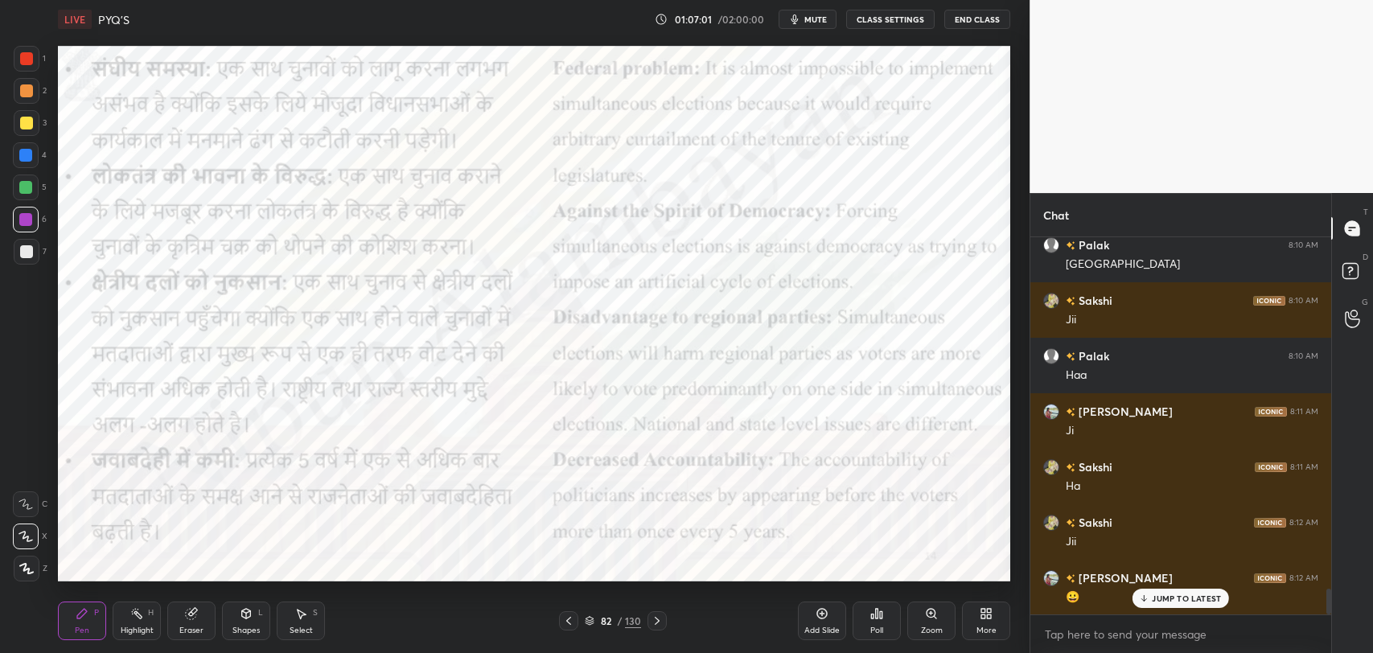
scroll to position [5190, 0]
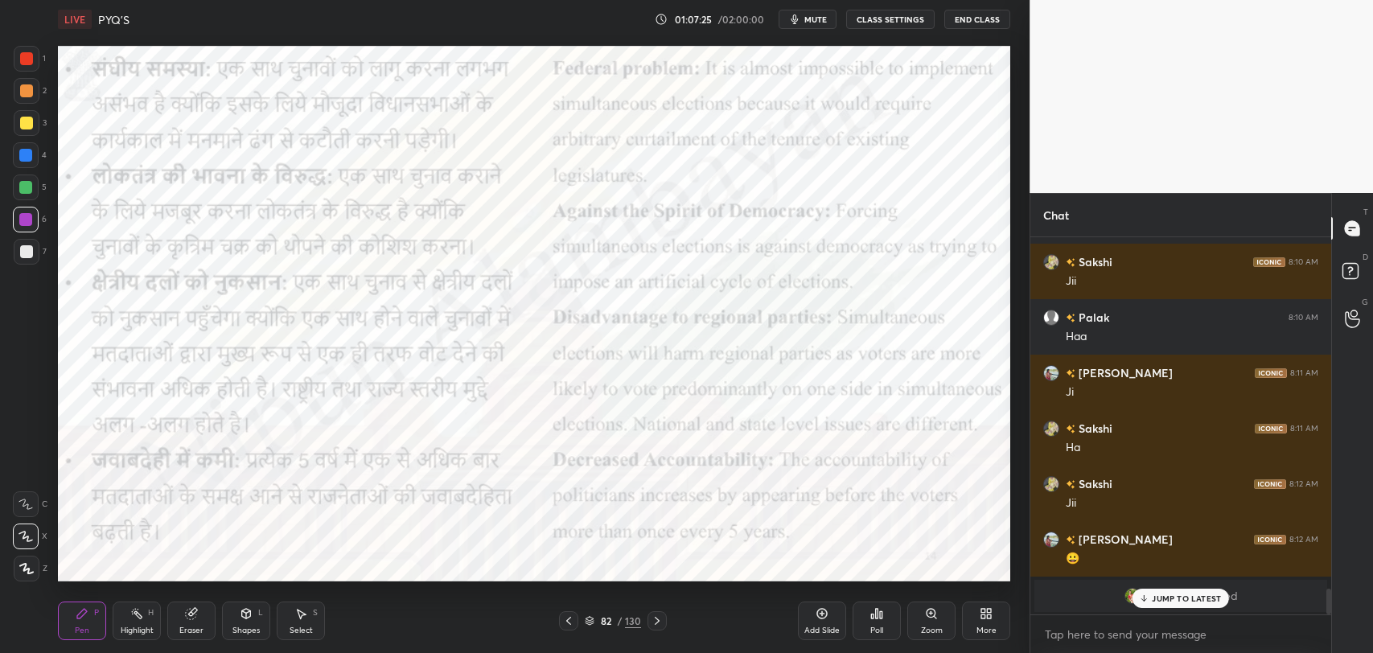
click at [1173, 599] on p "JUMP TO LATEST" at bounding box center [1186, 599] width 69 height 10
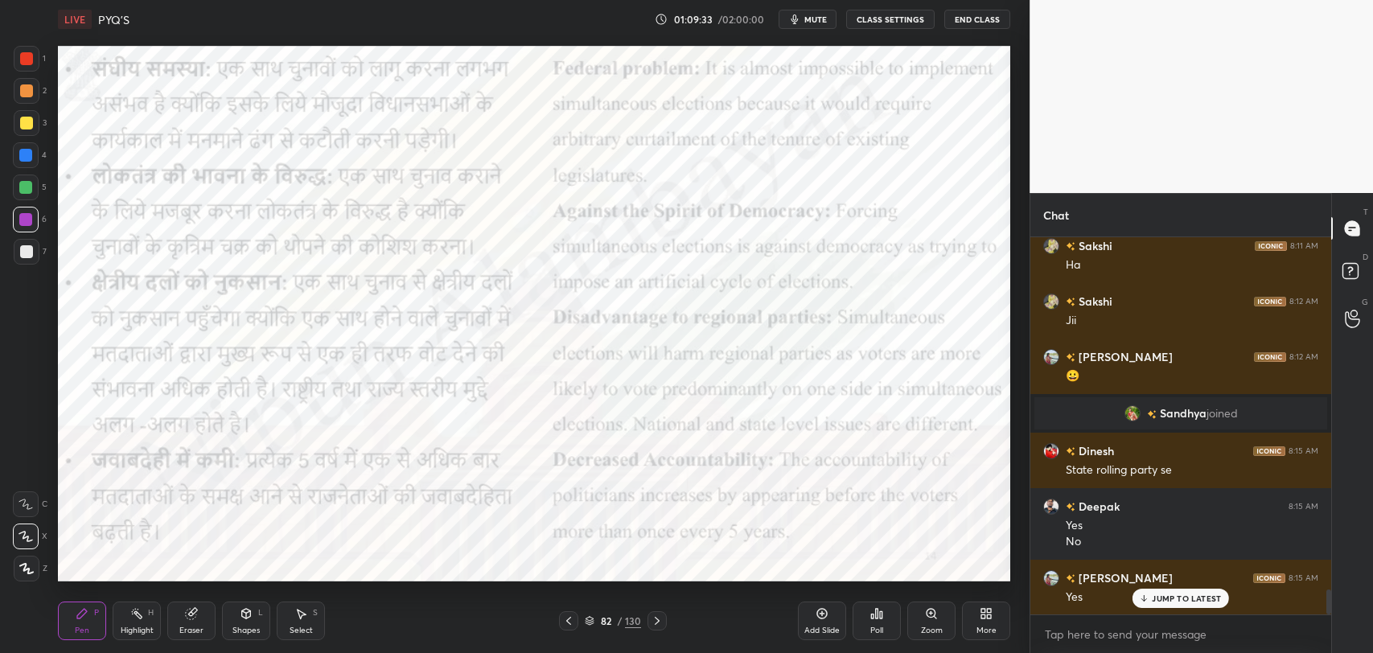
scroll to position [5428, 0]
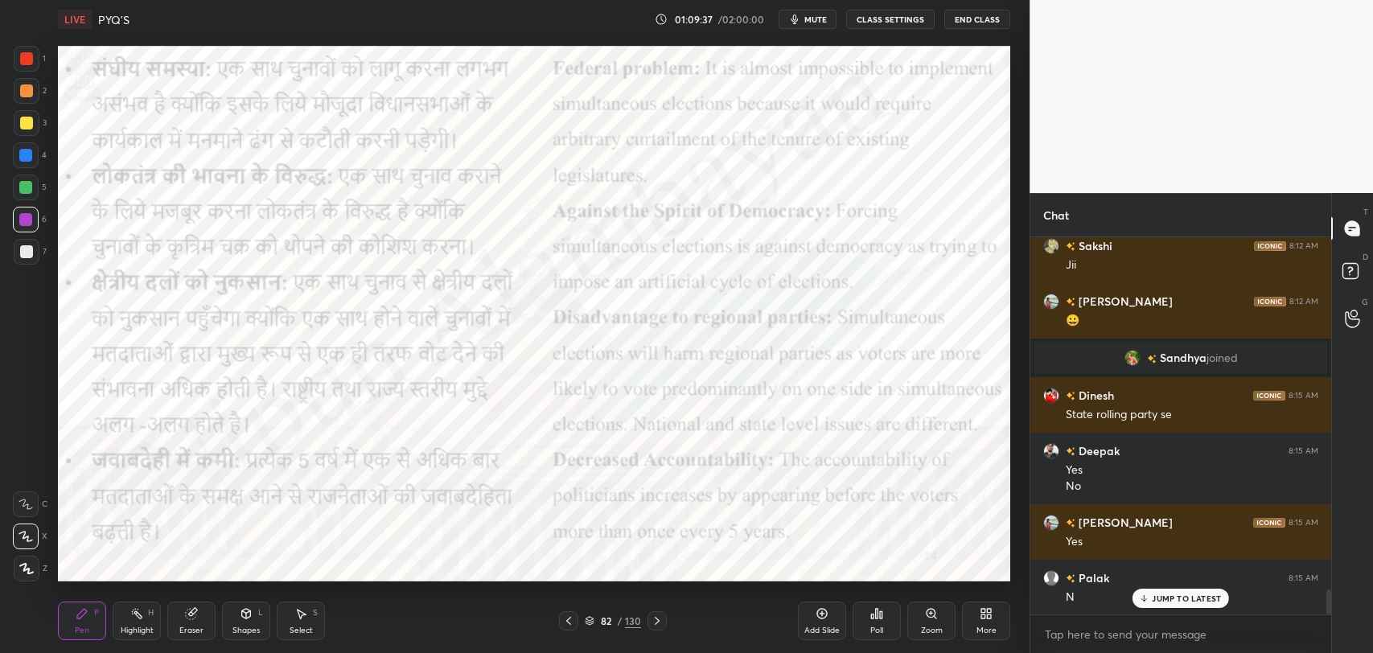
click at [876, 617] on icon at bounding box center [877, 614] width 2 height 10
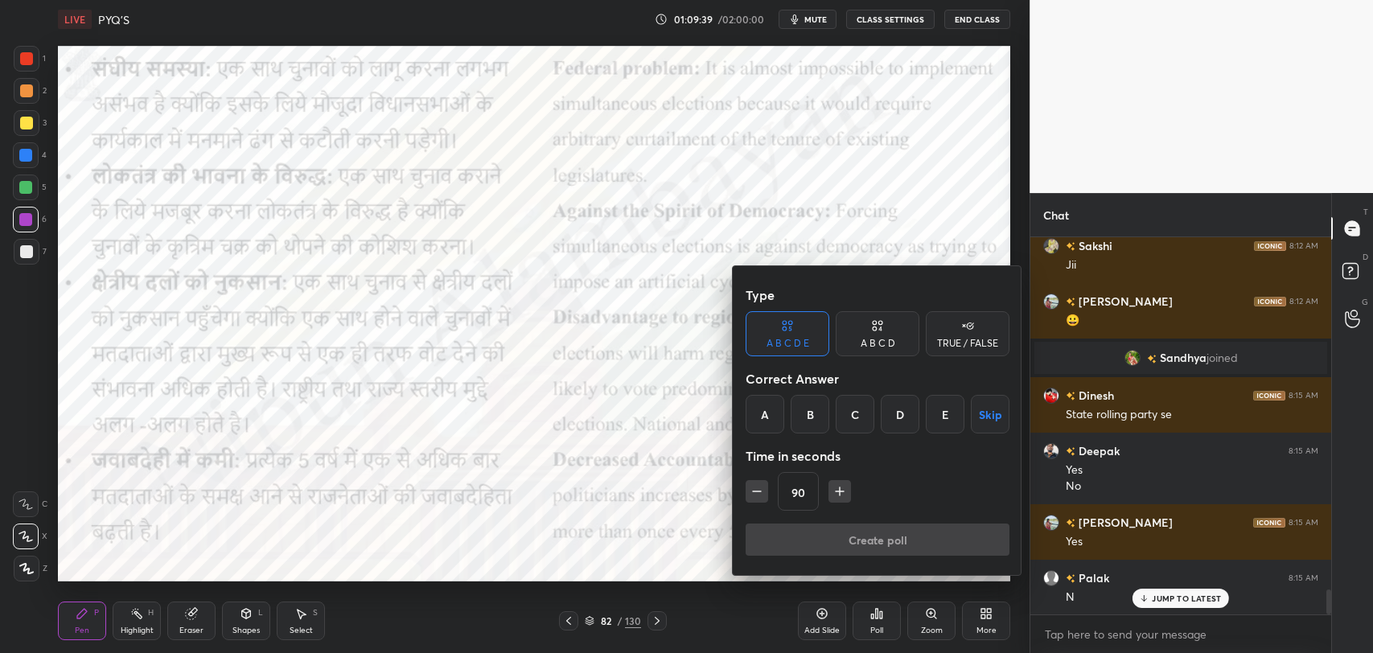
click at [753, 623] on div at bounding box center [686, 326] width 1373 height 653
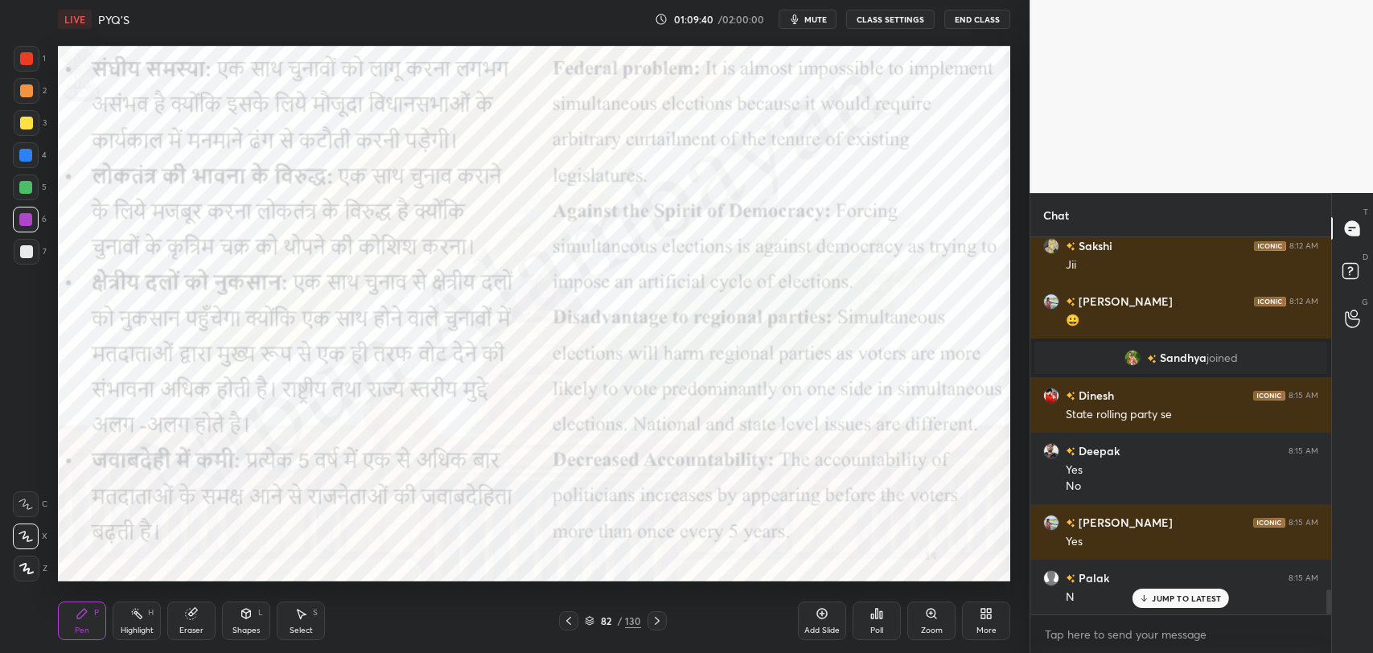
click at [823, 619] on div "Add Slide" at bounding box center [822, 621] width 48 height 39
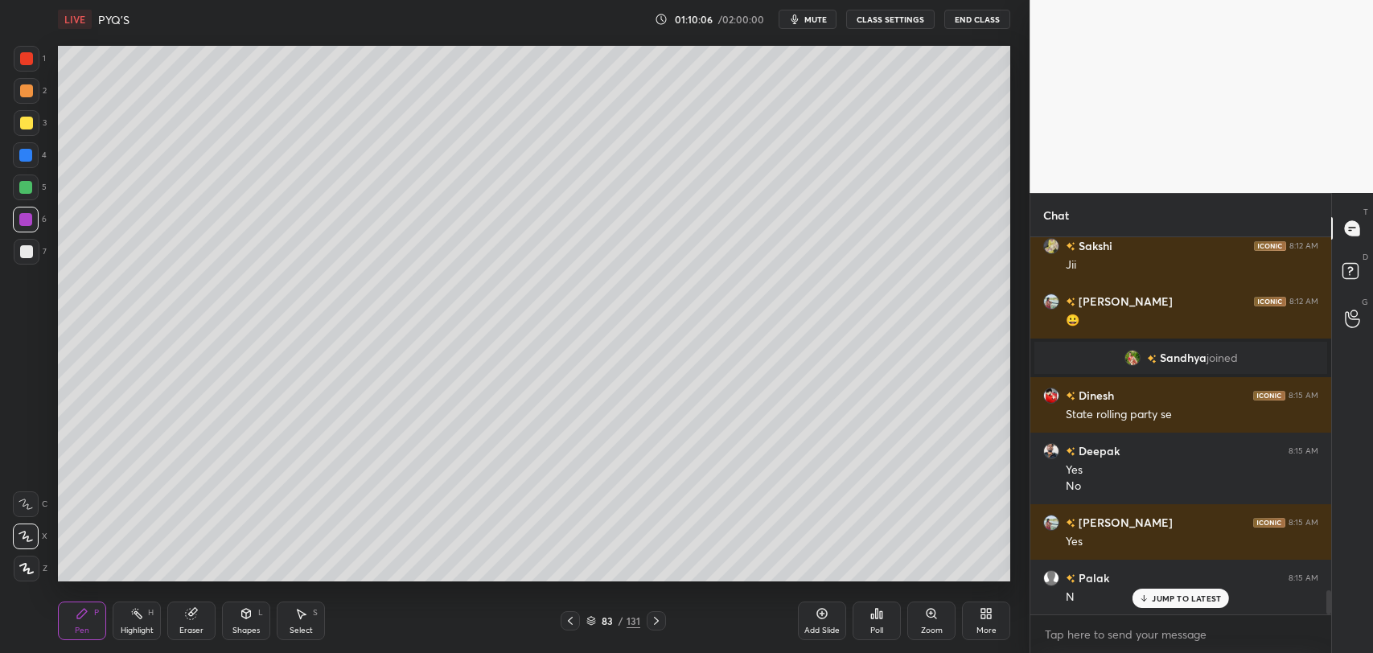
scroll to position [5484, 0]
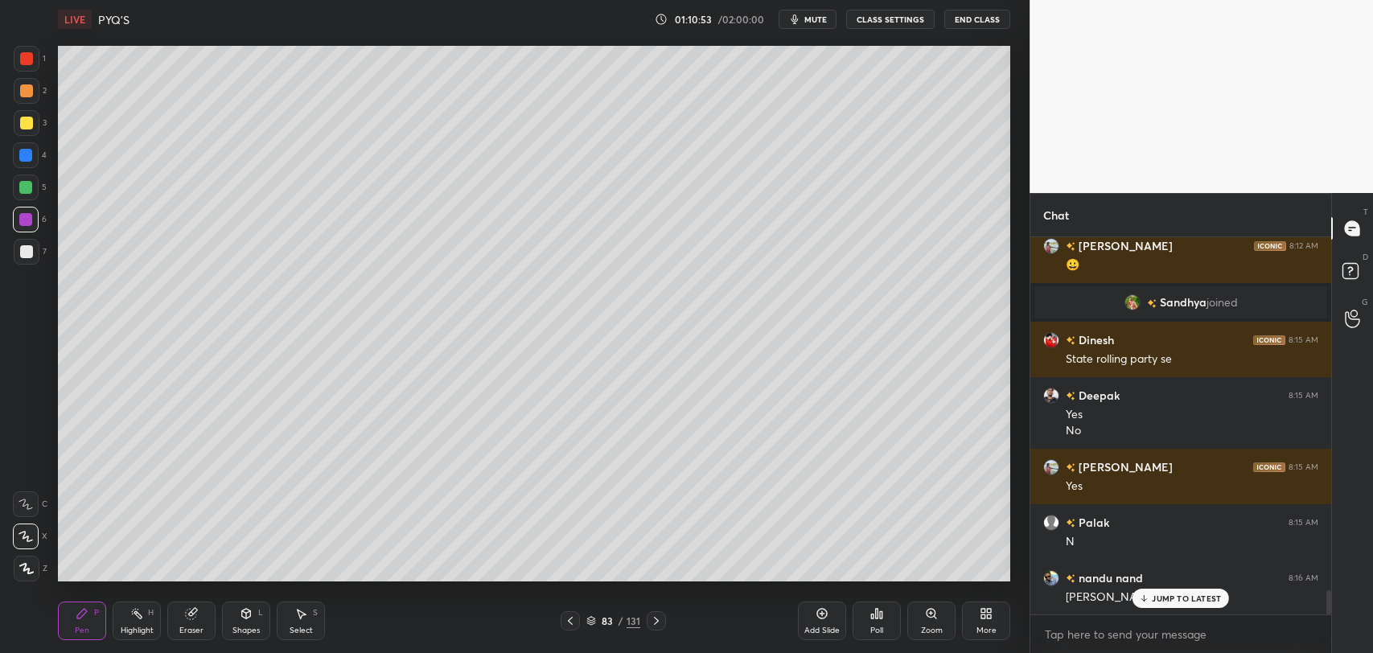
click at [877, 618] on icon at bounding box center [877, 614] width 2 height 10
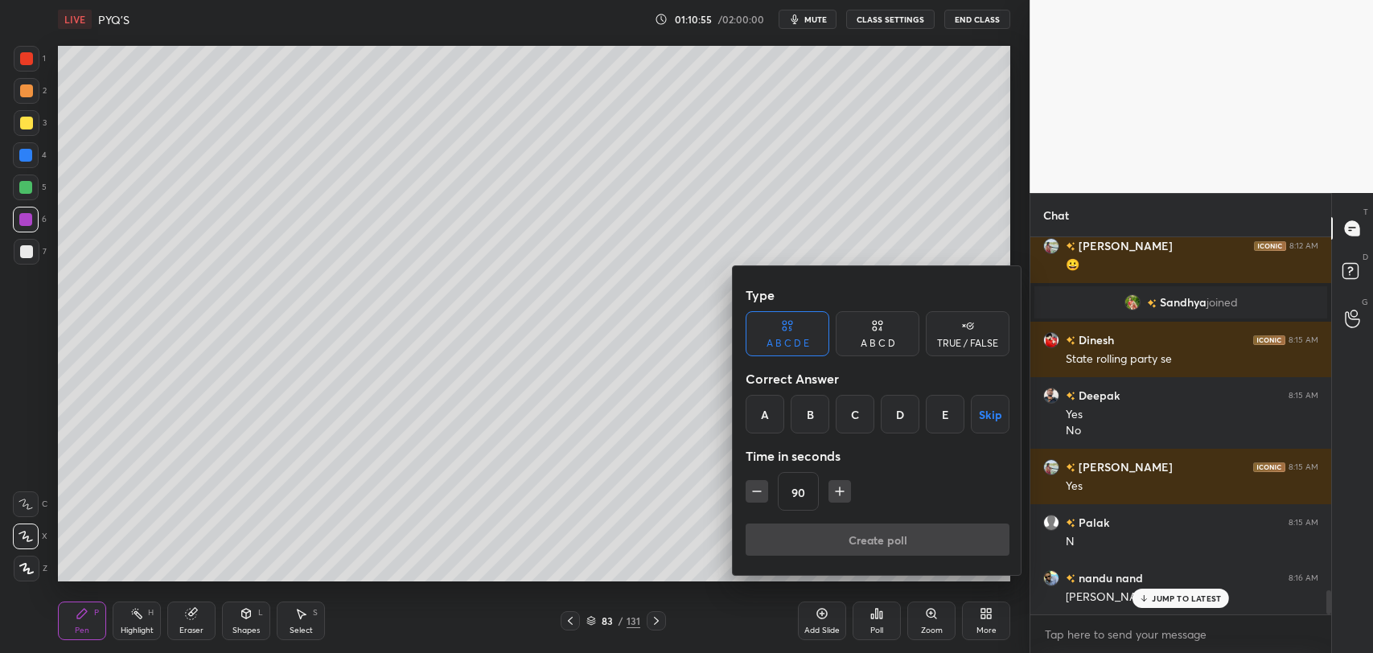
click at [766, 417] on div "A" at bounding box center [765, 414] width 39 height 39
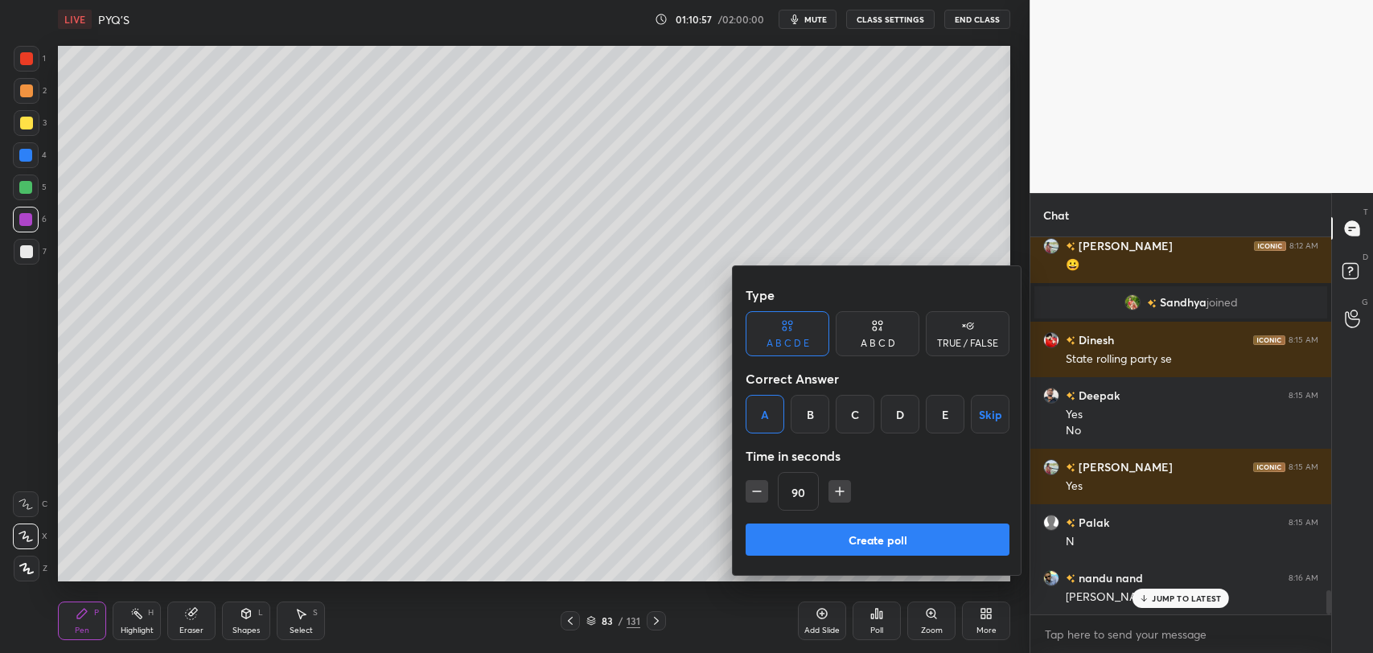
click at [753, 491] on icon "button" at bounding box center [757, 491] width 8 height 0
click at [758, 491] on icon "button" at bounding box center [757, 491] width 8 height 0
type input "60"
click at [862, 539] on button "Create poll" at bounding box center [878, 540] width 264 height 32
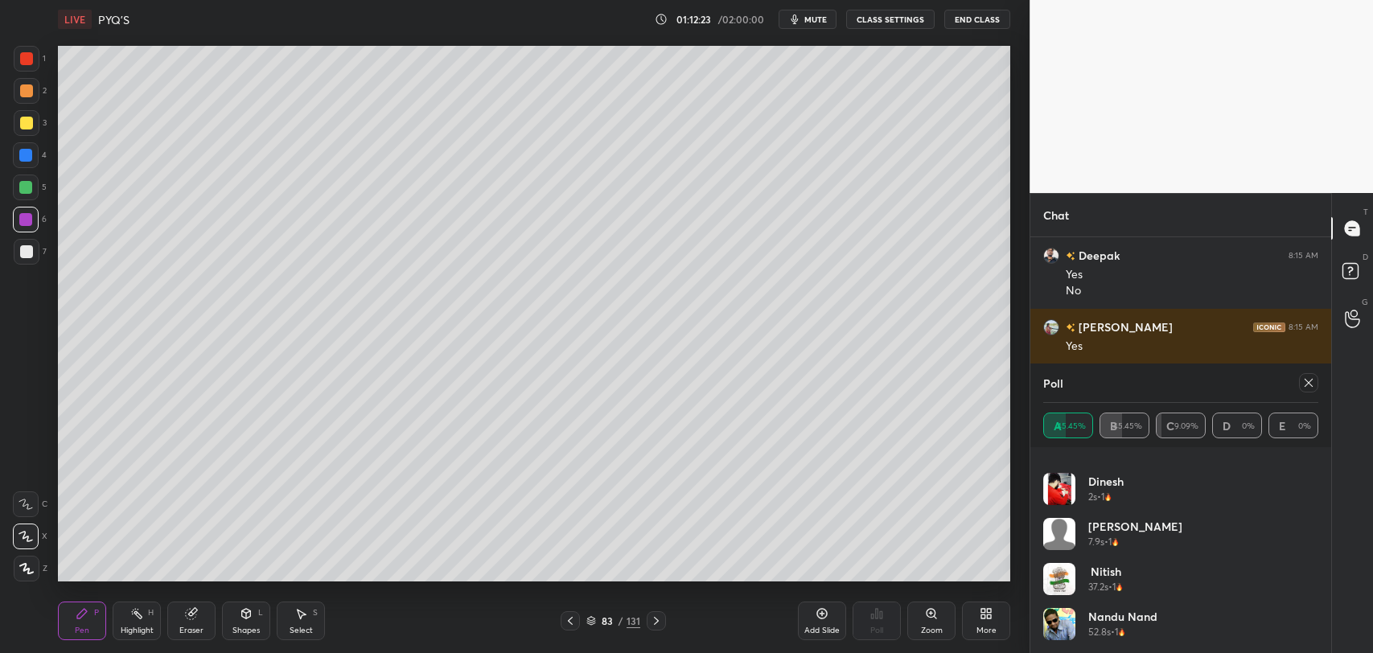
scroll to position [0, 0]
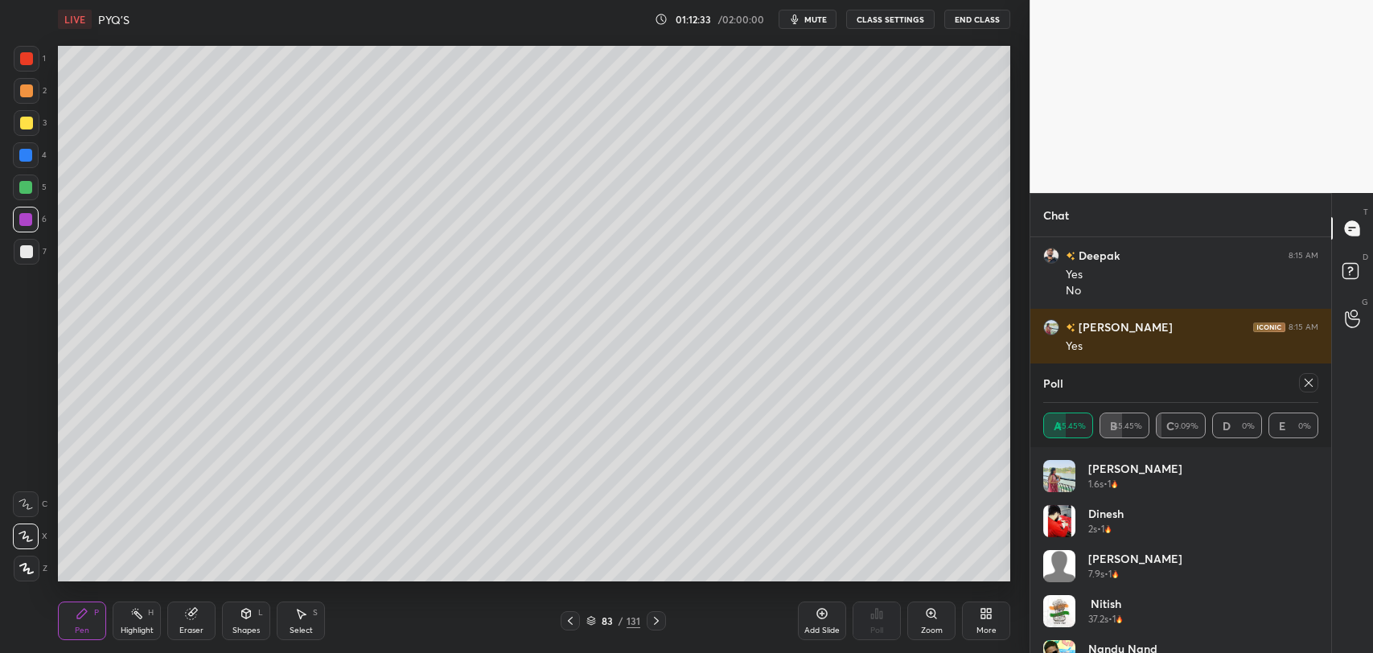
click at [27, 185] on div at bounding box center [25, 187] width 13 height 13
click at [1308, 383] on icon at bounding box center [1308, 382] width 13 height 13
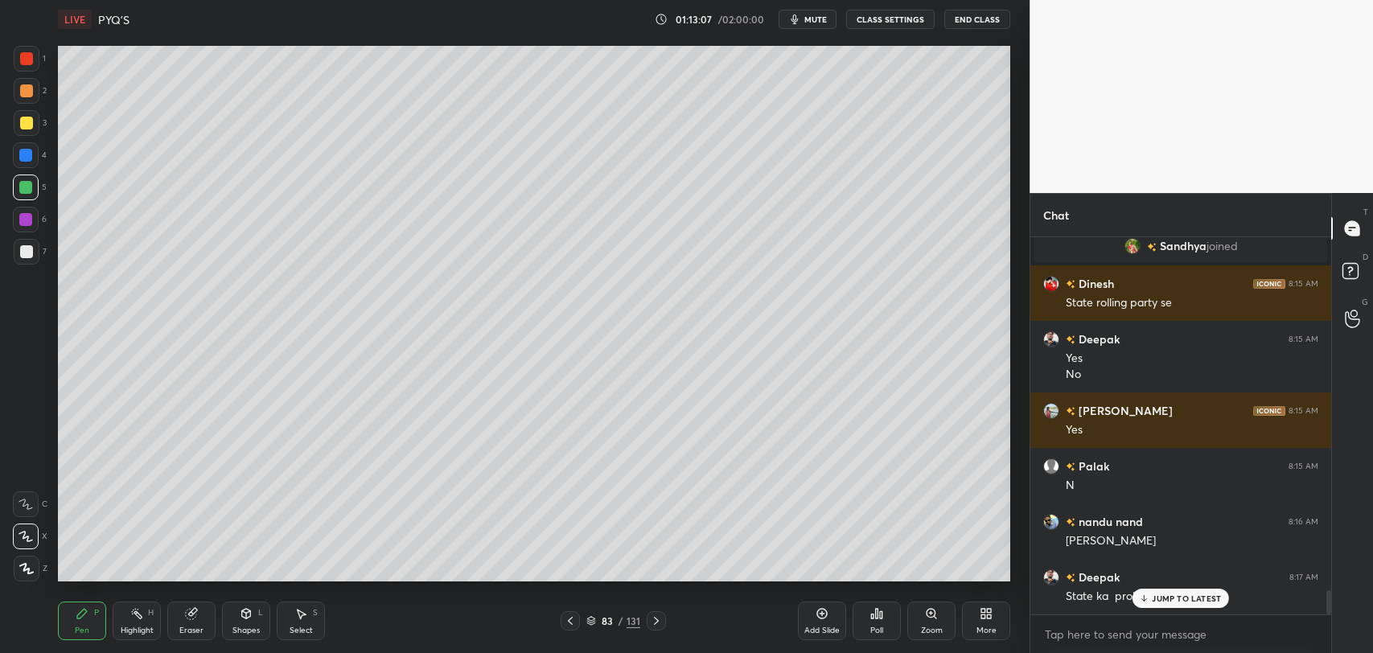
scroll to position [5595, 0]
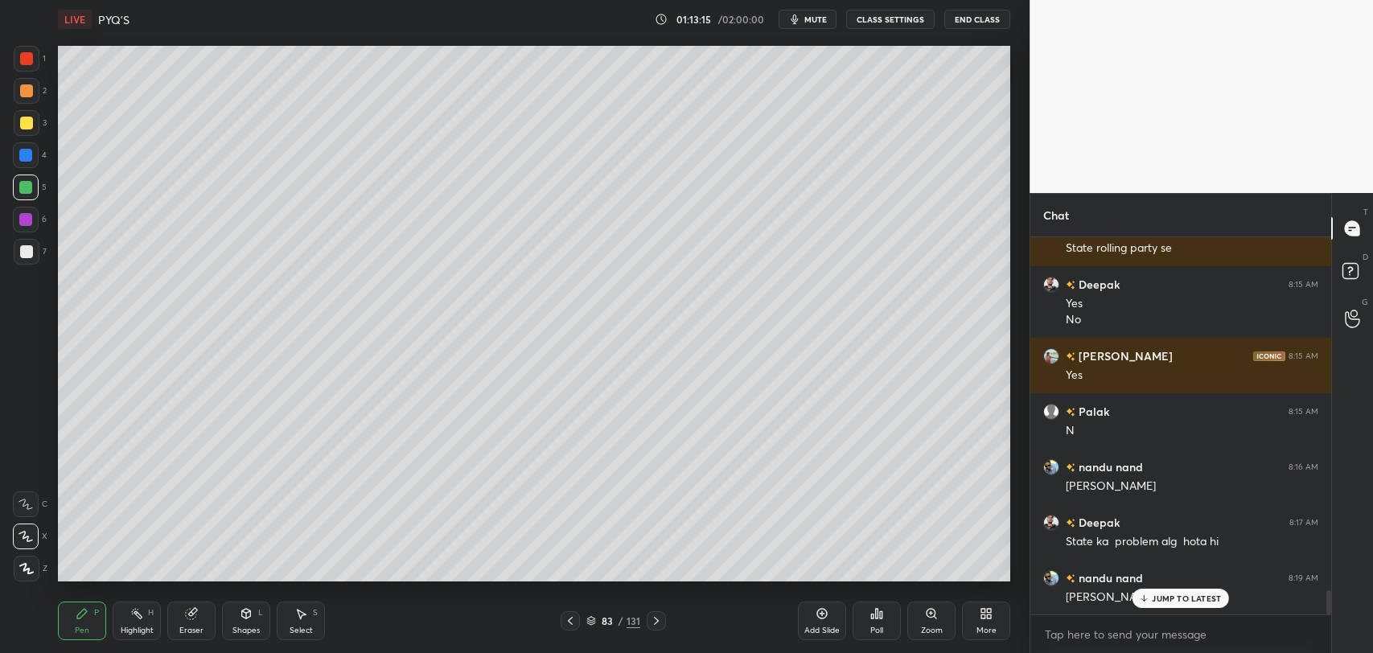
click at [1156, 598] on p "JUMP TO LATEST" at bounding box center [1186, 599] width 69 height 10
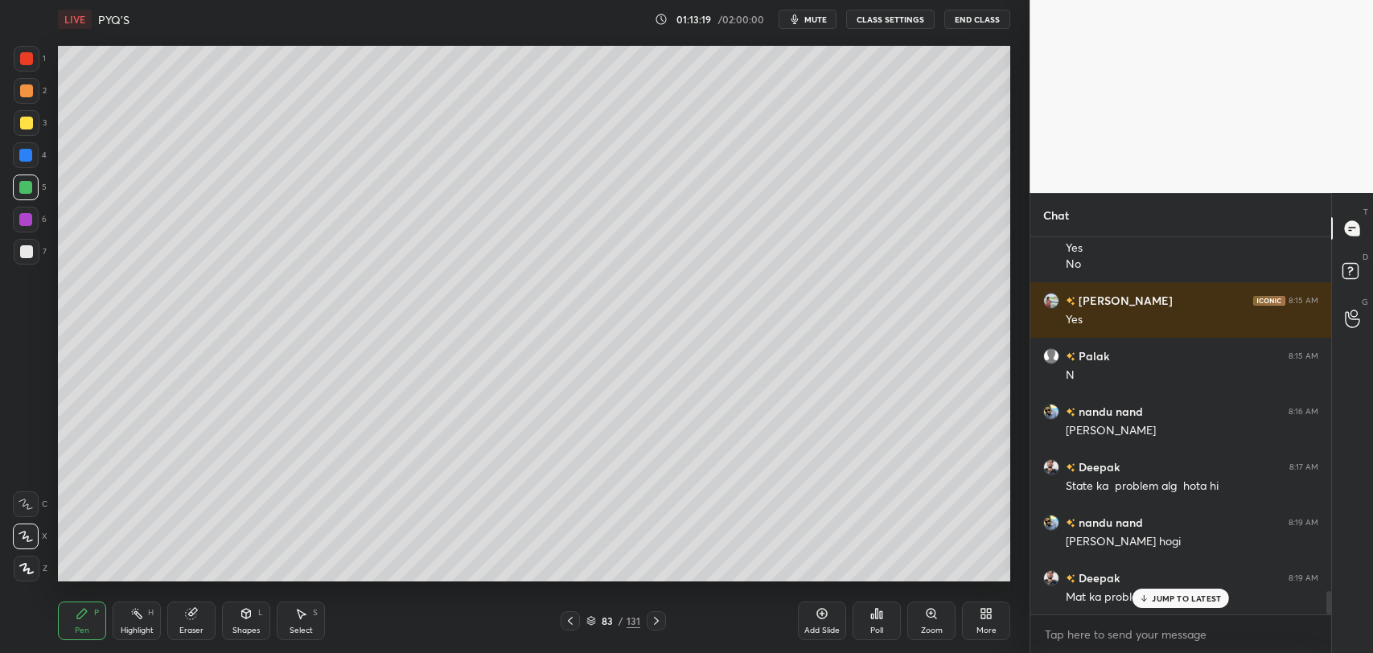
click at [1156, 598] on p "JUMP TO LATEST" at bounding box center [1186, 599] width 69 height 10
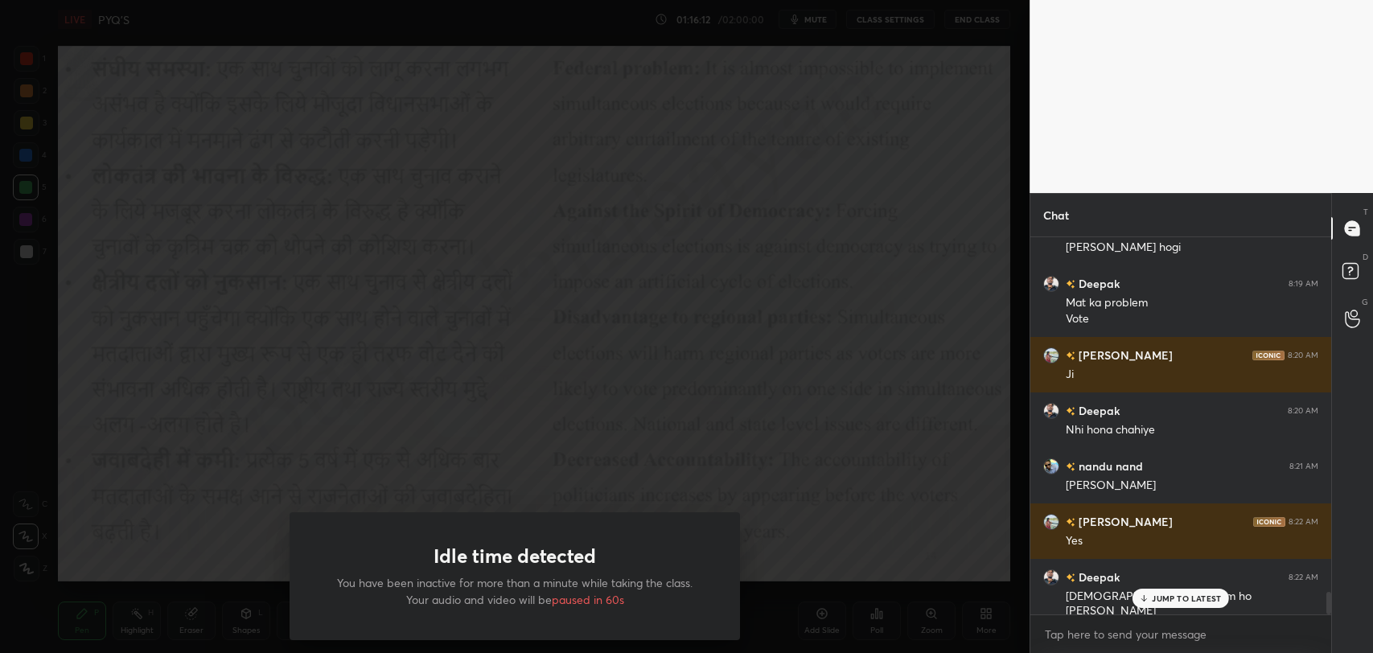
scroll to position [5999, 0]
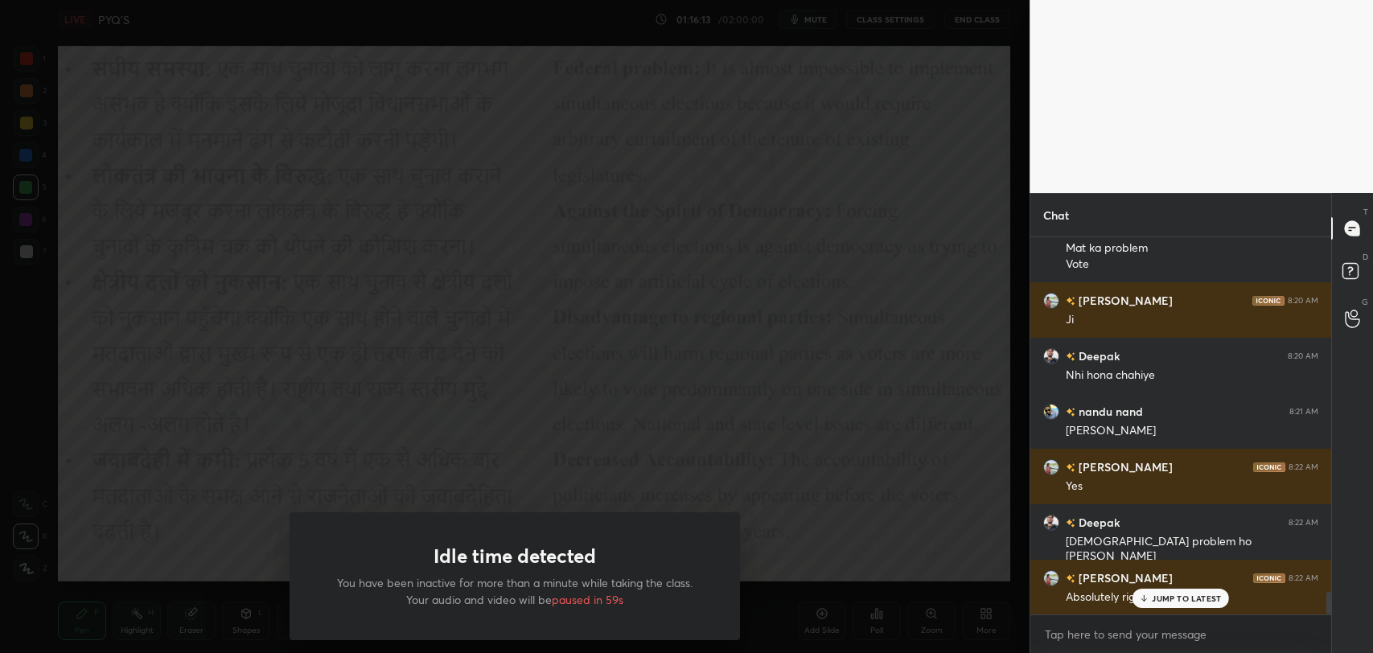
click at [1156, 598] on p "JUMP TO LATEST" at bounding box center [1186, 599] width 69 height 10
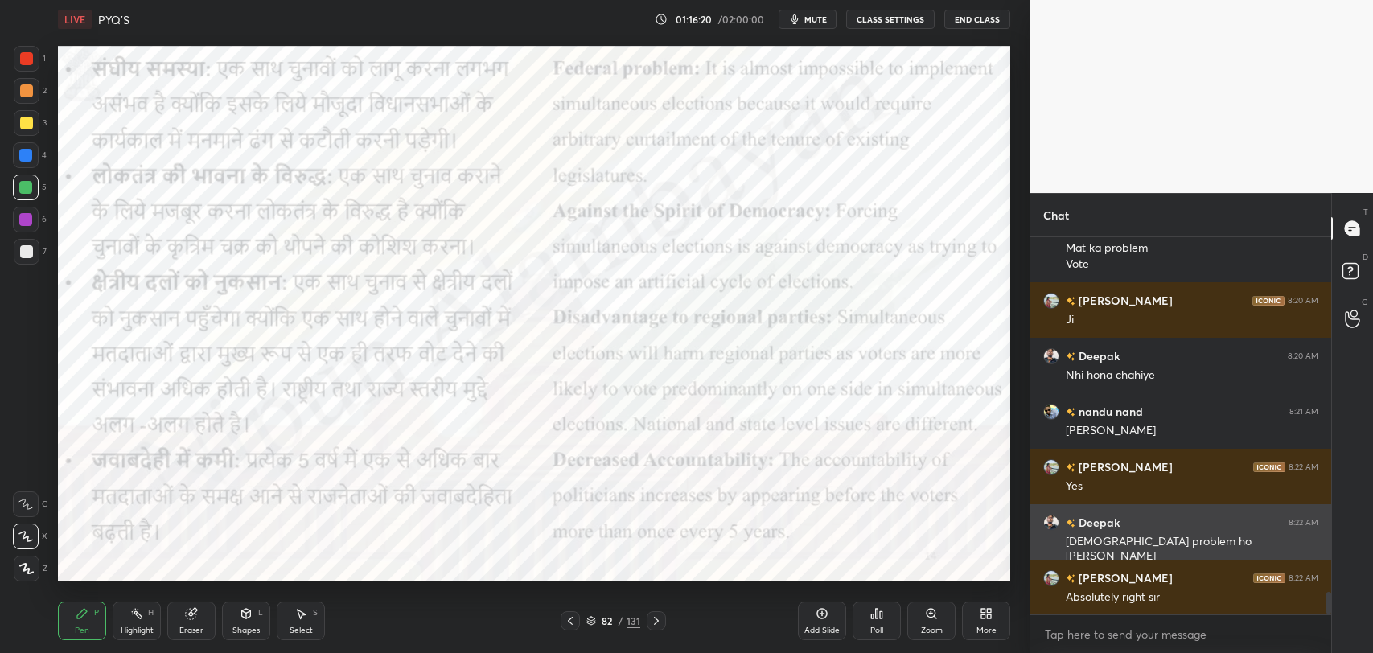
click at [1111, 528] on h6 "Deepak" at bounding box center [1097, 522] width 44 height 17
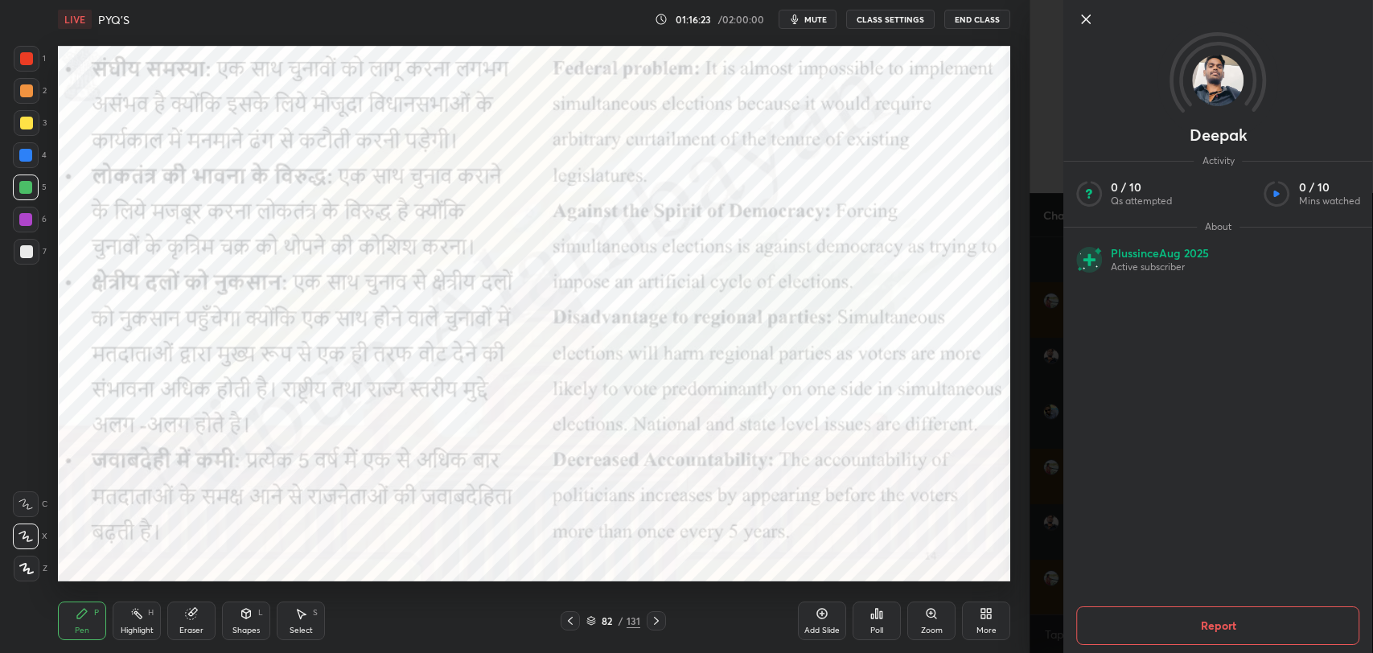
click at [1091, 22] on icon at bounding box center [1085, 19] width 19 height 19
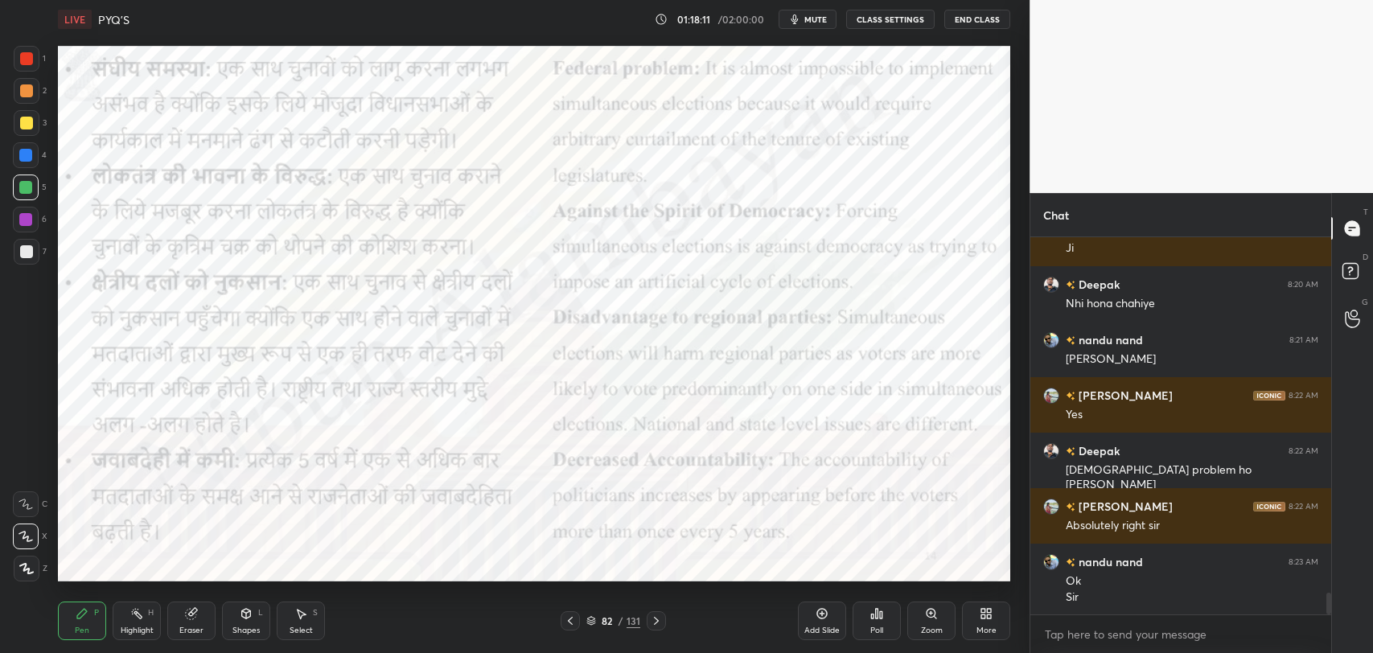
scroll to position [6126, 0]
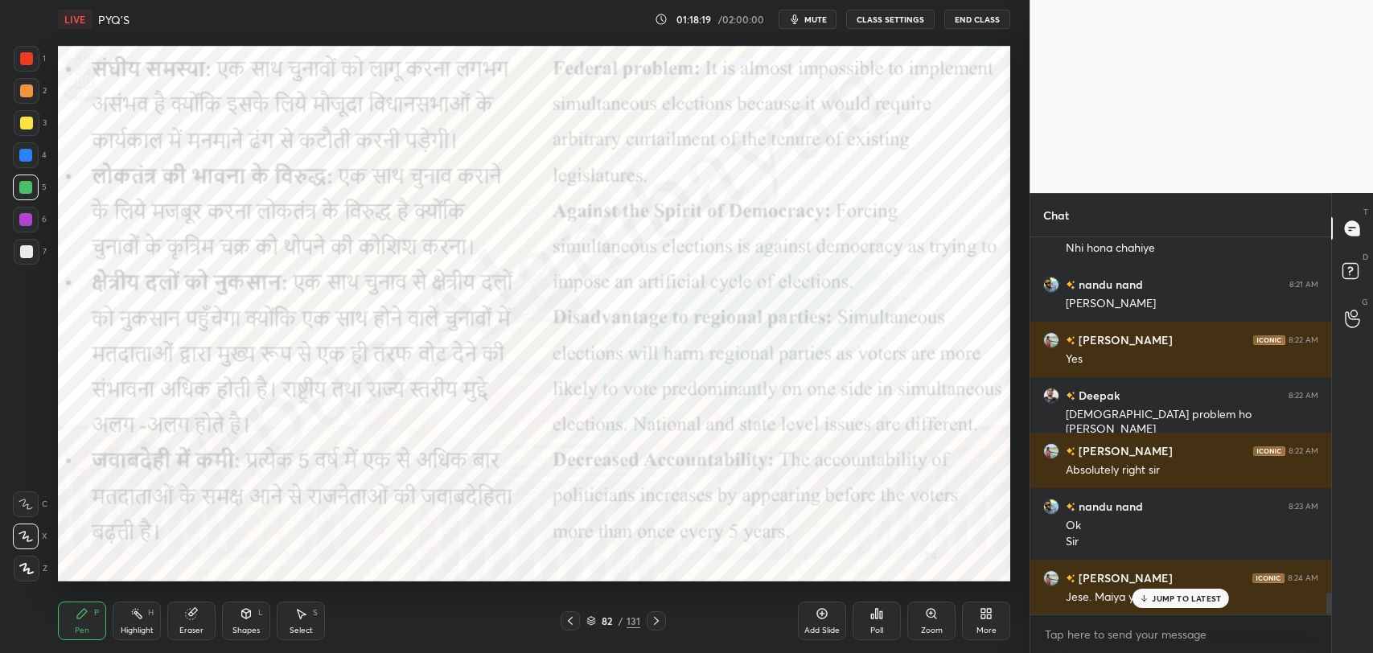
click at [1184, 599] on p "JUMP TO LATEST" at bounding box center [1186, 599] width 69 height 10
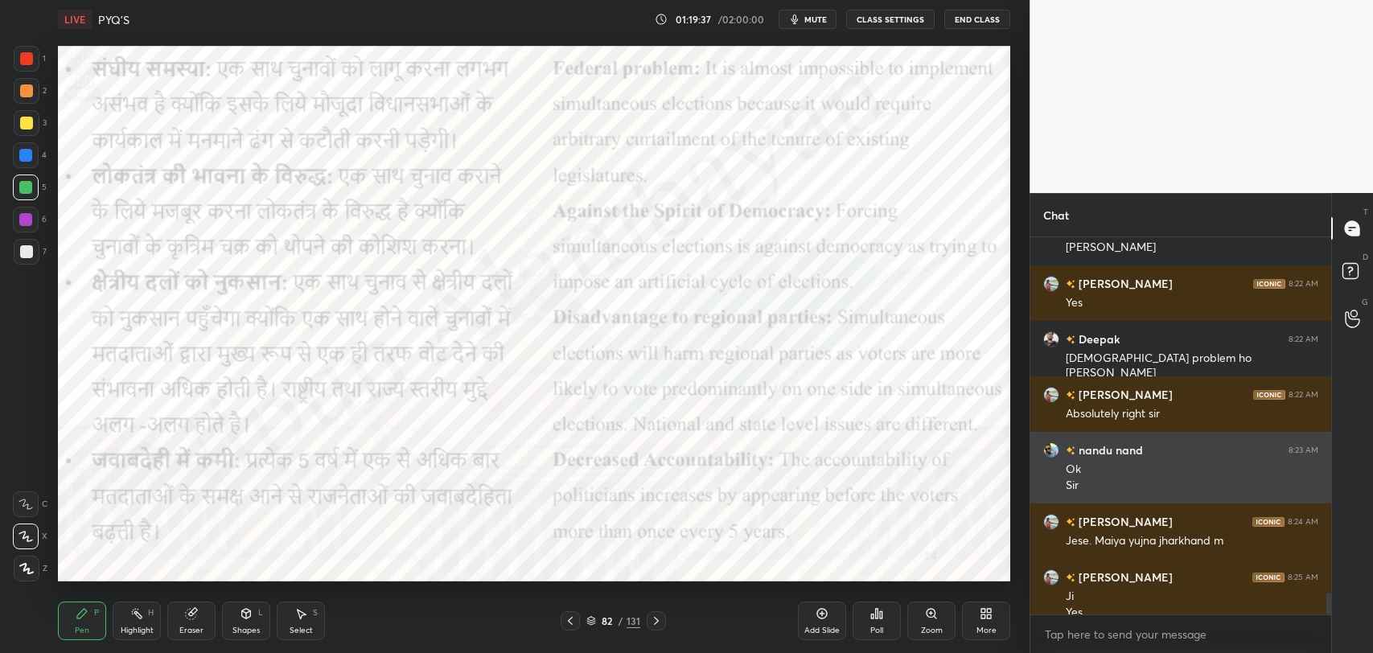
scroll to position [6198, 0]
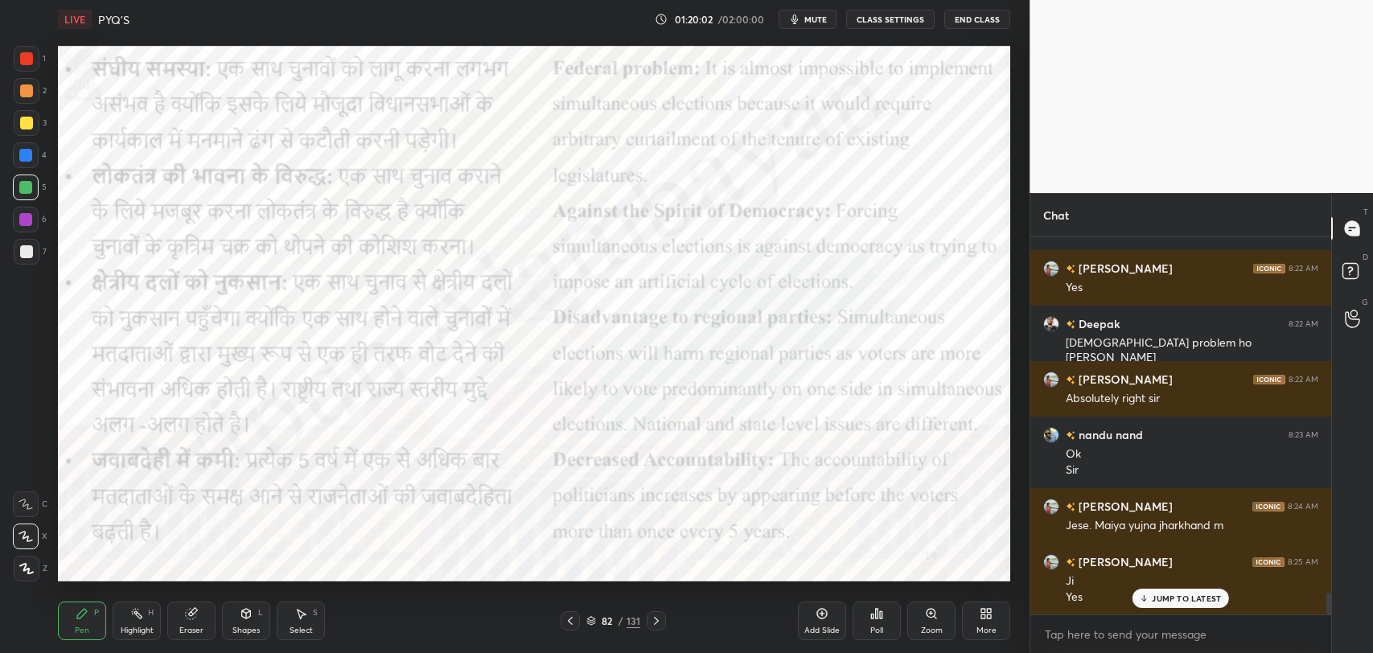
click at [818, 15] on span "mute" at bounding box center [815, 19] width 23 height 11
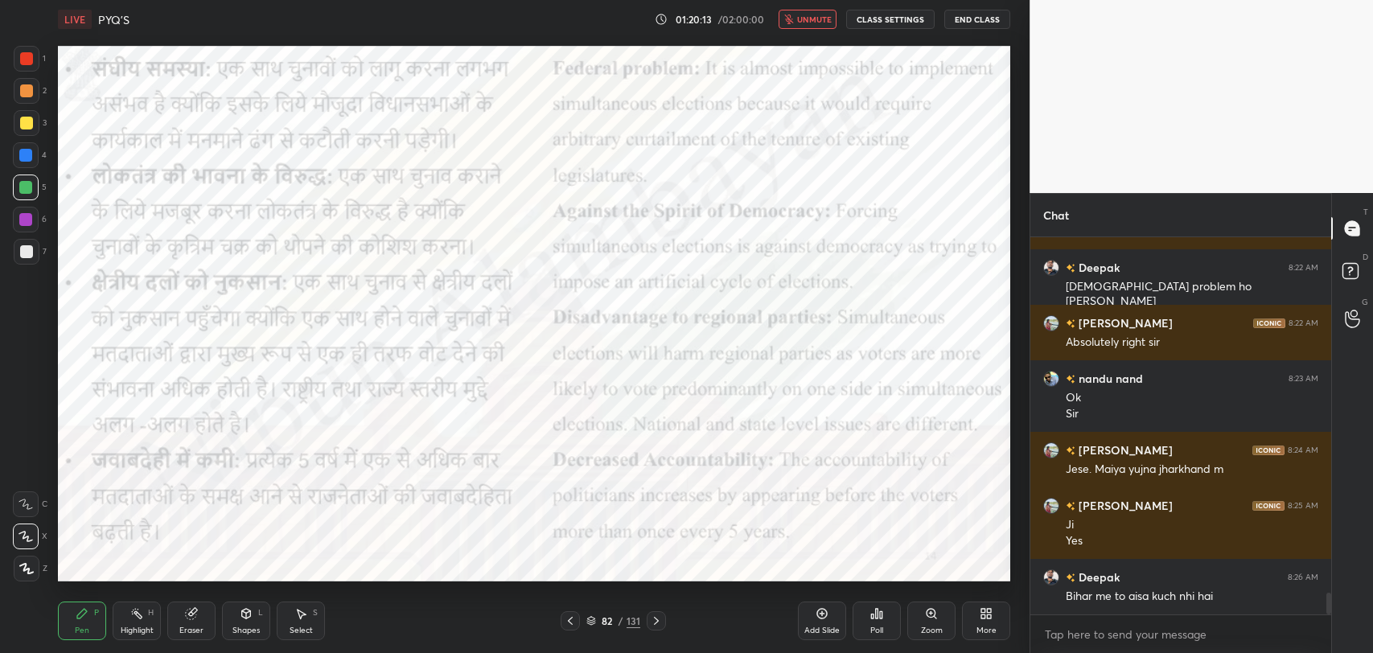
click at [818, 15] on span "unmute" at bounding box center [814, 19] width 35 height 11
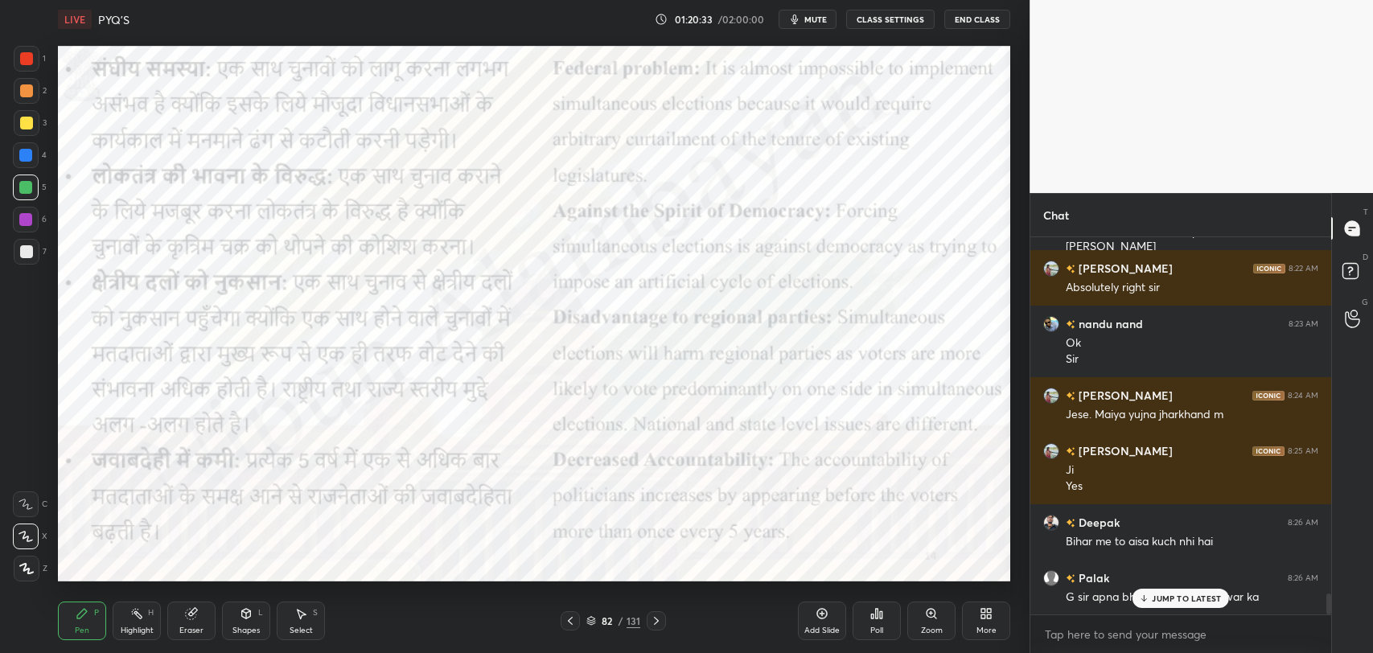
click at [1154, 601] on p "JUMP TO LATEST" at bounding box center [1186, 599] width 69 height 10
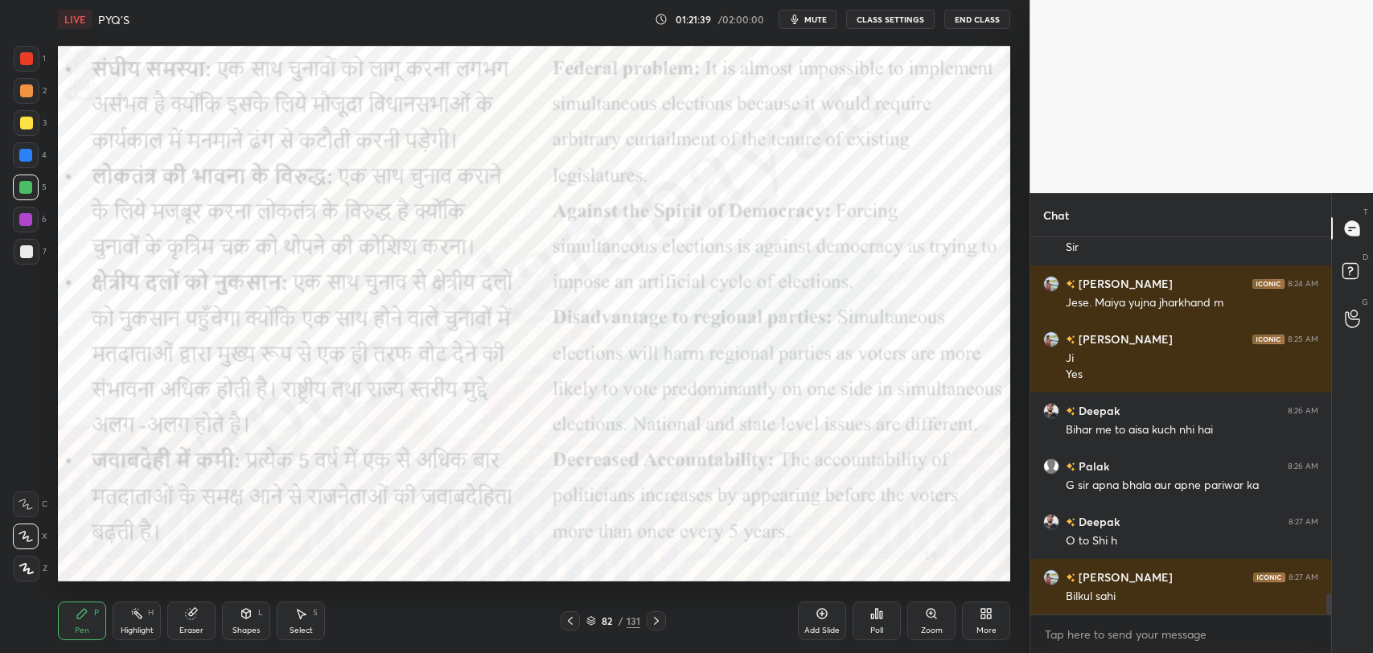
scroll to position [6475, 0]
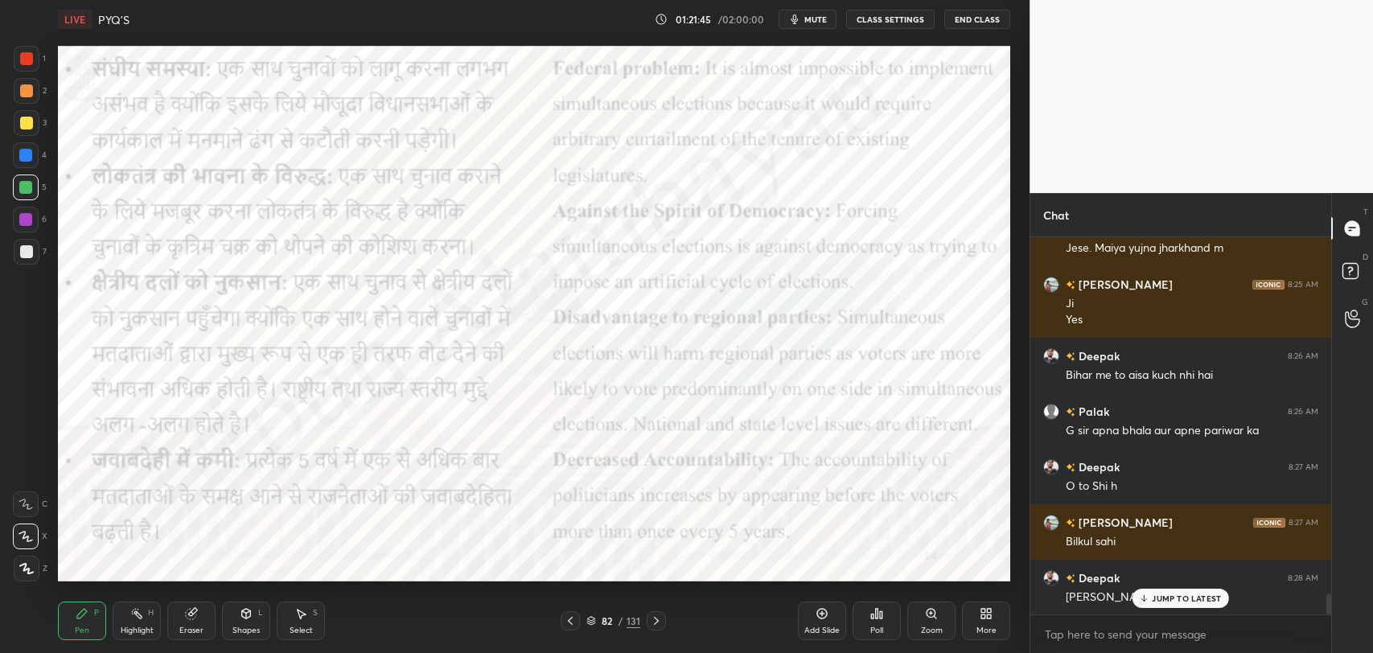
click at [1184, 600] on p "JUMP TO LATEST" at bounding box center [1186, 599] width 69 height 10
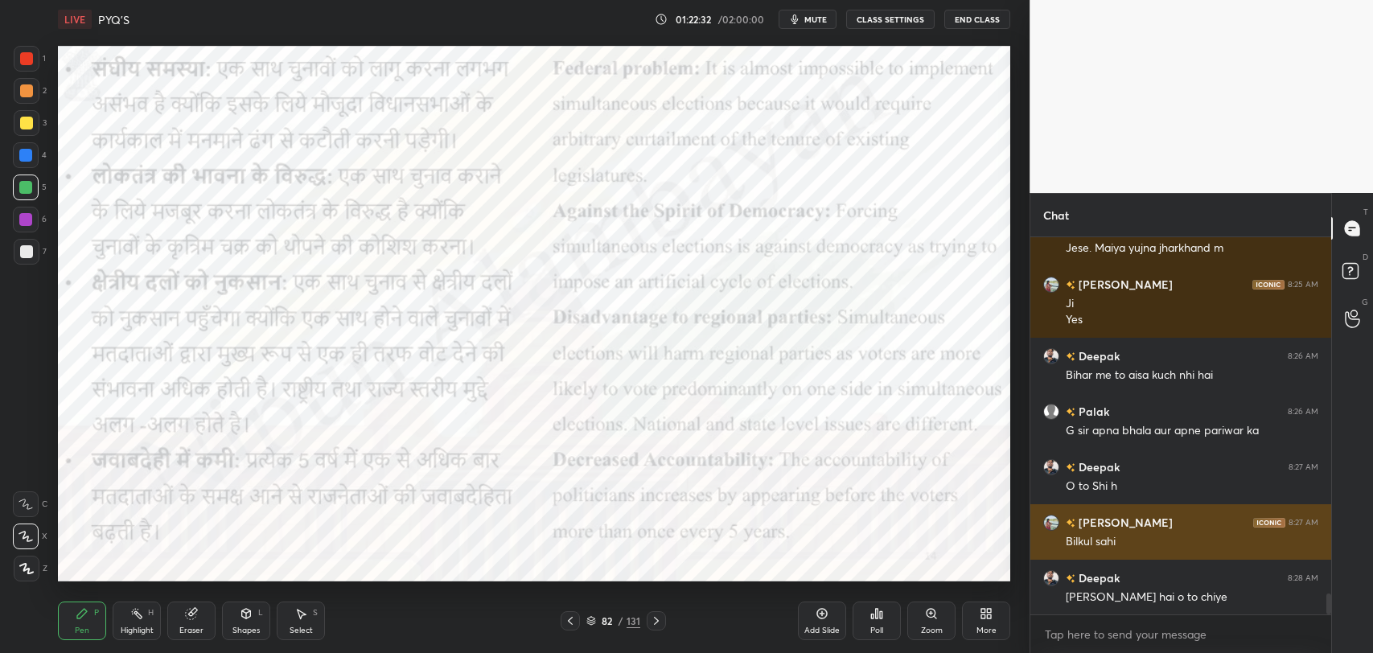
scroll to position [6531, 0]
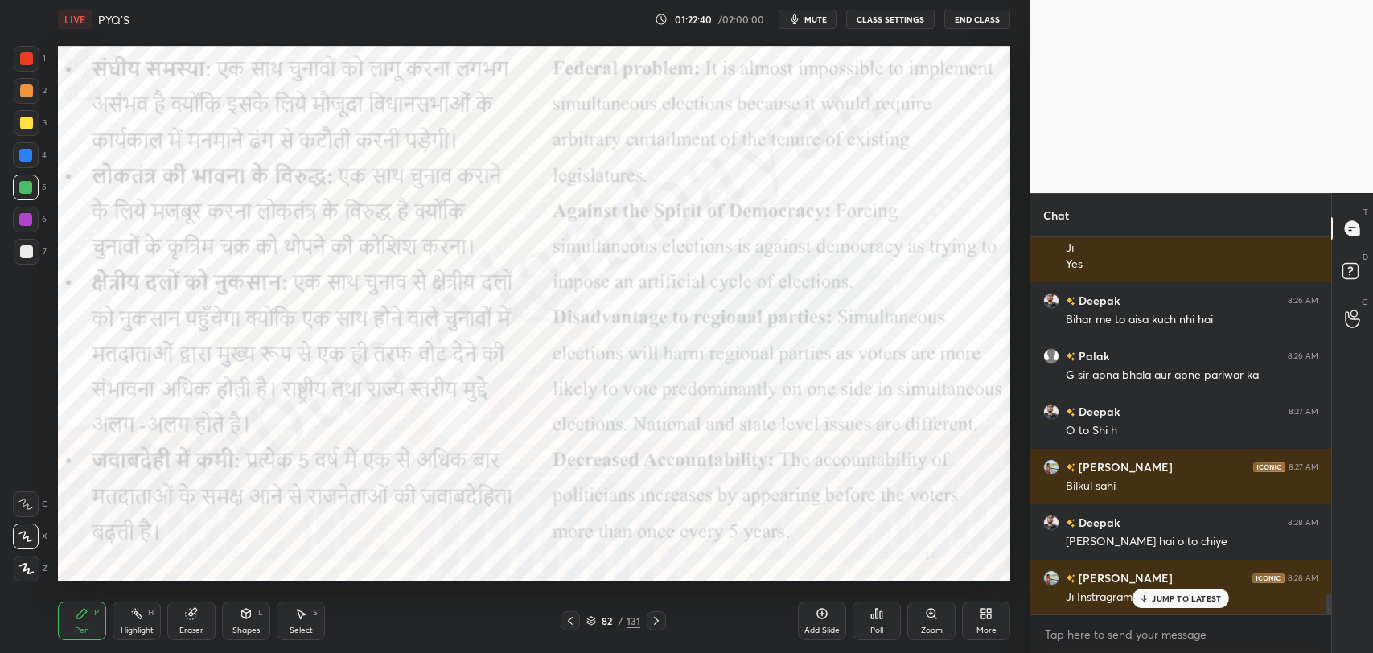
click at [1178, 589] on div "JUMP TO LATEST" at bounding box center [1180, 598] width 97 height 19
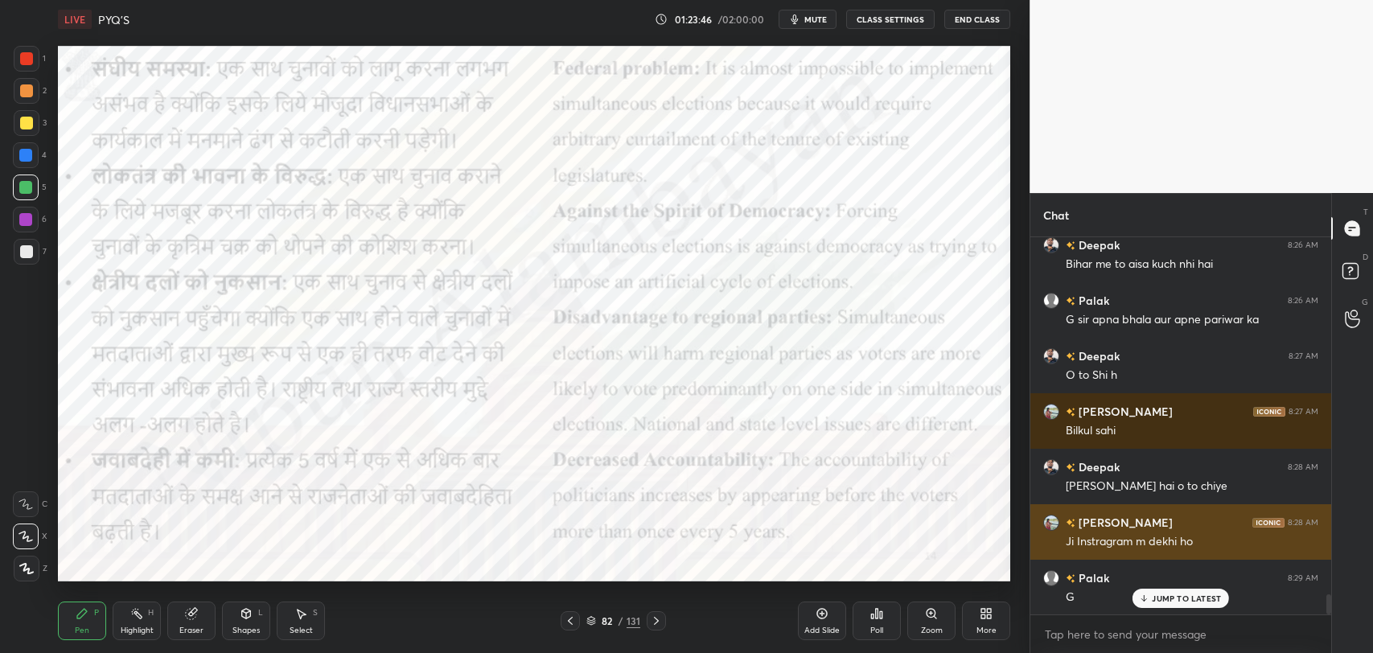
scroll to position [6642, 0]
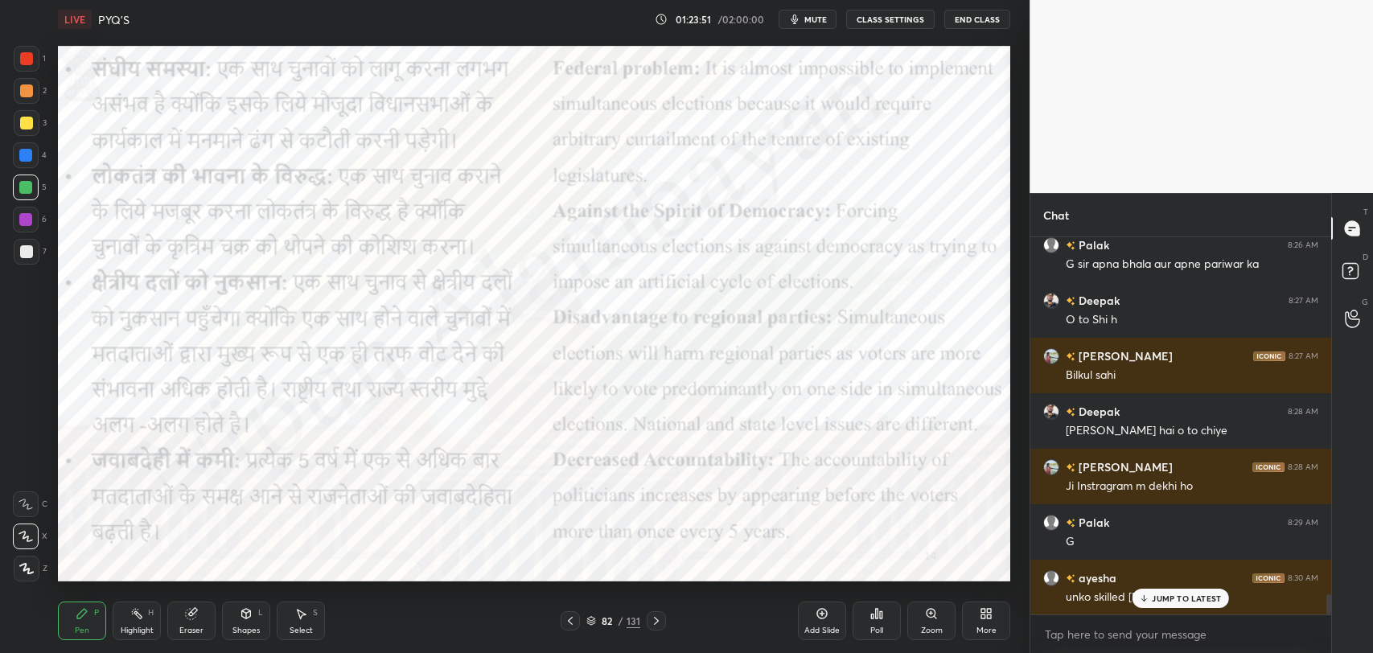
click at [1178, 595] on p "JUMP TO LATEST" at bounding box center [1186, 599] width 69 height 10
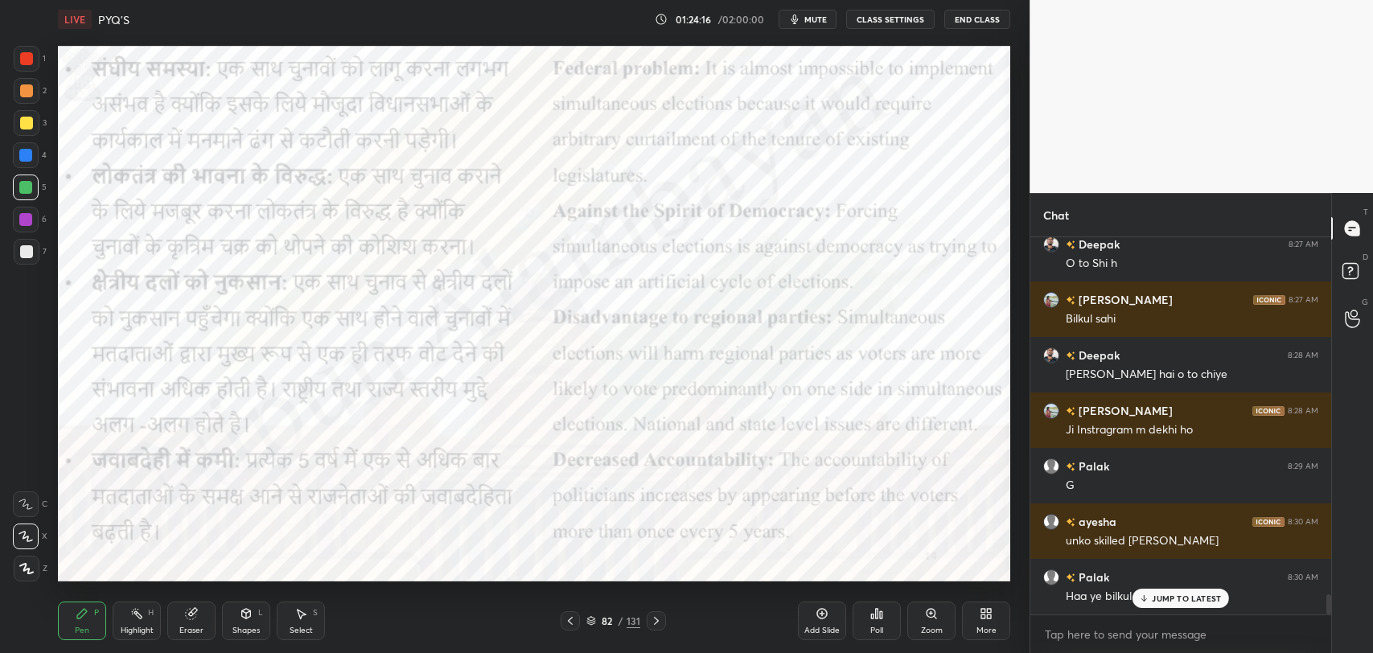
scroll to position [6753, 0]
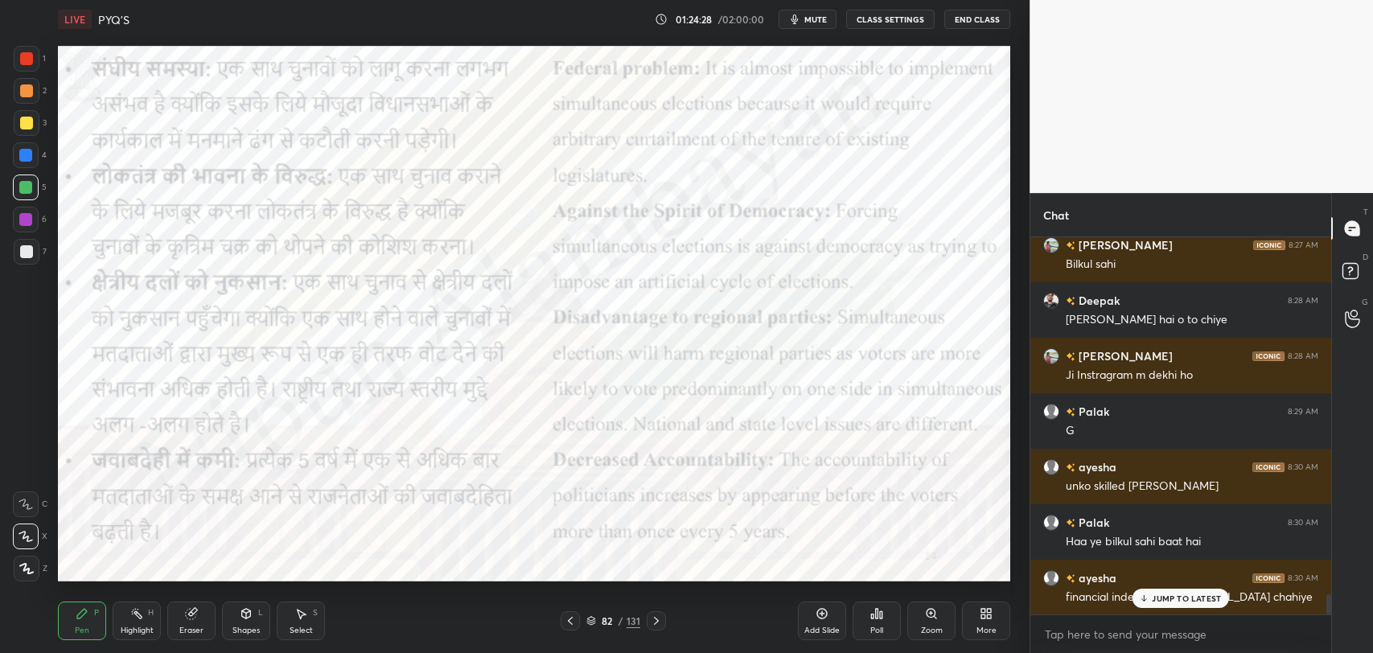
click at [1165, 598] on p "JUMP TO LATEST" at bounding box center [1186, 599] width 69 height 10
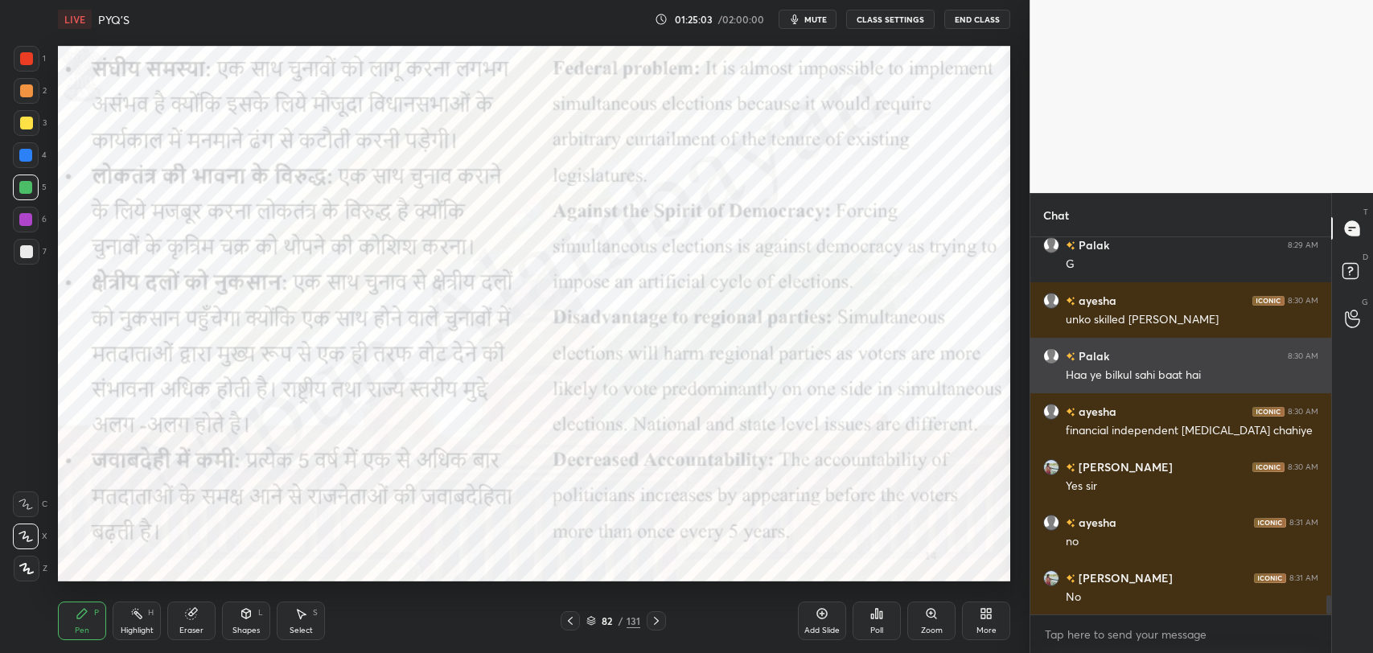
scroll to position [6975, 0]
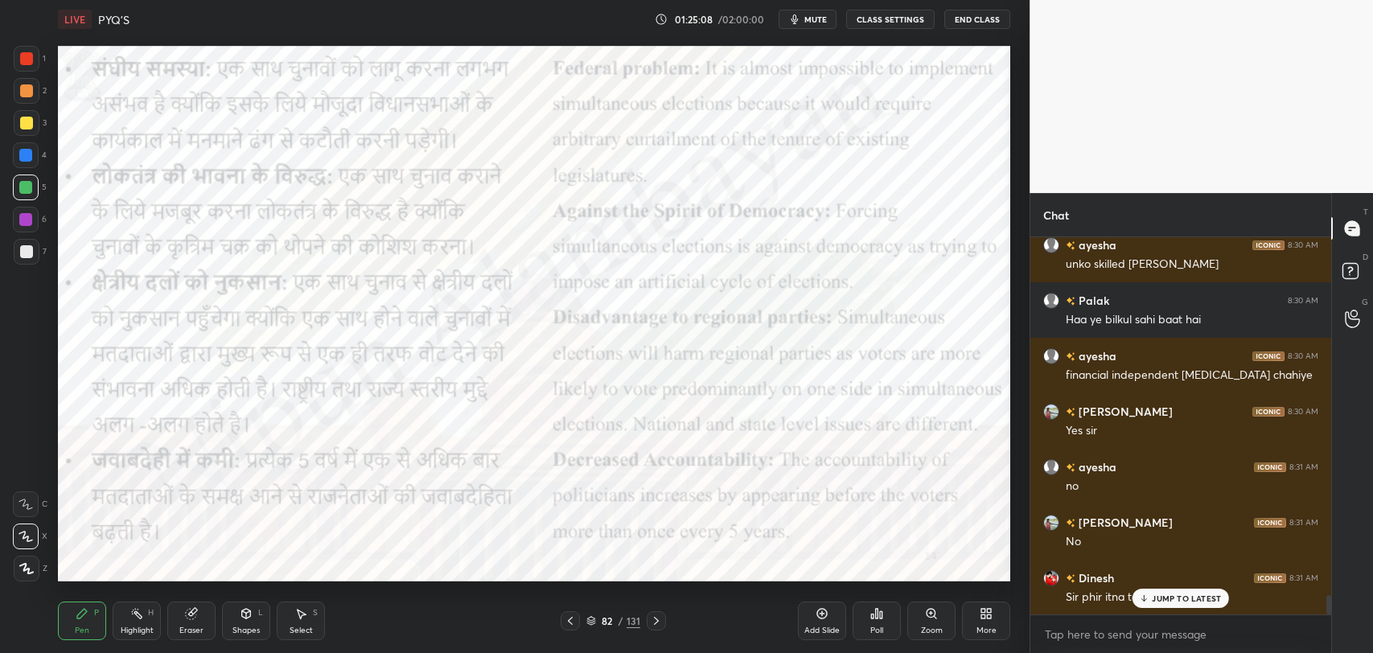
click at [1168, 594] on p "JUMP TO LATEST" at bounding box center [1186, 599] width 69 height 10
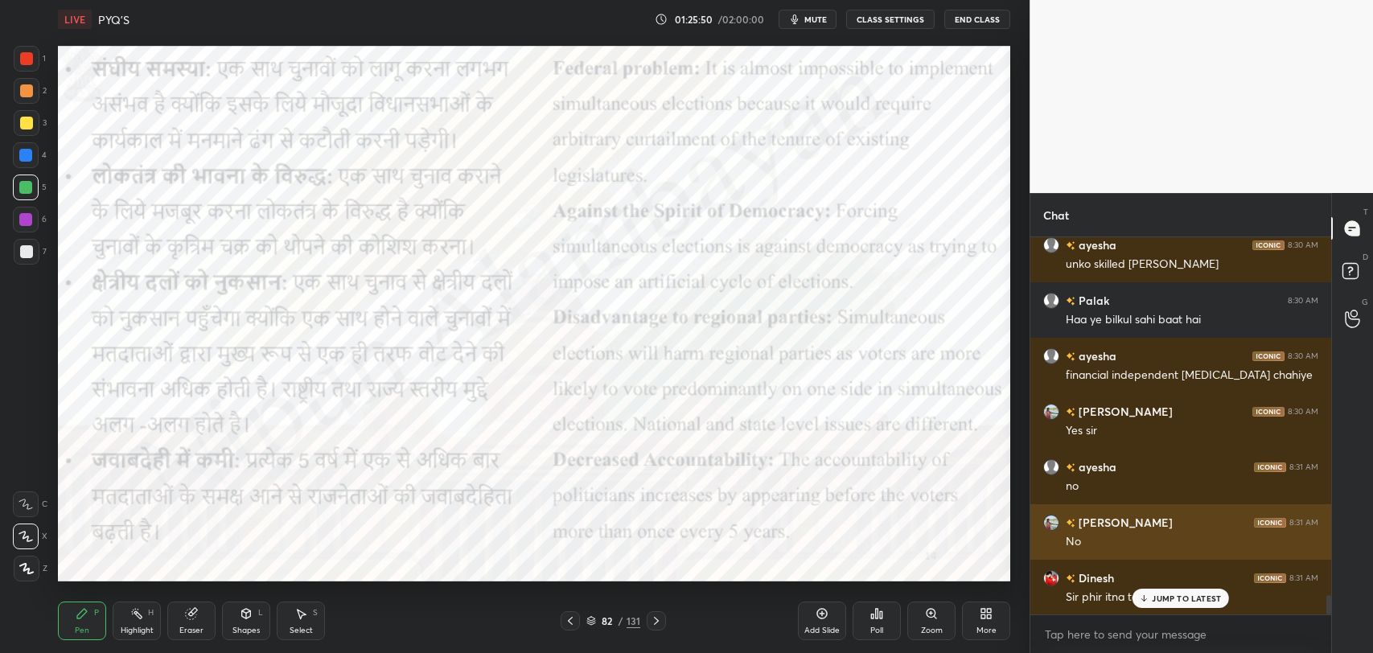
scroll to position [7030, 0]
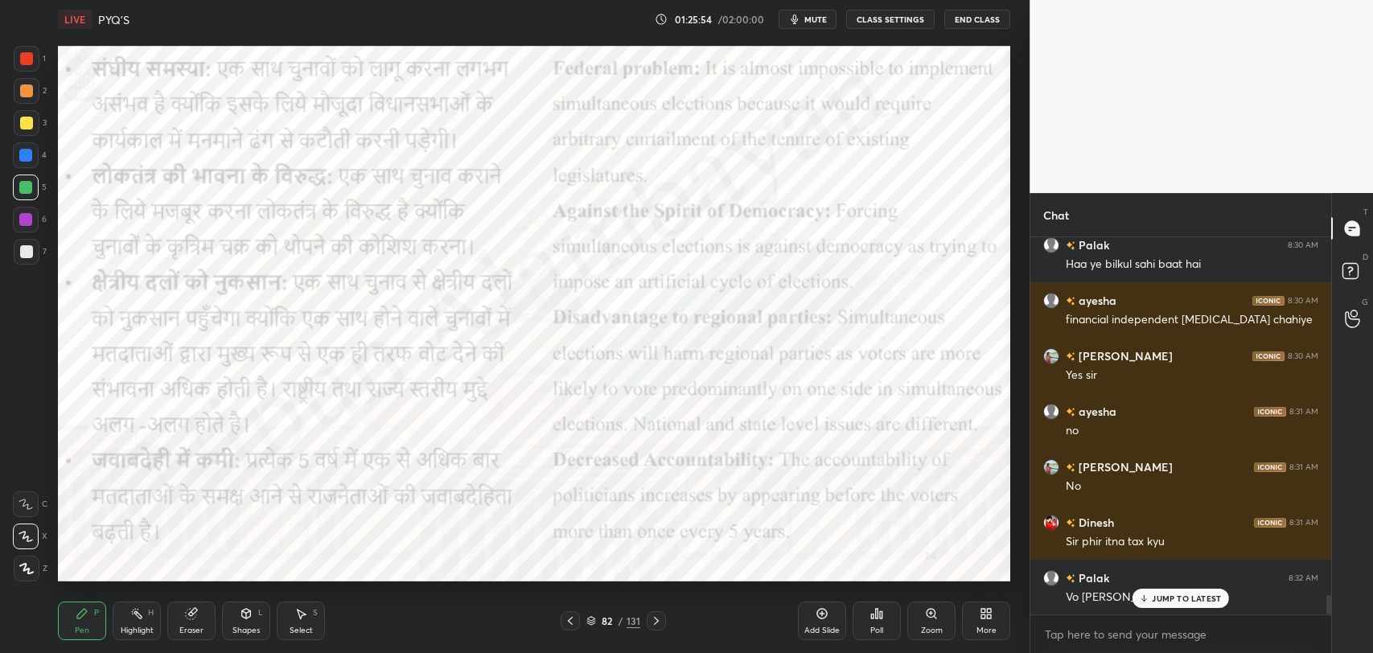
click at [1150, 592] on div "JUMP TO LATEST" at bounding box center [1180, 598] width 97 height 19
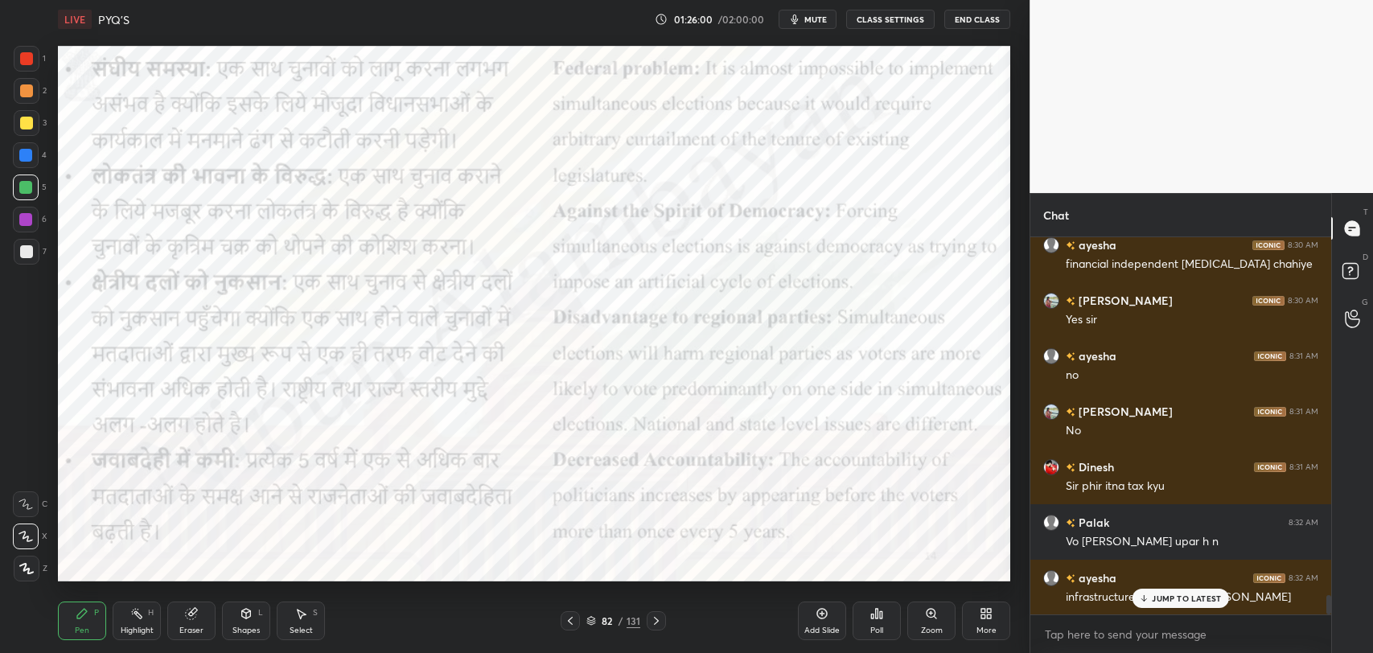
click at [1158, 591] on div "JUMP TO LATEST" at bounding box center [1180, 598] width 97 height 19
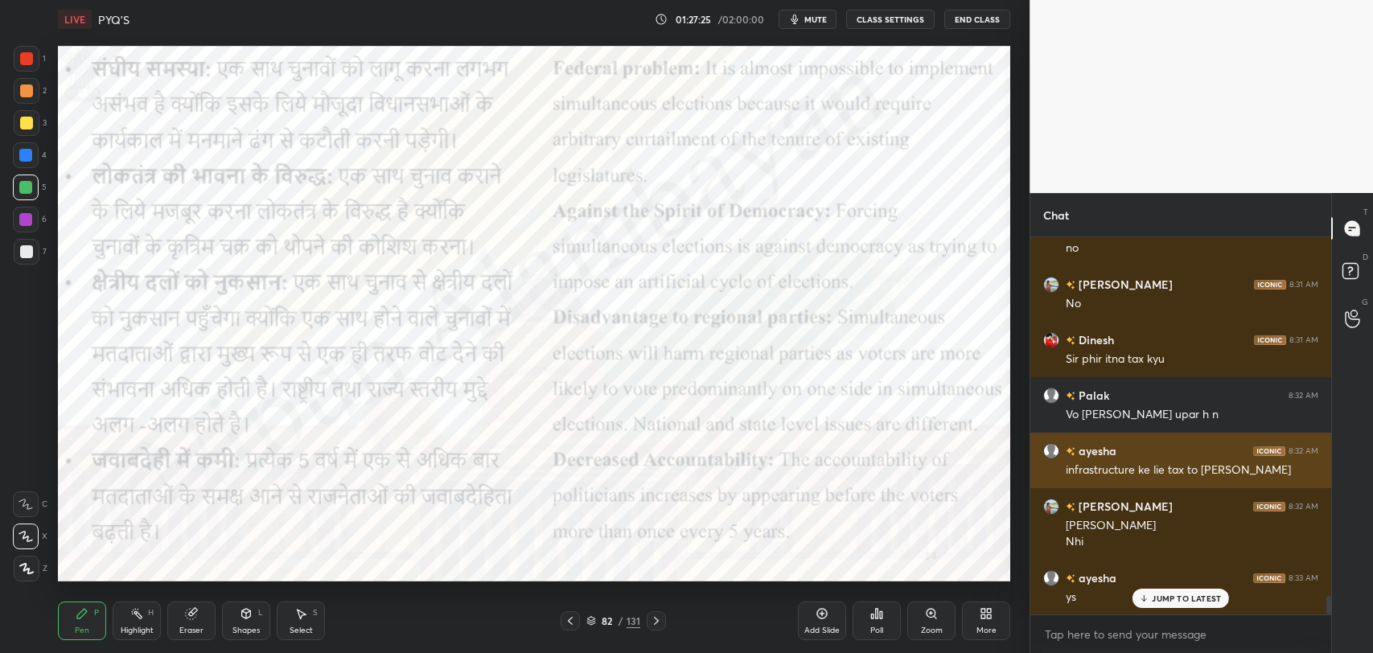
scroll to position [7269, 0]
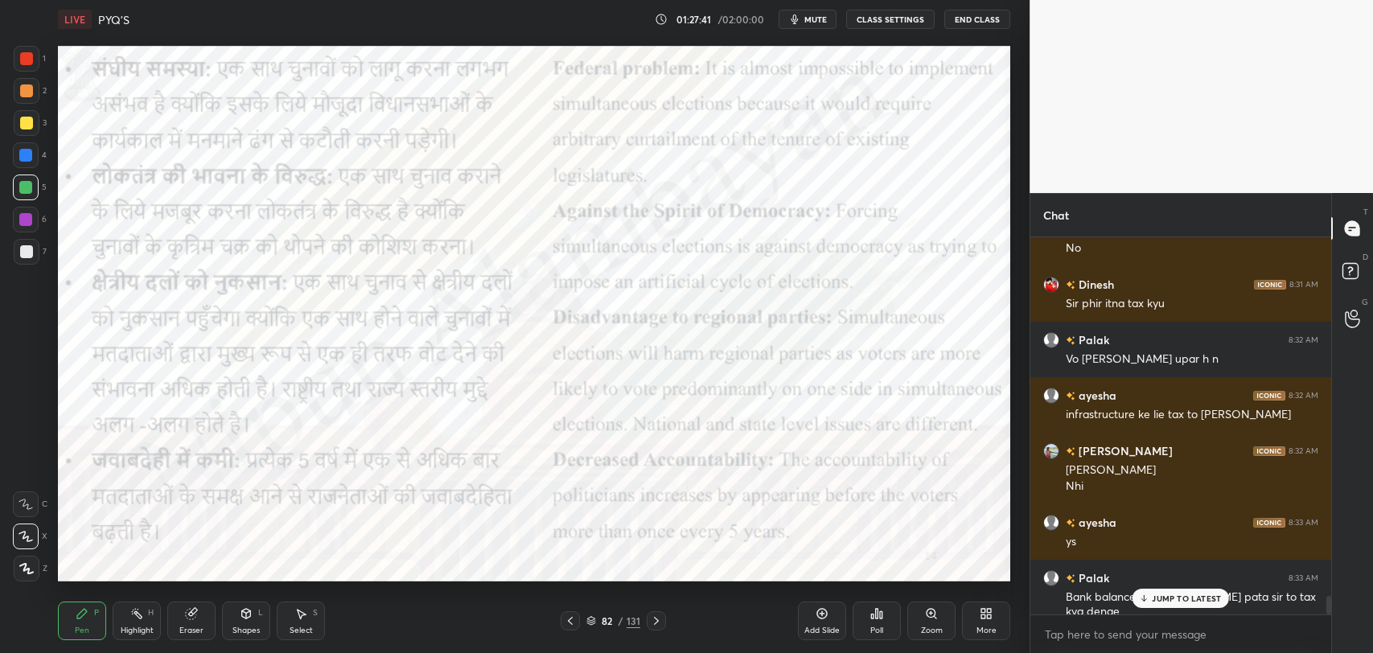
click at [1158, 597] on p "JUMP TO LATEST" at bounding box center [1186, 599] width 69 height 10
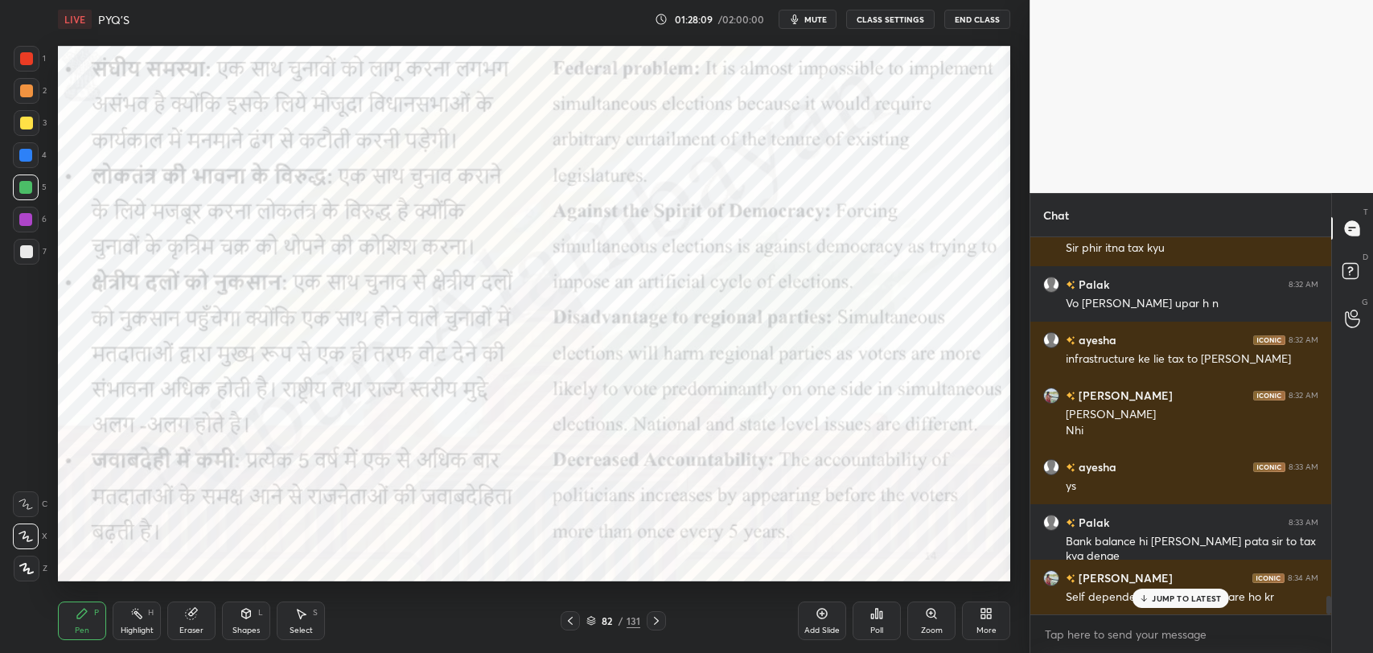
click at [1158, 597] on p "JUMP TO LATEST" at bounding box center [1186, 599] width 69 height 10
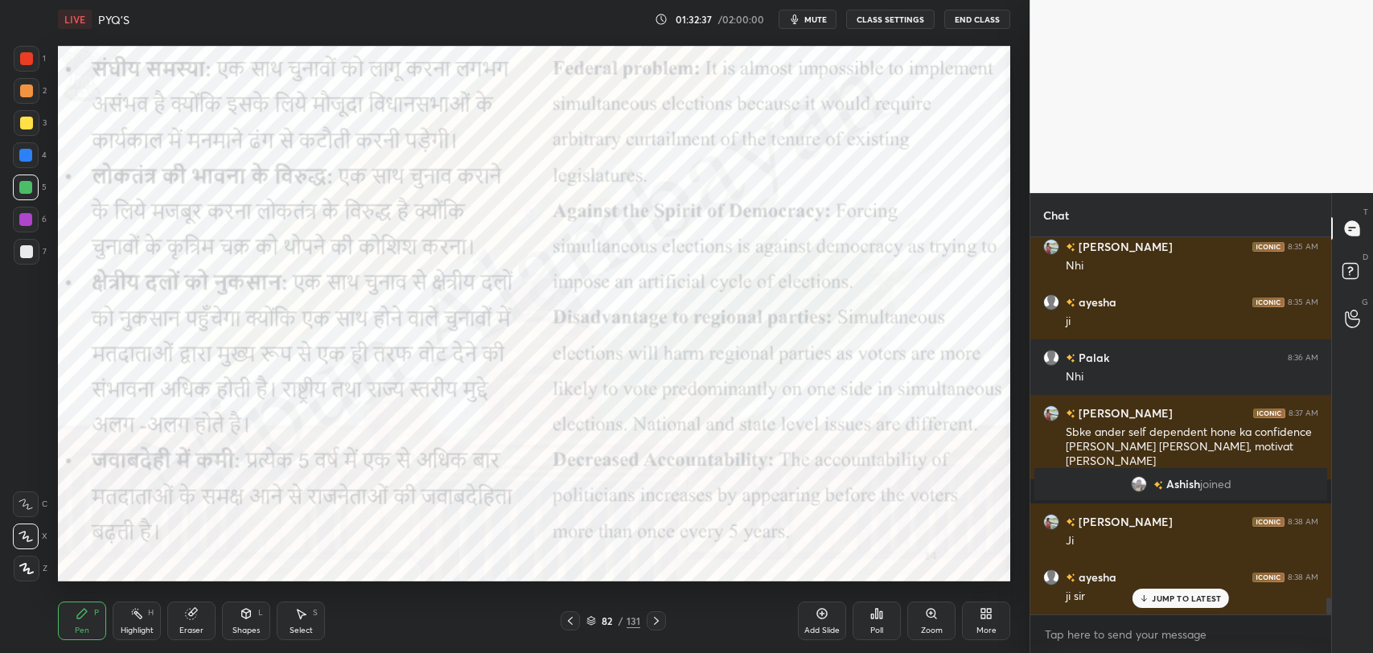
scroll to position [7988, 0]
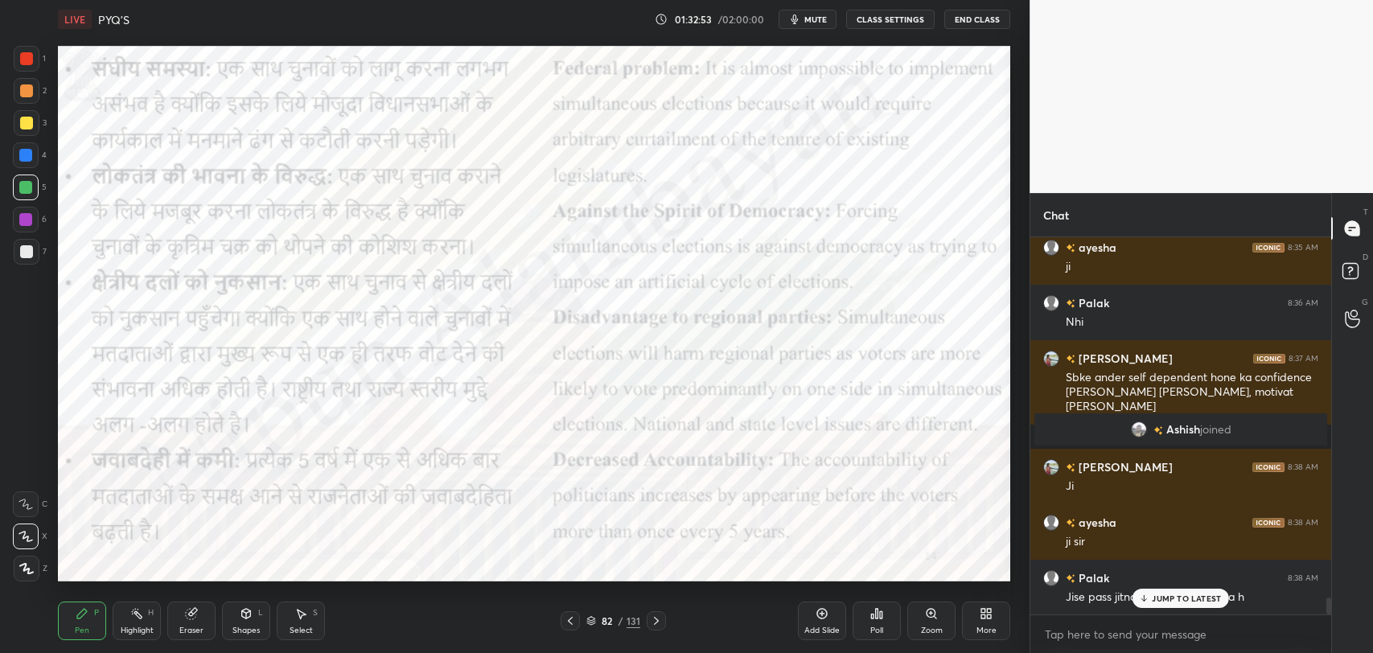
click at [1160, 594] on p "JUMP TO LATEST" at bounding box center [1186, 599] width 69 height 10
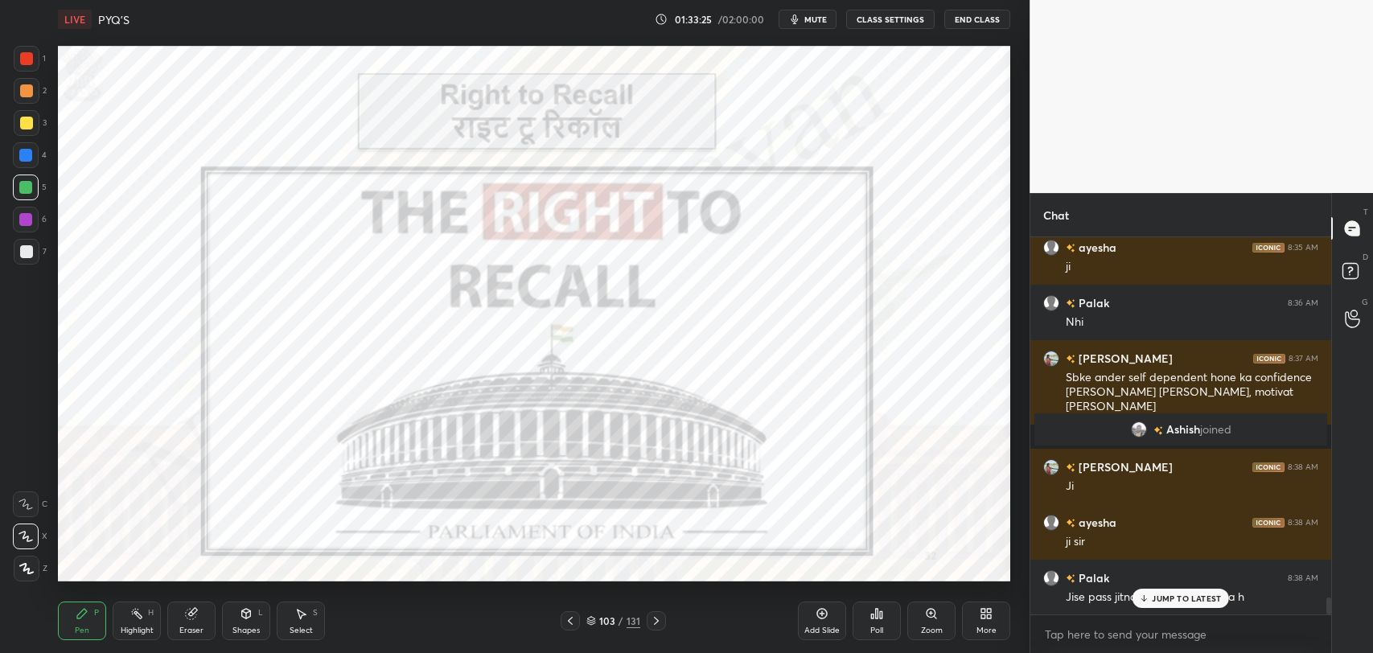
scroll to position [8043, 0]
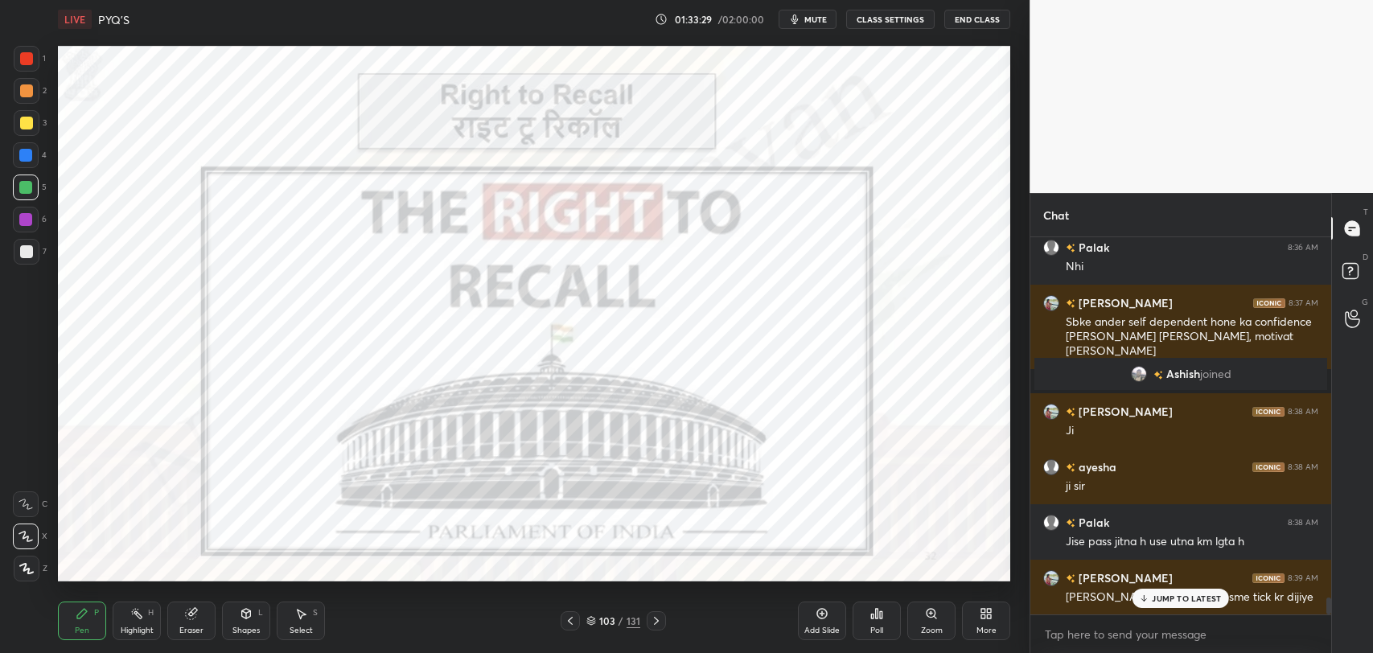
click at [1210, 598] on p "JUMP TO LATEST" at bounding box center [1186, 599] width 69 height 10
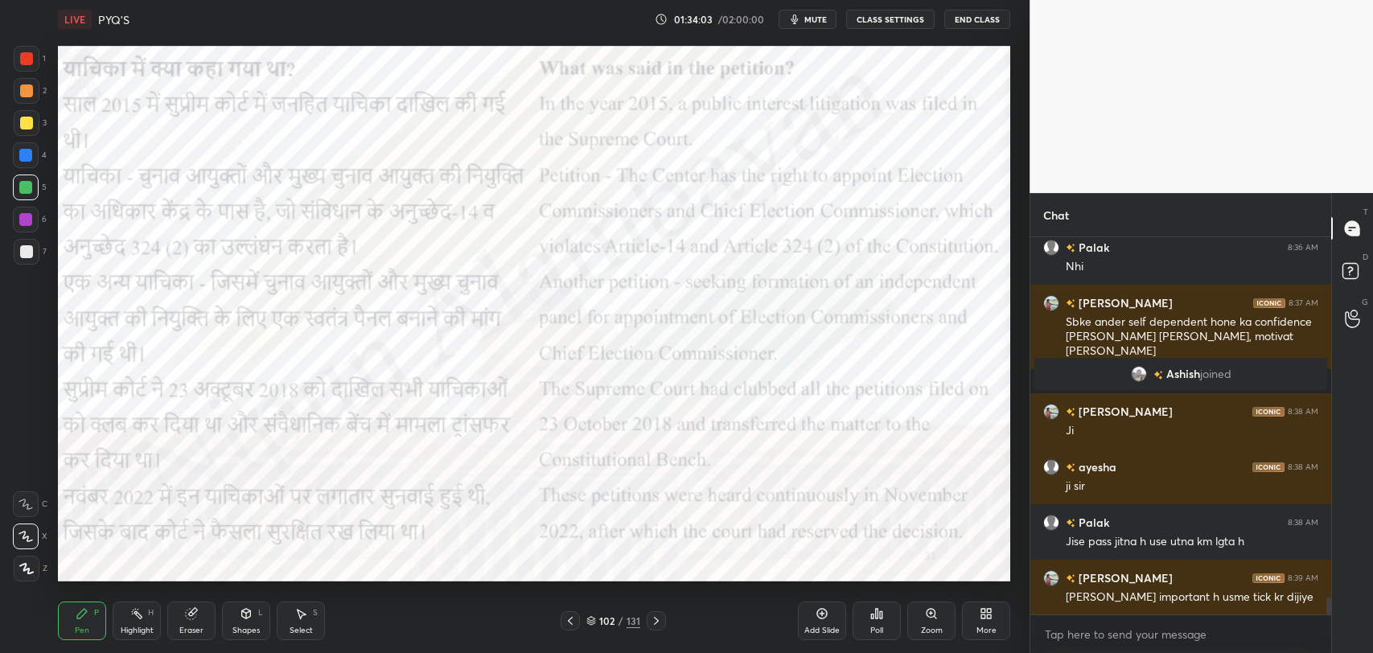
click at [817, 624] on div "Add Slide" at bounding box center [822, 621] width 48 height 39
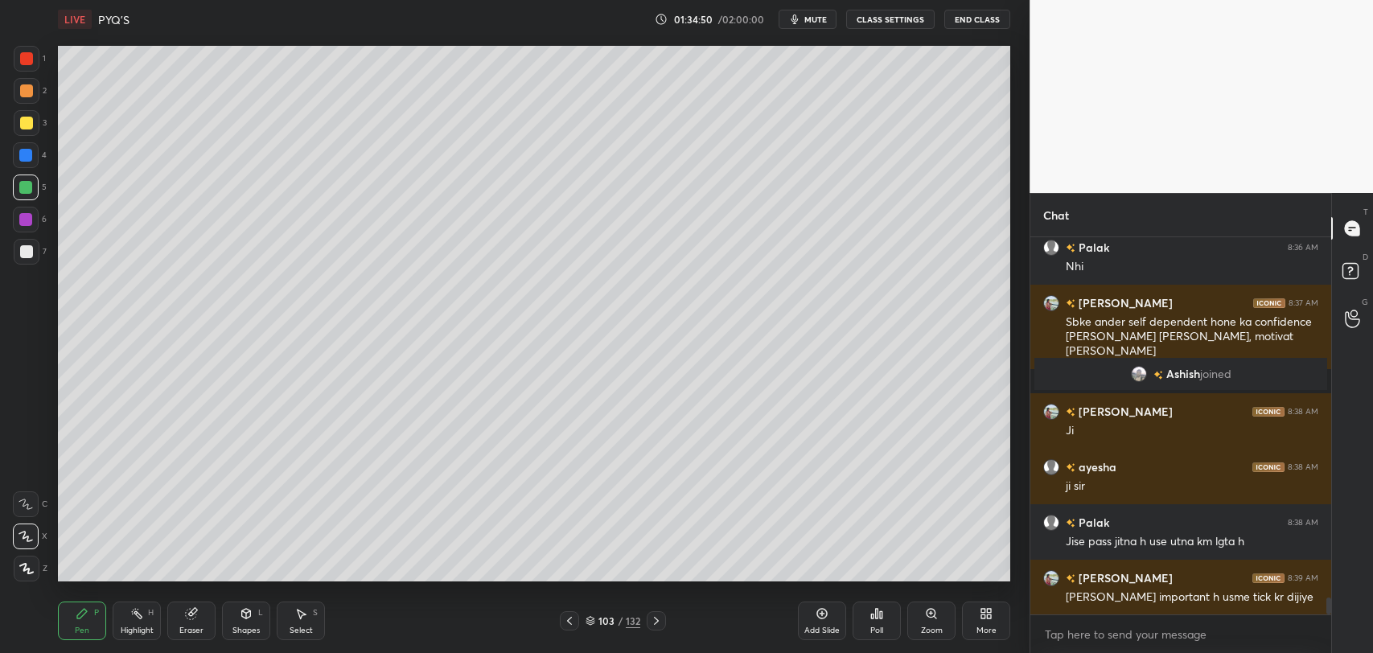
click at [23, 255] on div at bounding box center [26, 251] width 13 height 13
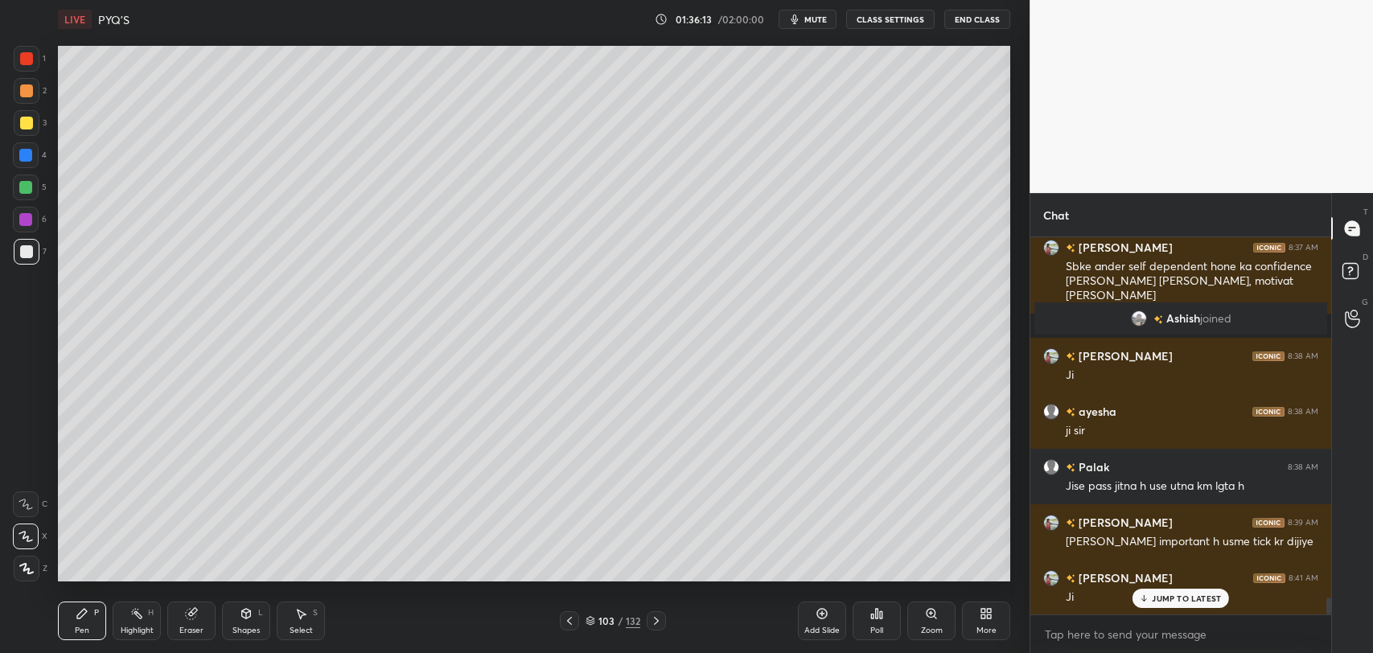
scroll to position [8154, 0]
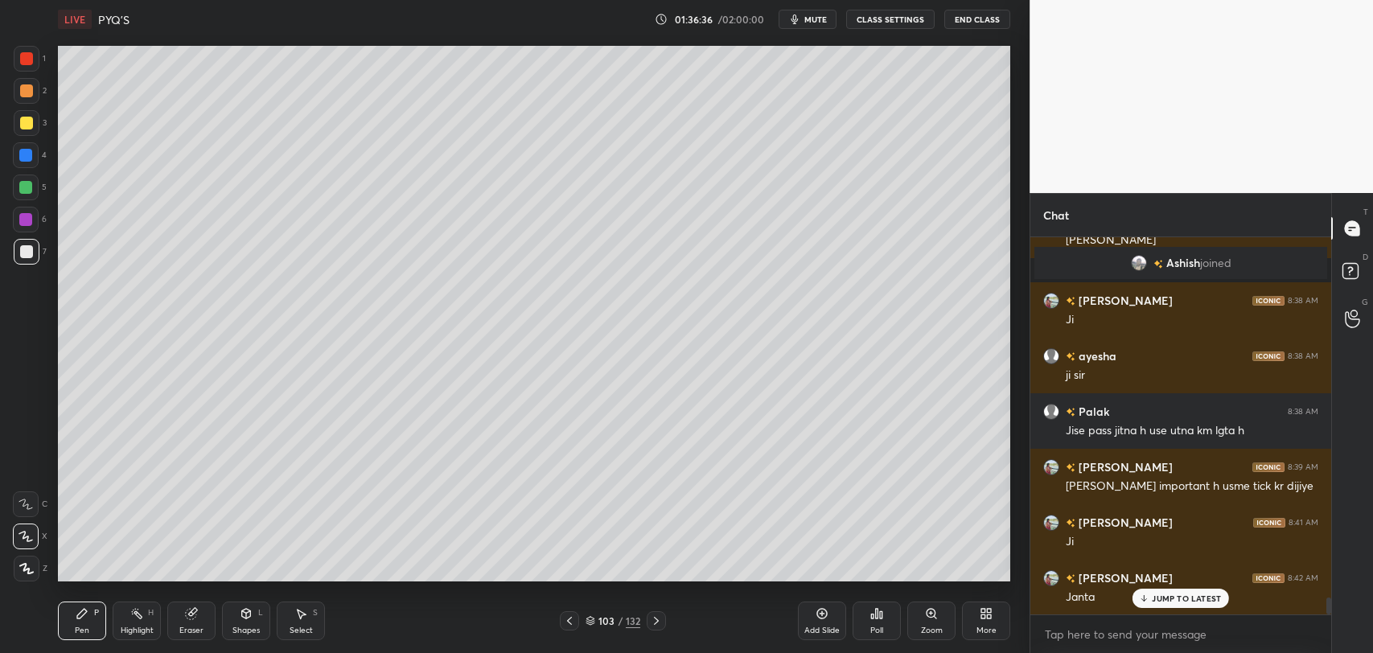
click at [21, 220] on div at bounding box center [25, 219] width 13 height 13
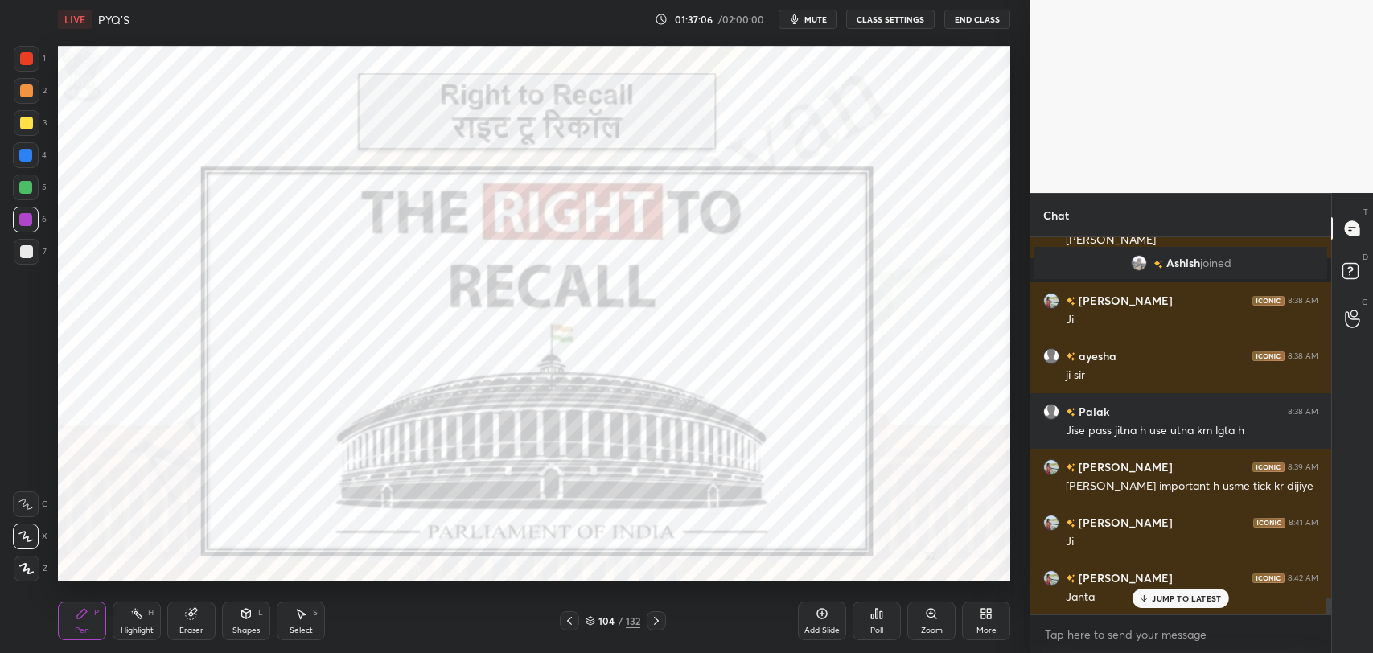
click at [812, 619] on div "Add Slide" at bounding box center [822, 621] width 48 height 39
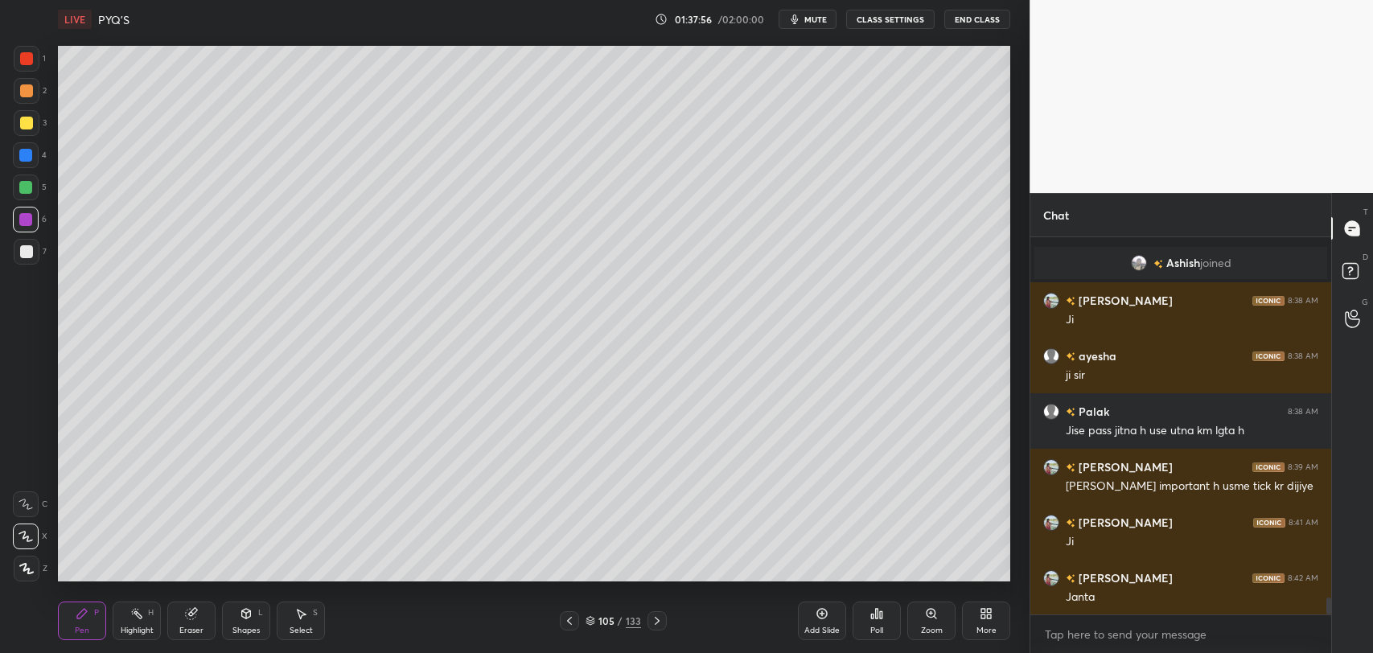
scroll to position [8210, 0]
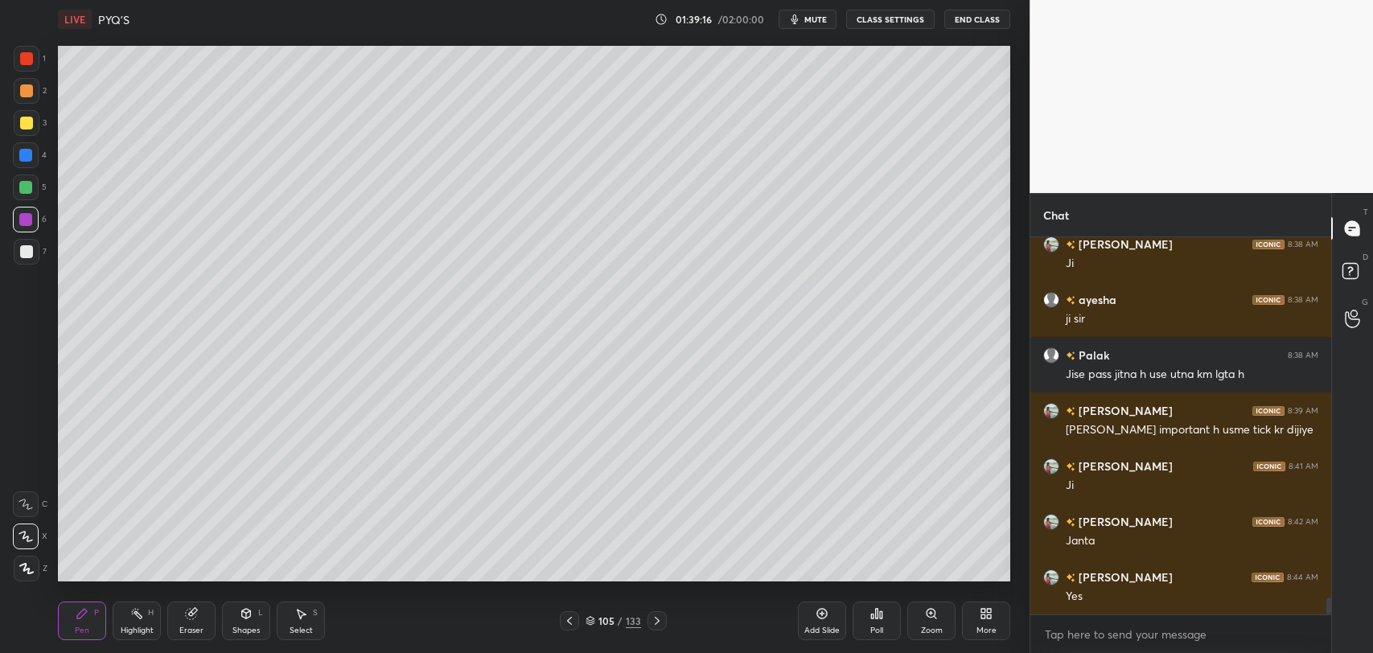
click at [828, 610] on icon at bounding box center [822, 613] width 13 height 13
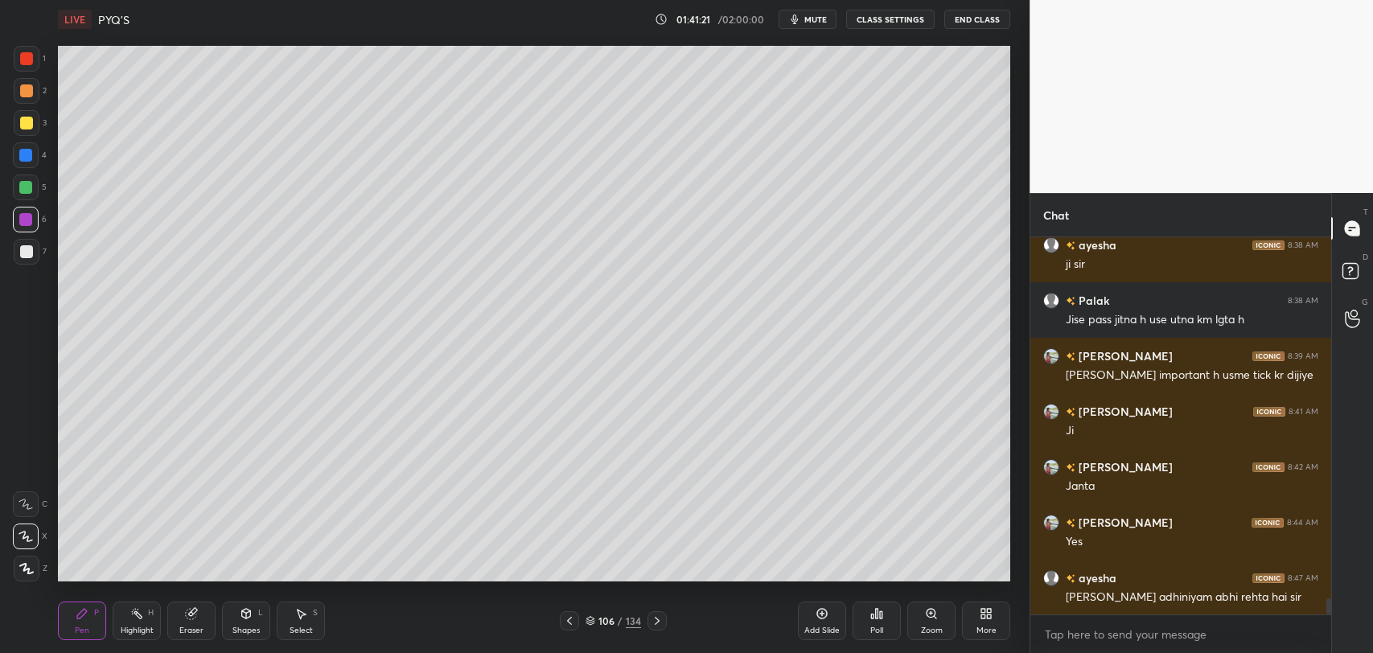
scroll to position [8321, 0]
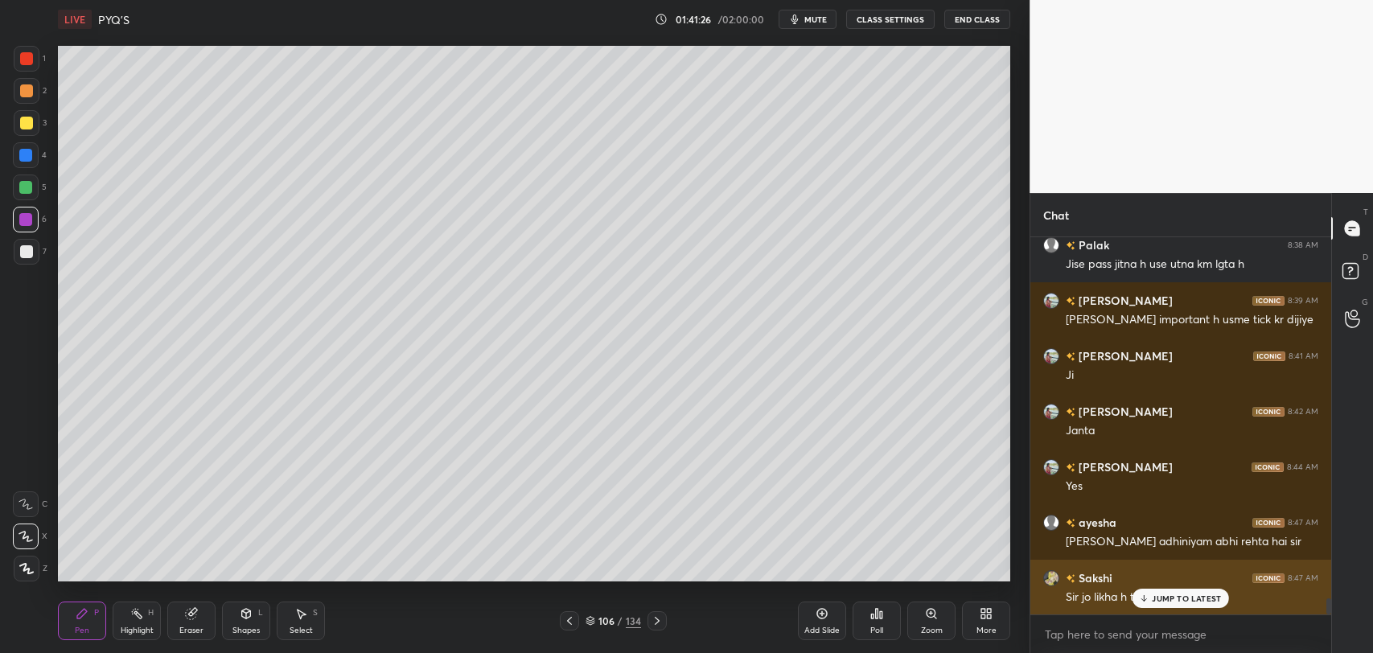
click at [1153, 594] on p "JUMP TO LATEST" at bounding box center [1186, 599] width 69 height 10
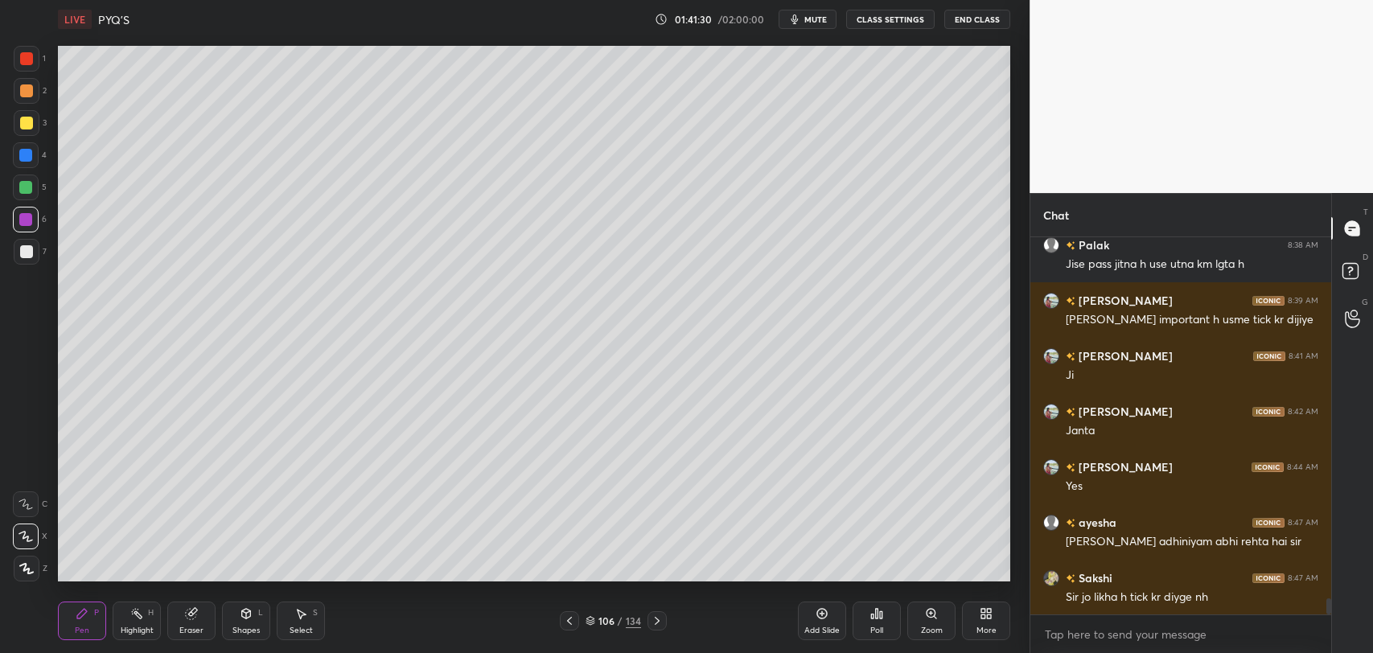
click at [569, 619] on icon at bounding box center [569, 621] width 5 height 8
click at [568, 620] on icon at bounding box center [569, 620] width 13 height 13
click at [567, 620] on icon at bounding box center [569, 621] width 5 height 8
click at [572, 620] on icon at bounding box center [569, 620] width 13 height 13
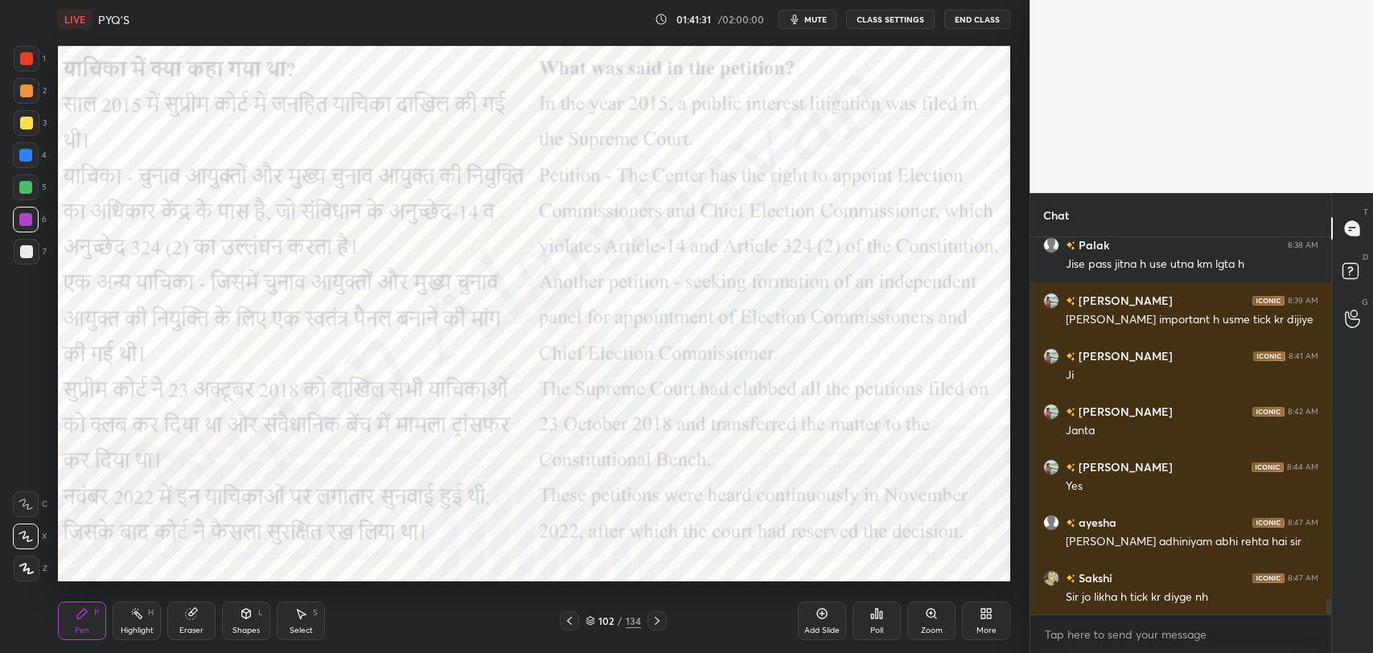
click at [571, 619] on icon at bounding box center [569, 620] width 13 height 13
click at [572, 620] on icon at bounding box center [569, 620] width 13 height 13
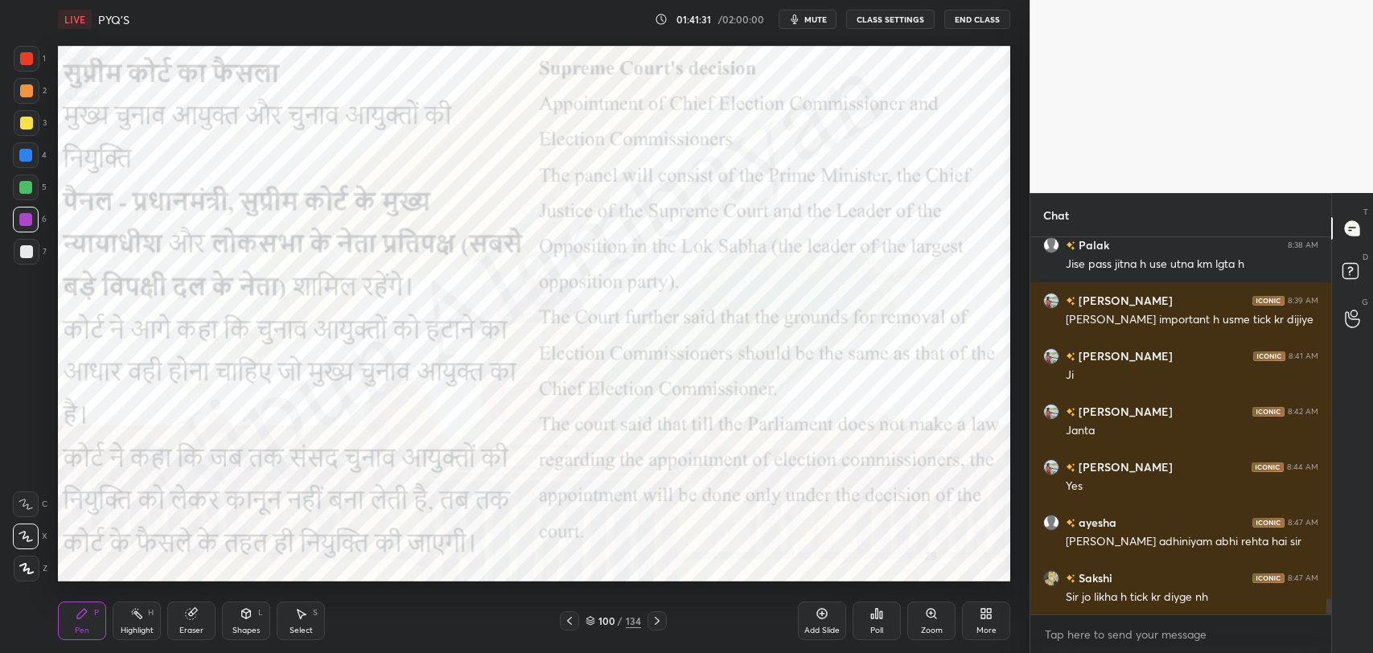
click at [570, 621] on icon at bounding box center [569, 620] width 13 height 13
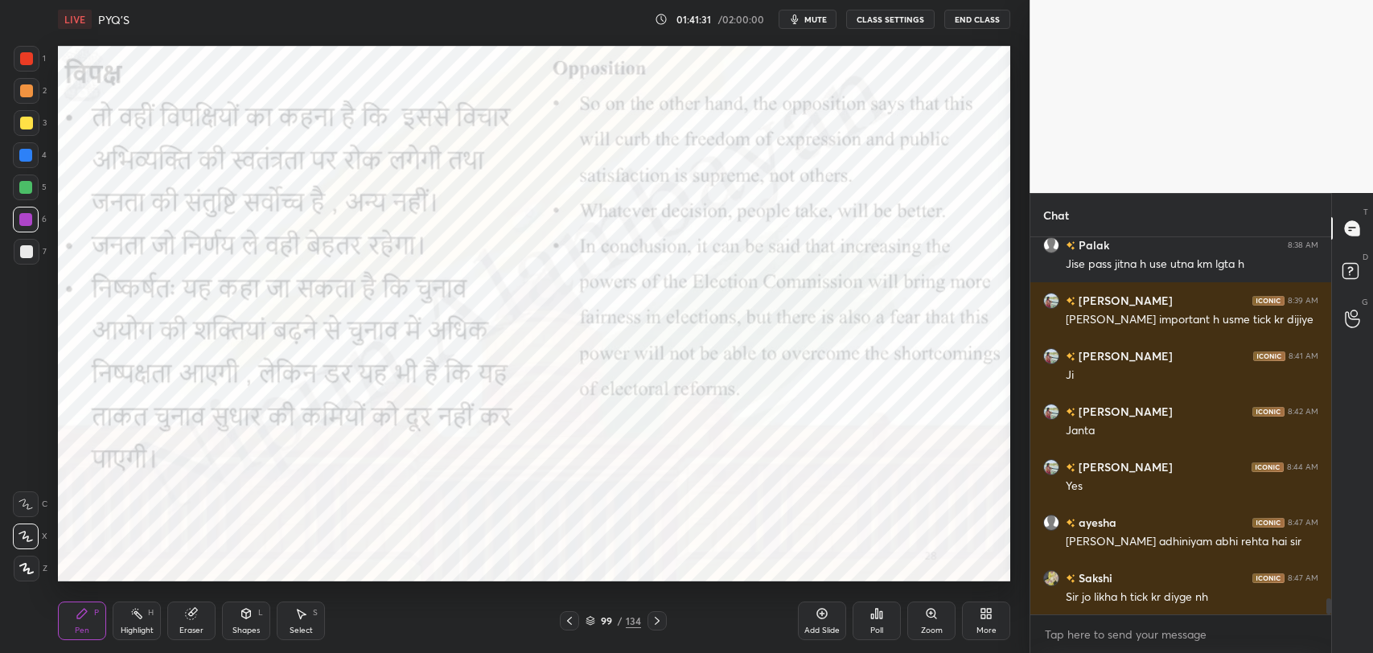
click at [573, 620] on icon at bounding box center [569, 620] width 13 height 13
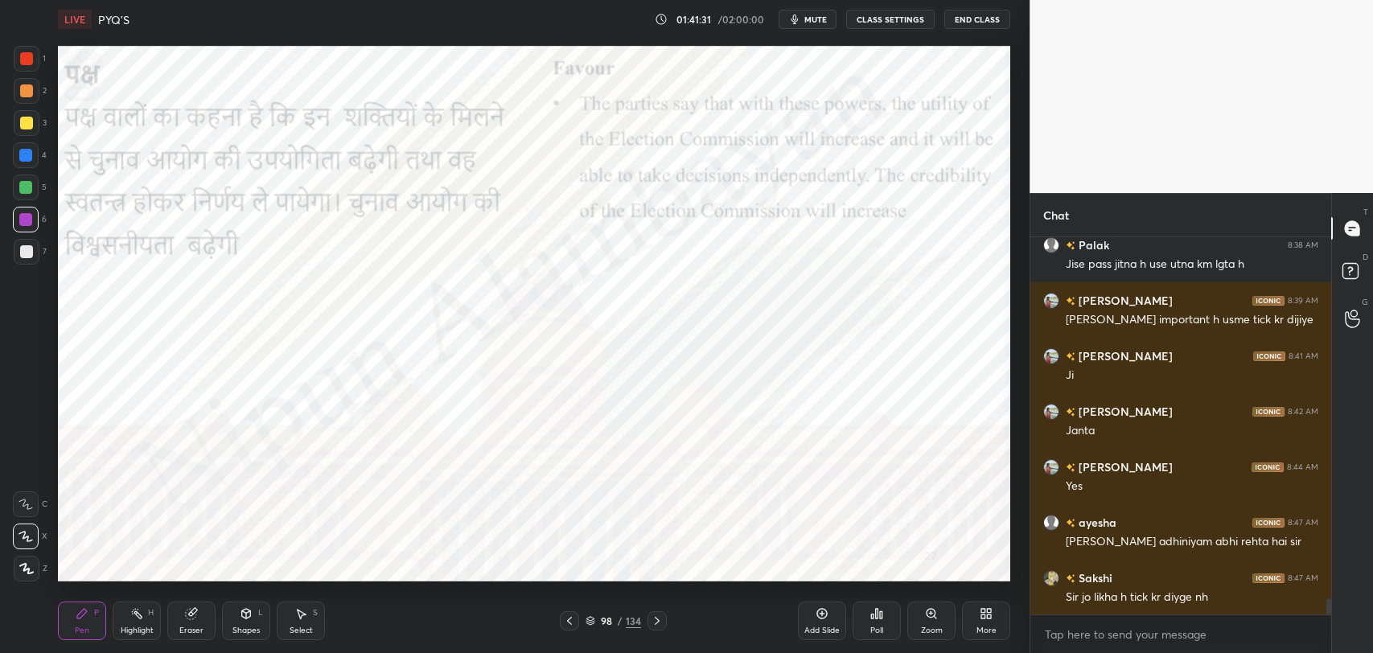
click at [573, 624] on icon at bounding box center [569, 620] width 13 height 13
click at [576, 623] on div at bounding box center [569, 620] width 19 height 19
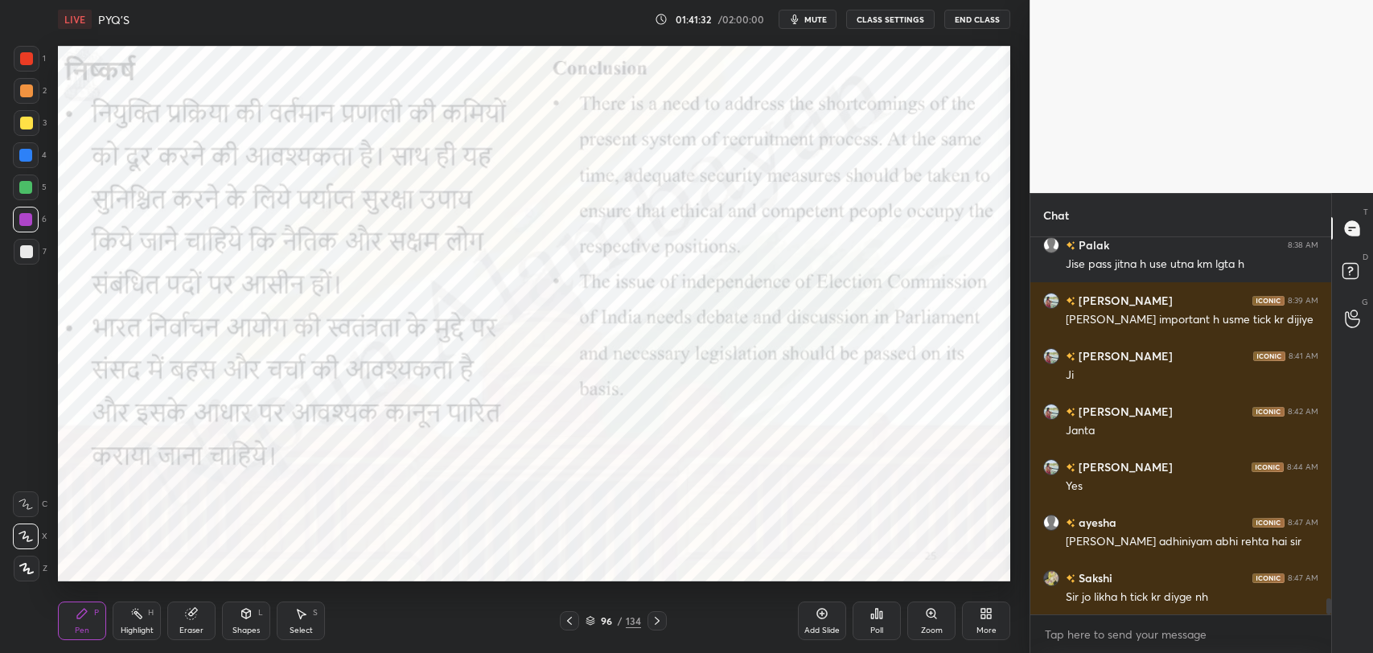
click at [575, 621] on div at bounding box center [569, 620] width 19 height 19
click at [575, 619] on div at bounding box center [569, 620] width 19 height 19
click at [579, 619] on div "95 / 134" at bounding box center [613, 620] width 107 height 19
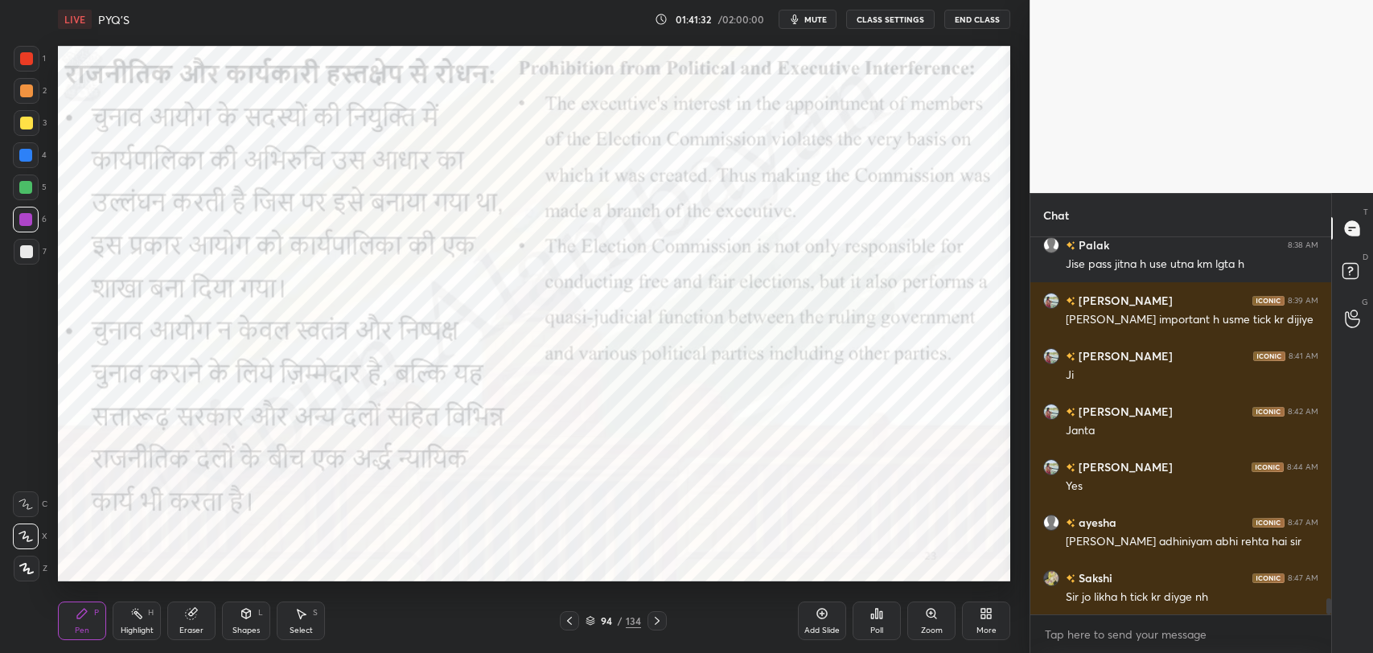
click at [581, 618] on div "94 / 134" at bounding box center [613, 620] width 107 height 19
click at [582, 618] on div "94 / 134" at bounding box center [613, 620] width 107 height 19
click at [586, 617] on icon at bounding box center [591, 621] width 10 height 10
click at [583, 619] on div "94 / 134" at bounding box center [613, 620] width 107 height 19
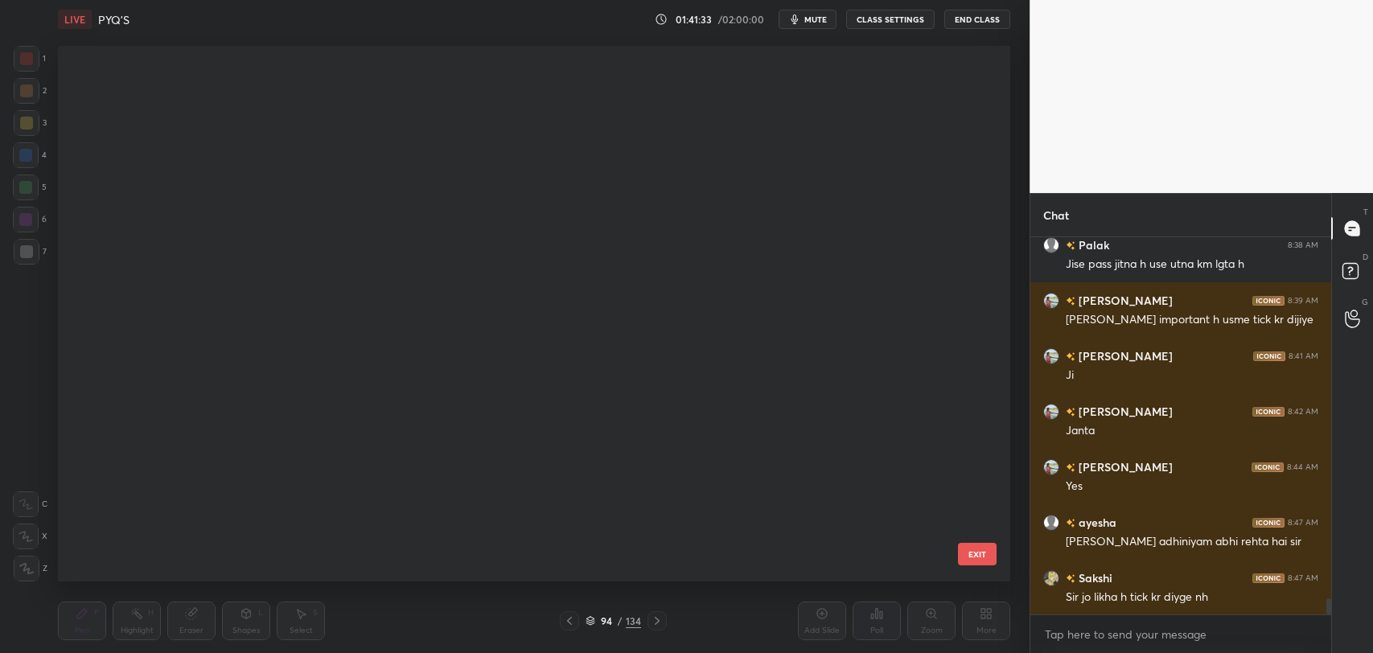
click at [583, 619] on div "94 / 134" at bounding box center [613, 620] width 107 height 19
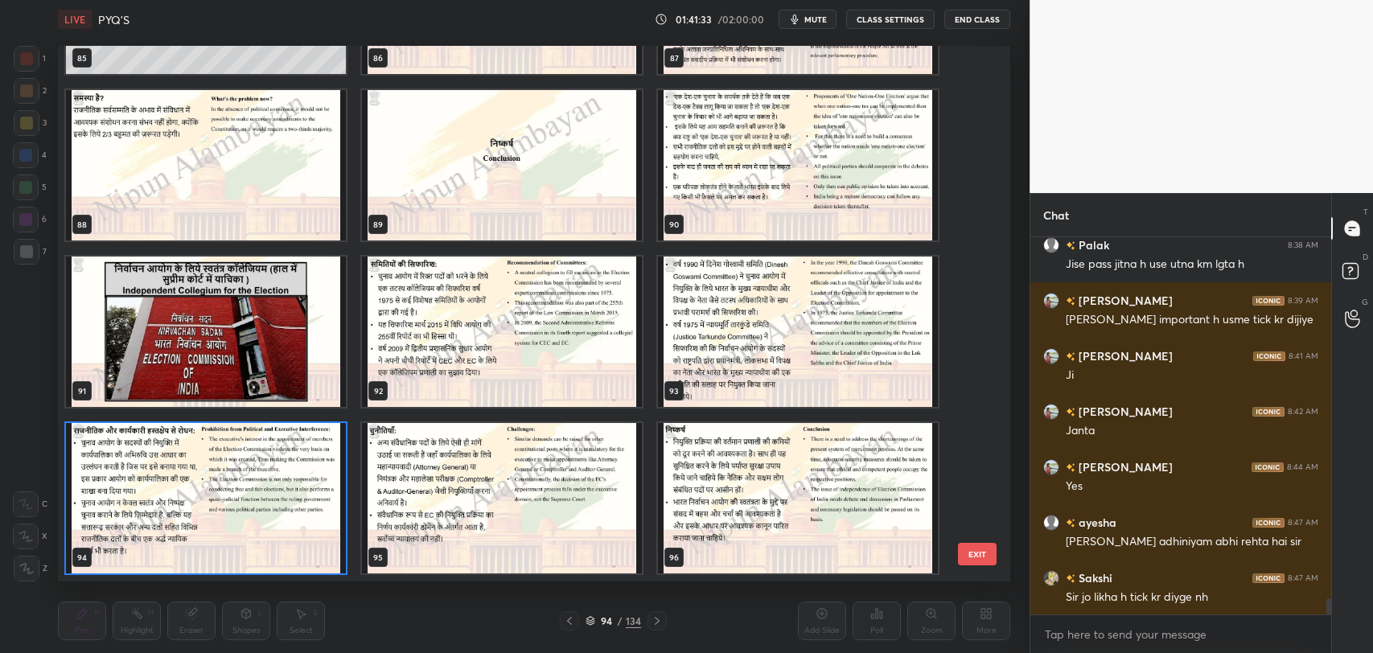
scroll to position [532, 944]
click at [180, 142] on img "grid" at bounding box center [206, 165] width 280 height 150
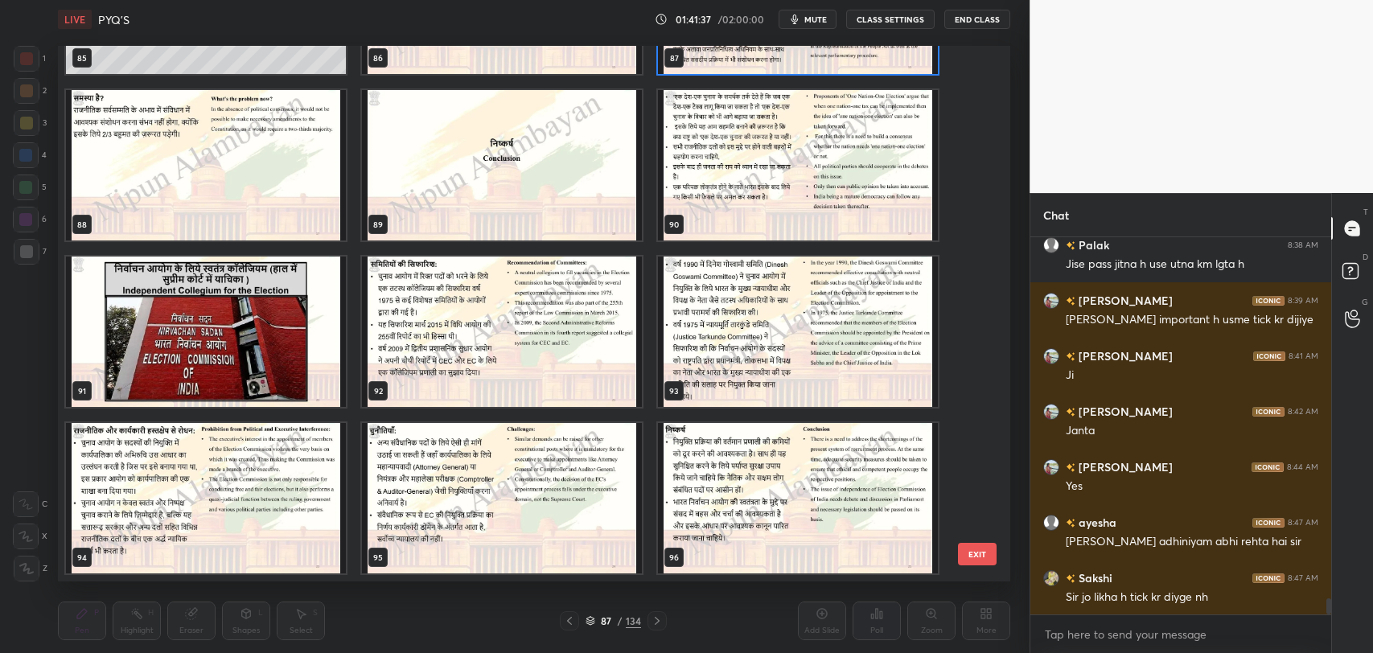
scroll to position [4662, 0]
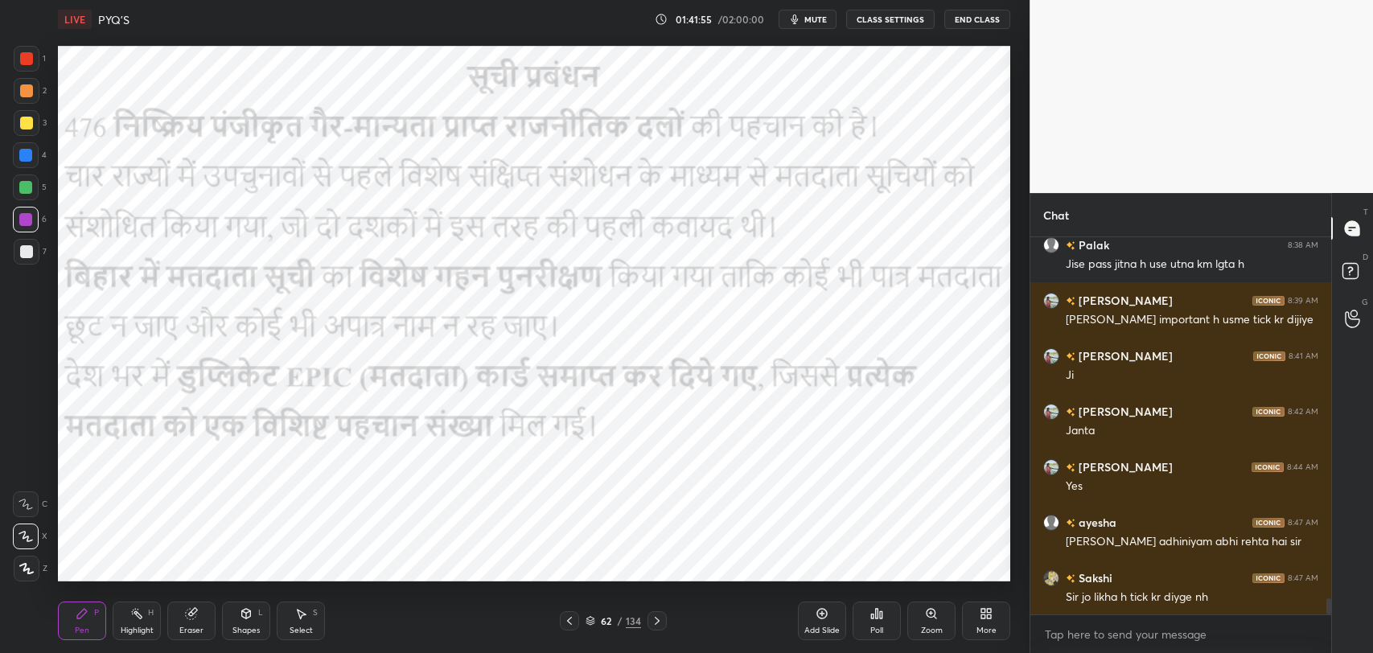
click at [20, 184] on div at bounding box center [25, 187] width 13 height 13
click at [18, 152] on div at bounding box center [26, 155] width 26 height 26
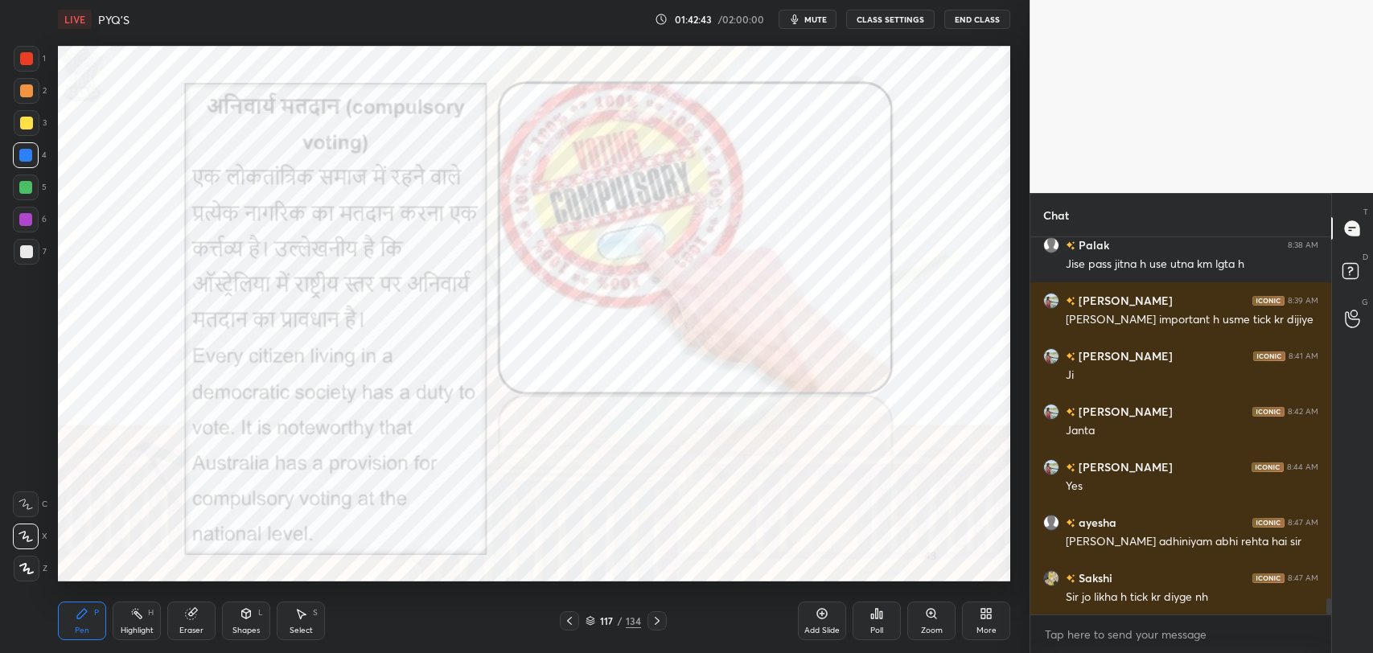
scroll to position [8377, 0]
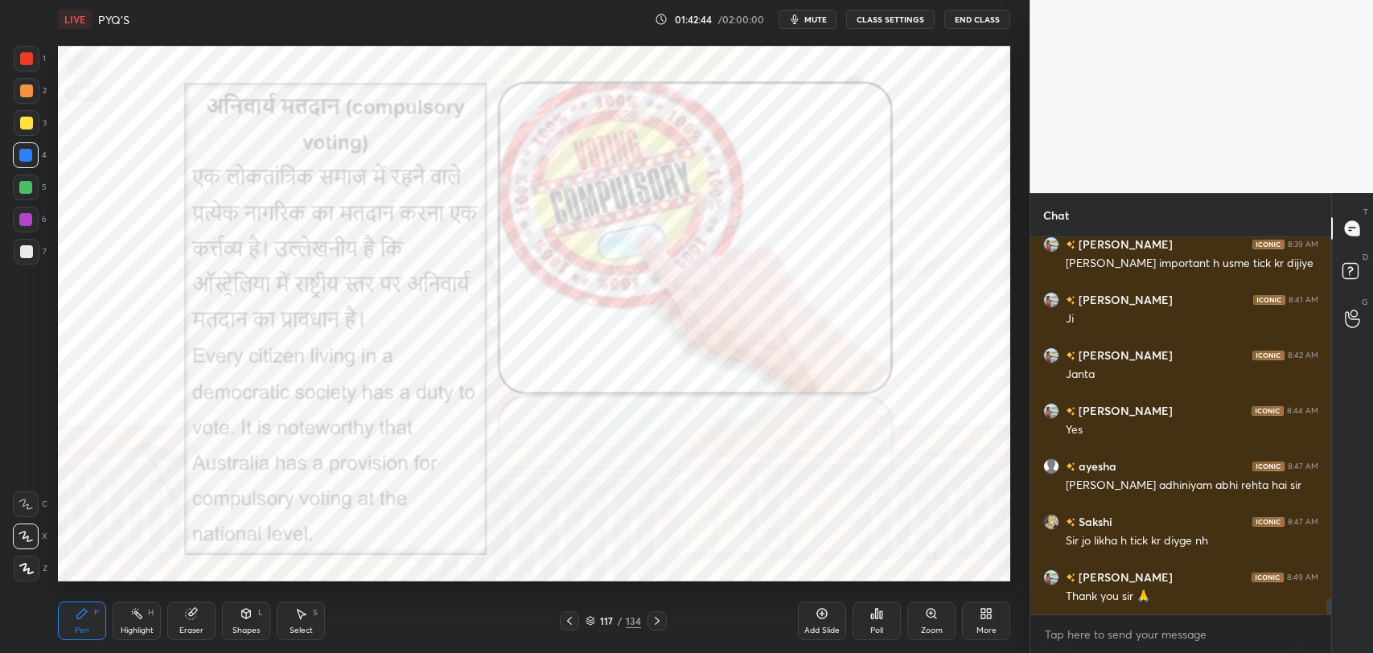
click at [966, 20] on button "End Class" at bounding box center [977, 19] width 66 height 19
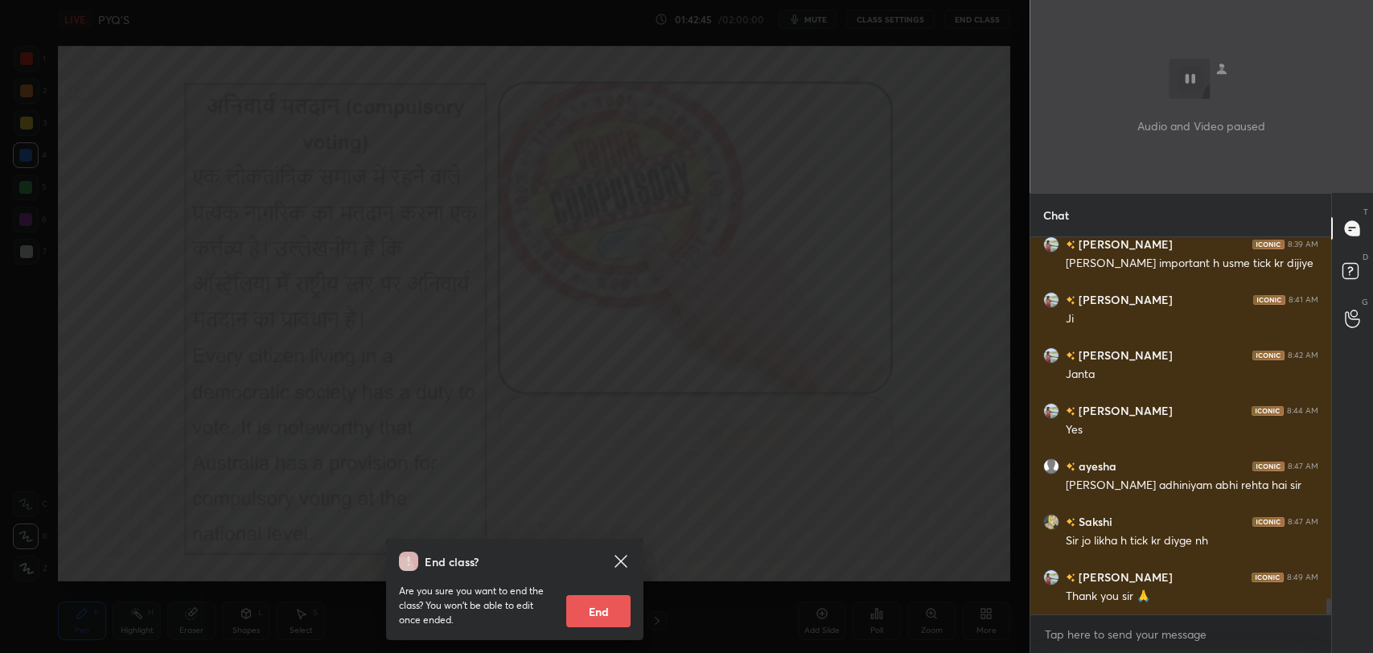
click at [593, 613] on button "End" at bounding box center [598, 611] width 64 height 32
type textarea "x"
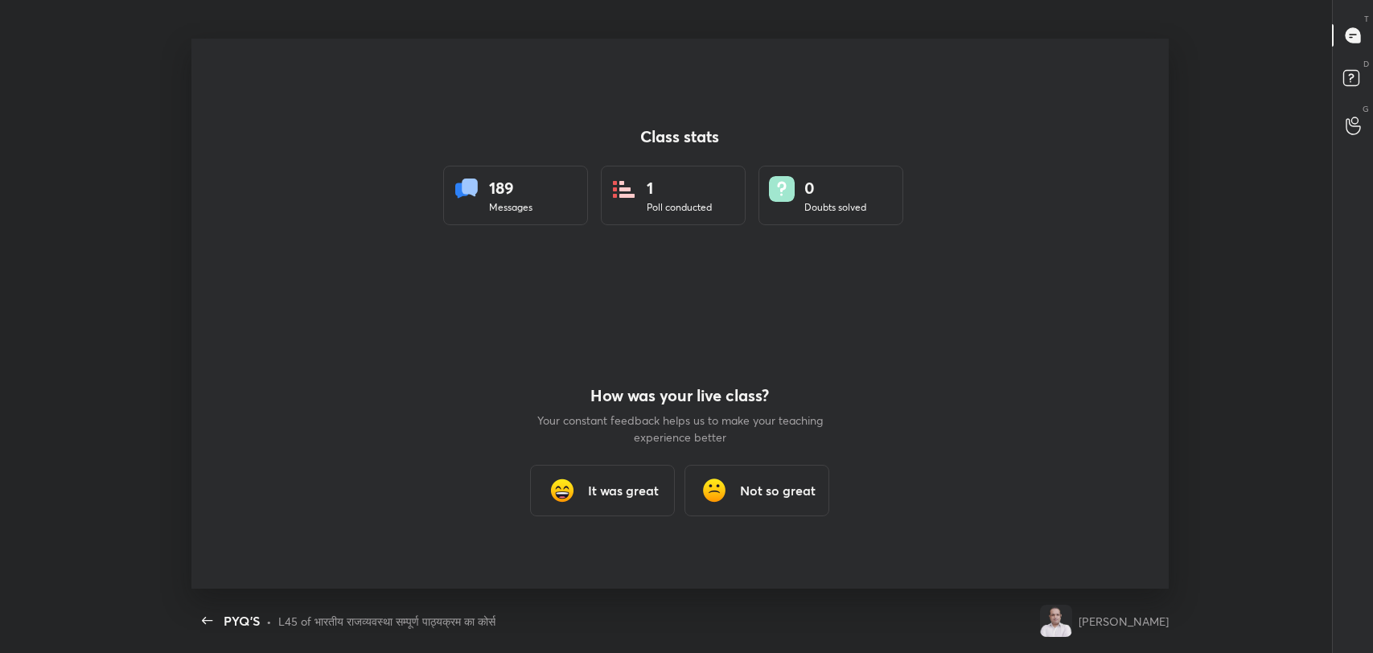
scroll to position [0, 0]
click at [606, 488] on h3 "It was great" at bounding box center [623, 490] width 71 height 19
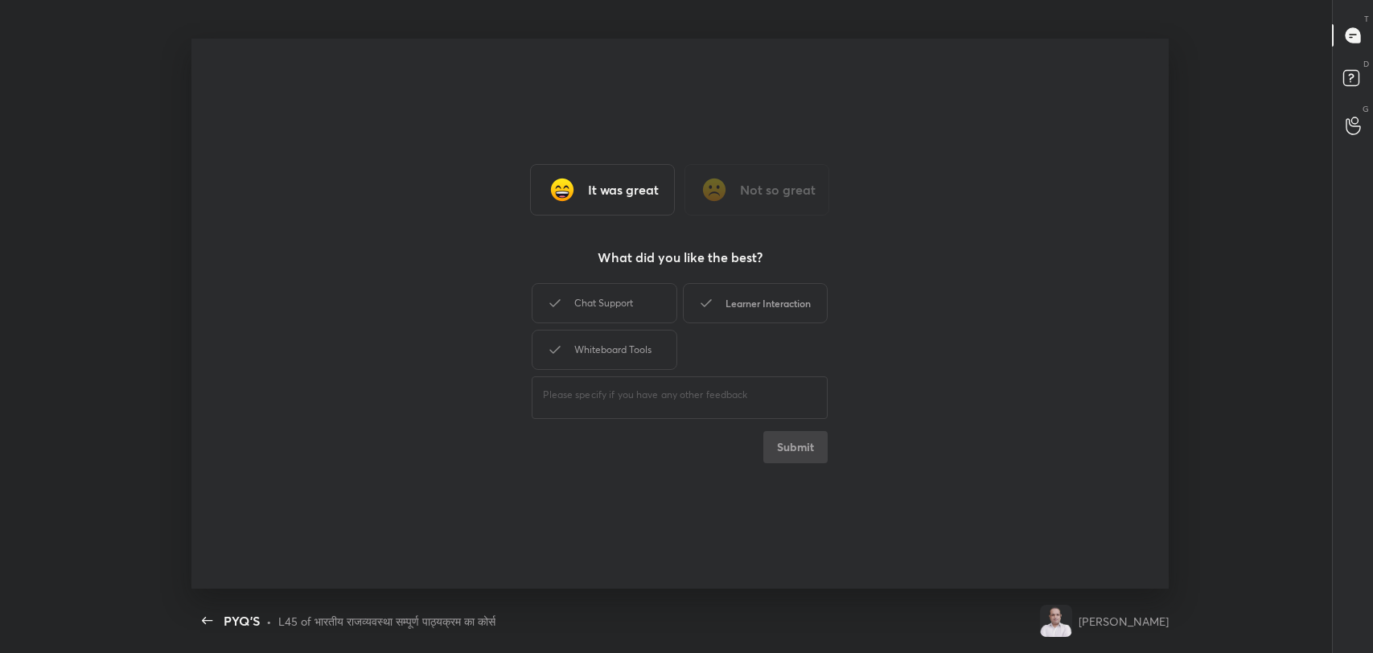
click at [785, 312] on div "Learner Interaction" at bounding box center [755, 303] width 145 height 40
click at [808, 452] on button "Submit" at bounding box center [795, 447] width 64 height 32
